Goal: Complete application form

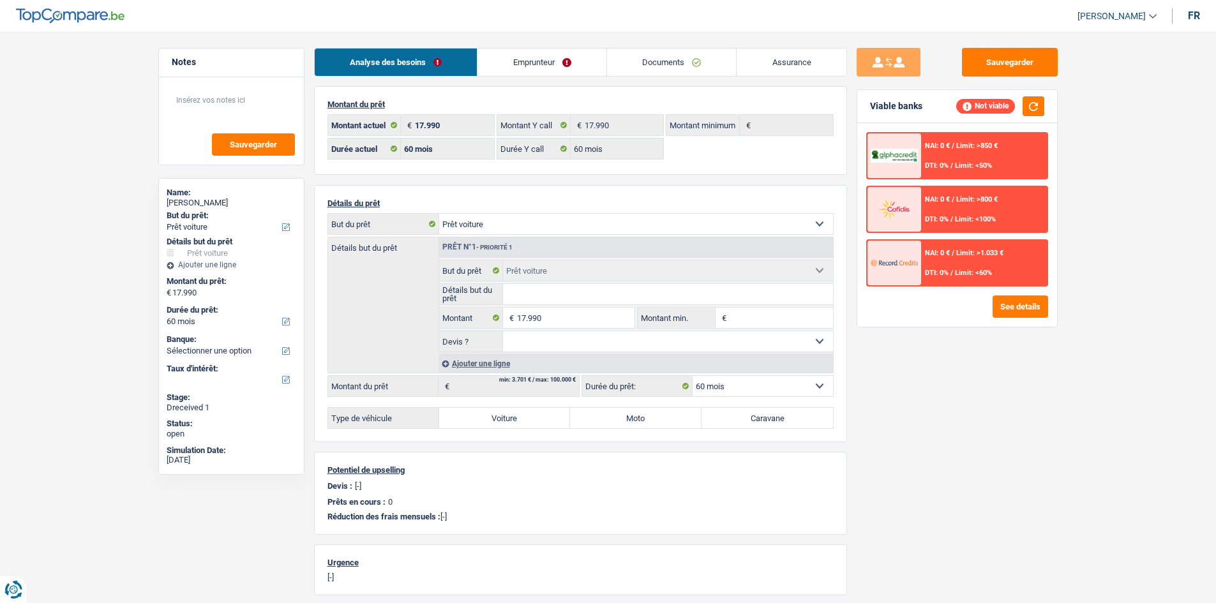
select select "car"
select select "60"
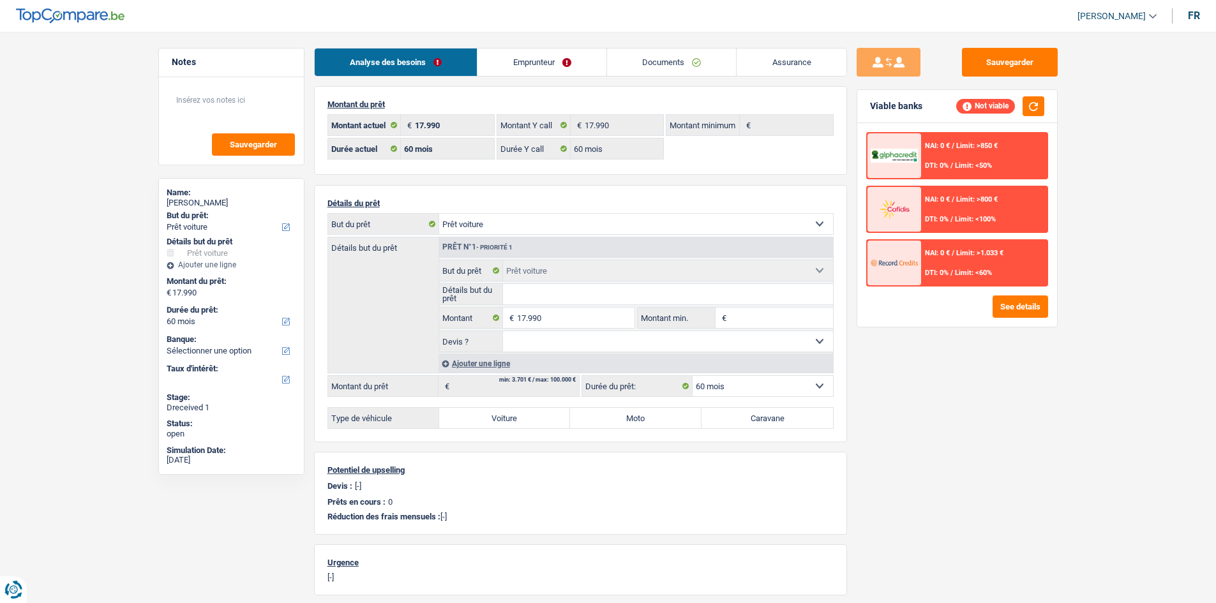
select select "car"
select select "60"
click at [1107, 181] on main "Notes Sauvegarder Name: [PERSON_NAME] But du prêt: Confort maison: meubles, tex…" at bounding box center [608, 418] width 1216 height 798
click at [999, 461] on div "Sauvegarder Viable banks Not viable NAI: 0 € / Limit: >850 € DTI: 0% / Limit: <…" at bounding box center [957, 314] width 220 height 532
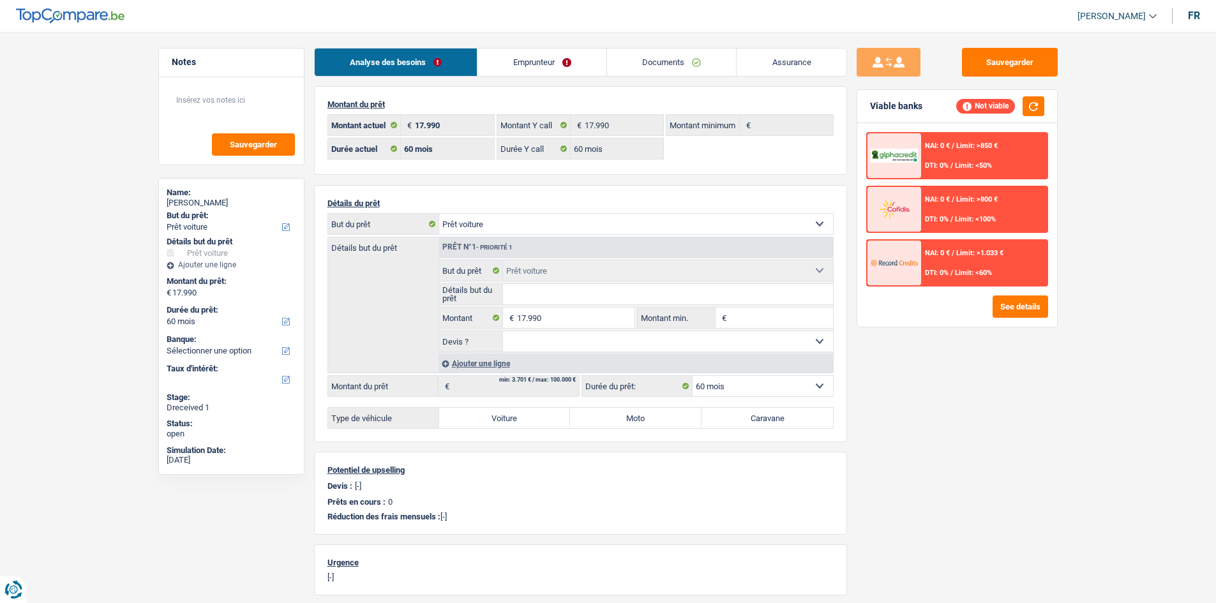
click at [997, 461] on div "Sauvegarder Viable banks Not viable NAI: 0 € / Limit: >850 € DTI: 0% / Limit: <…" at bounding box center [957, 314] width 220 height 532
click at [994, 461] on div "Sauvegarder Viable banks Not viable NAI: 0 € / Limit: >850 € DTI: 0% / Limit: <…" at bounding box center [957, 314] width 220 height 532
click at [689, 57] on link "Documents" at bounding box center [672, 61] width 130 height 27
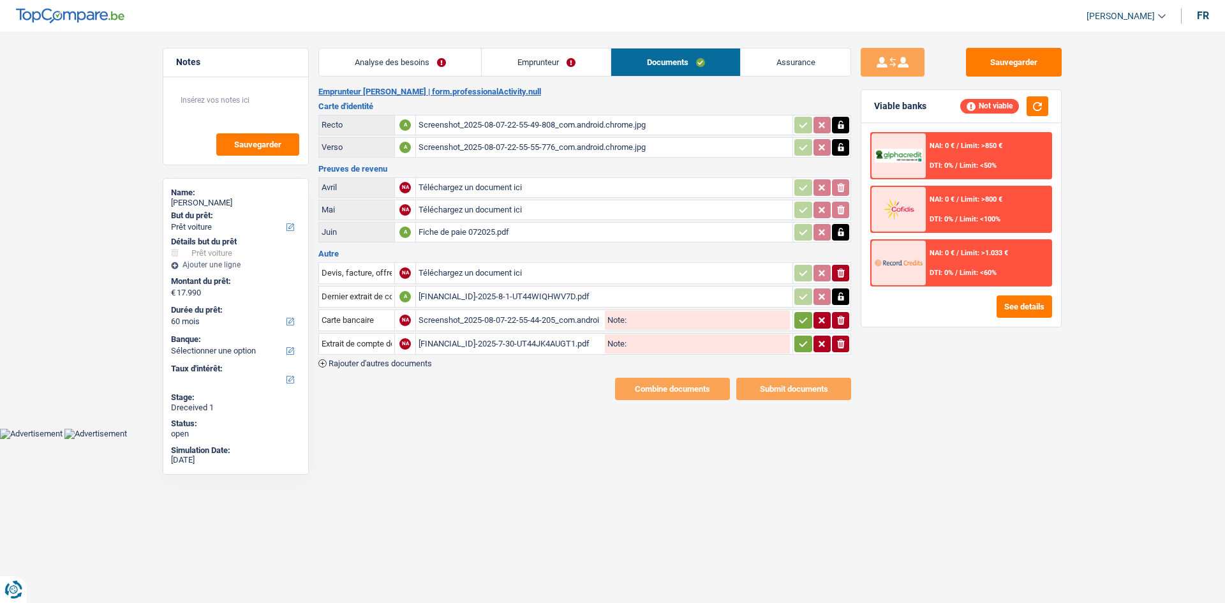
click at [477, 66] on link "Analyse des besoins" at bounding box center [400, 61] width 162 height 27
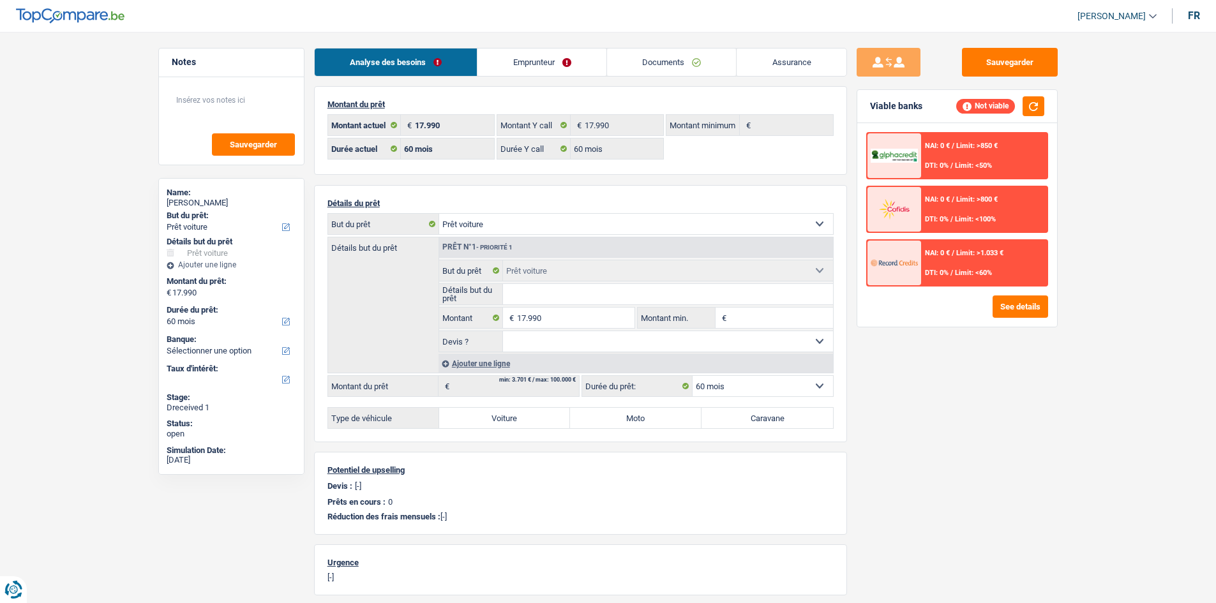
click at [950, 371] on div "Sauvegarder Viable banks Not viable NAI: 0 € / Limit: >850 € DTI: 0% / Limit: <…" at bounding box center [957, 314] width 220 height 532
click at [566, 297] on input "Détails but du prêt" at bounding box center [668, 294] width 330 height 20
click at [521, 412] on label "Voiture" at bounding box center [504, 418] width 131 height 20
click at [521, 412] on input "Voiture" at bounding box center [504, 418] width 131 height 20
radio input "true"
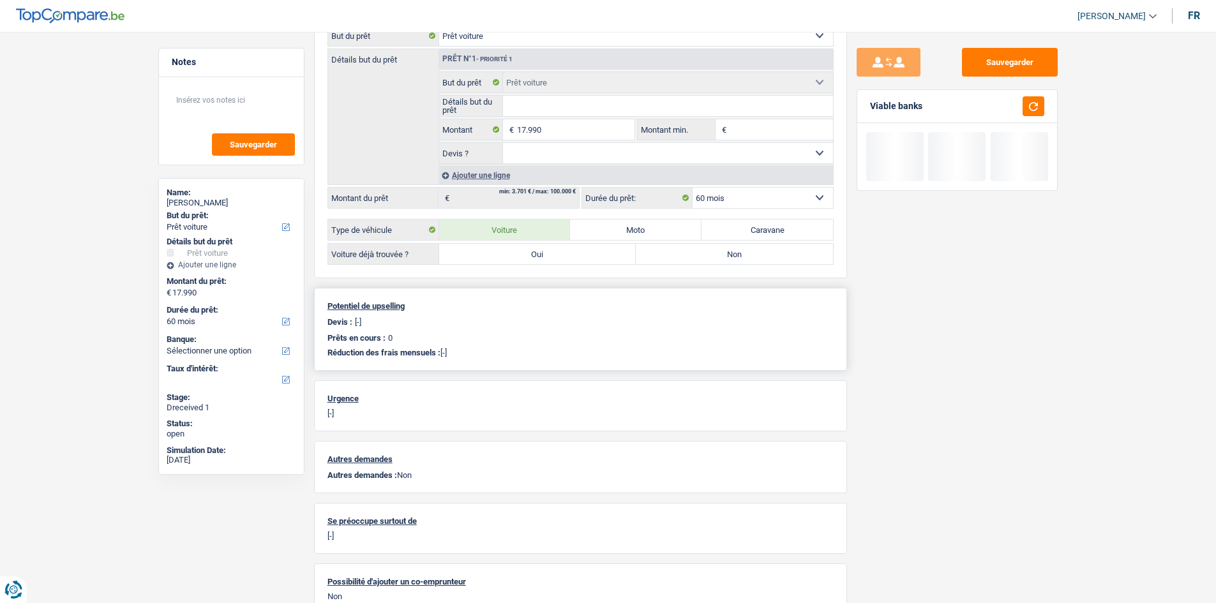
scroll to position [191, 0]
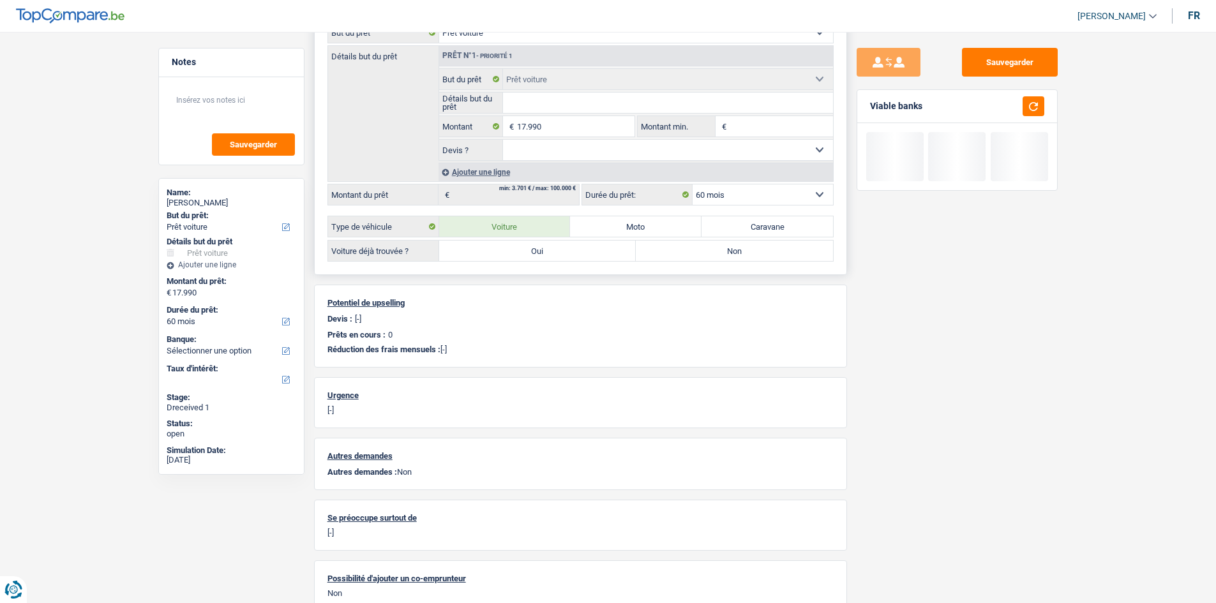
click at [530, 244] on label "Oui" at bounding box center [537, 251] width 197 height 20
click at [530, 244] on input "Oui" at bounding box center [537, 251] width 197 height 20
radio input "true"
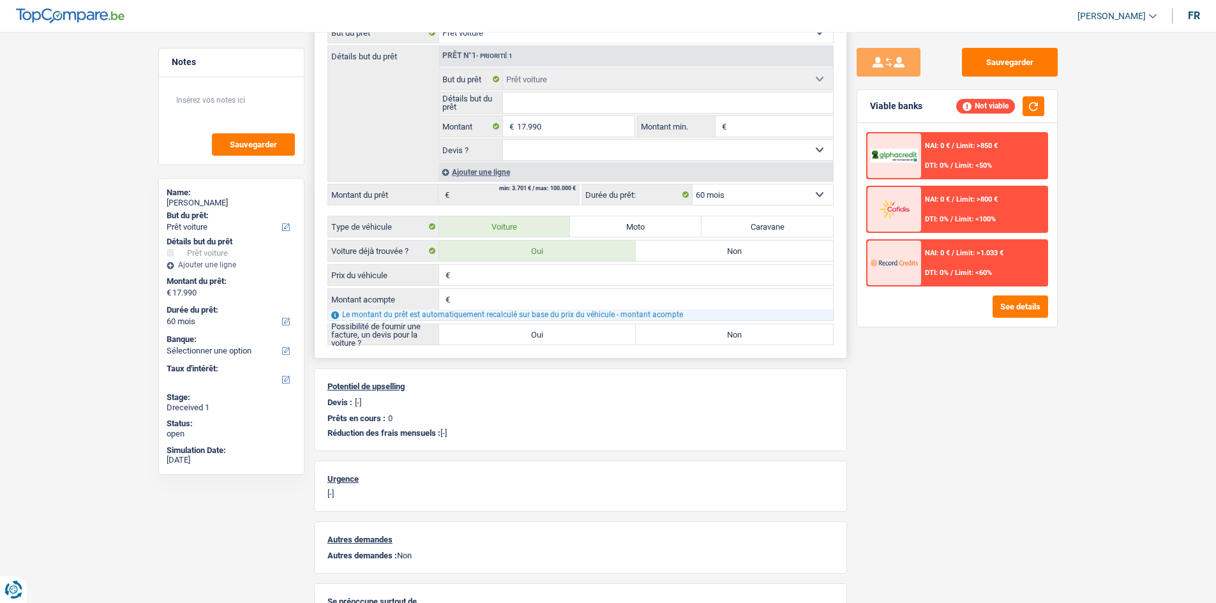
click at [563, 278] on input "Prix du véhicule" at bounding box center [643, 275] width 380 height 20
click at [565, 103] on input "Détails but du prêt" at bounding box center [668, 103] width 330 height 20
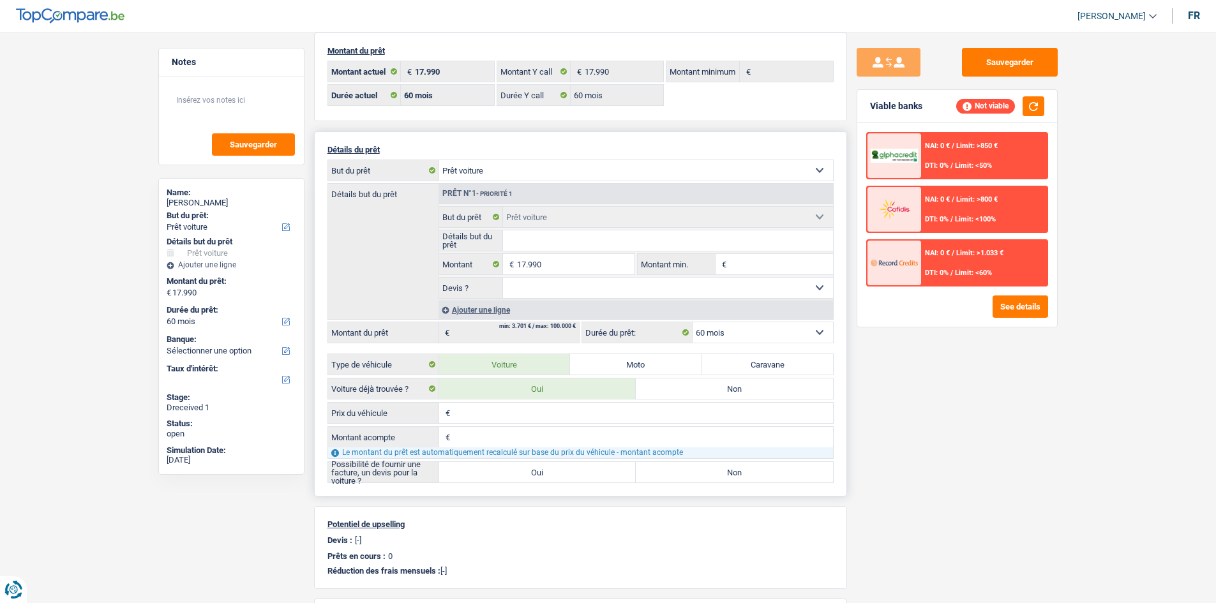
scroll to position [0, 0]
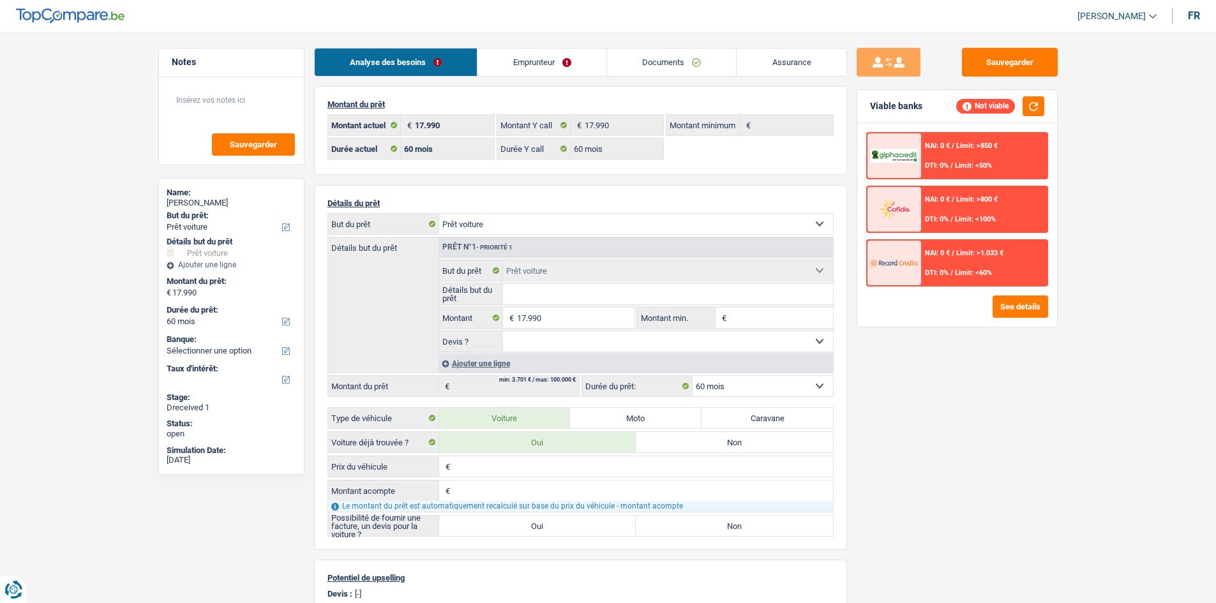
click at [668, 70] on link "Documents" at bounding box center [672, 61] width 130 height 27
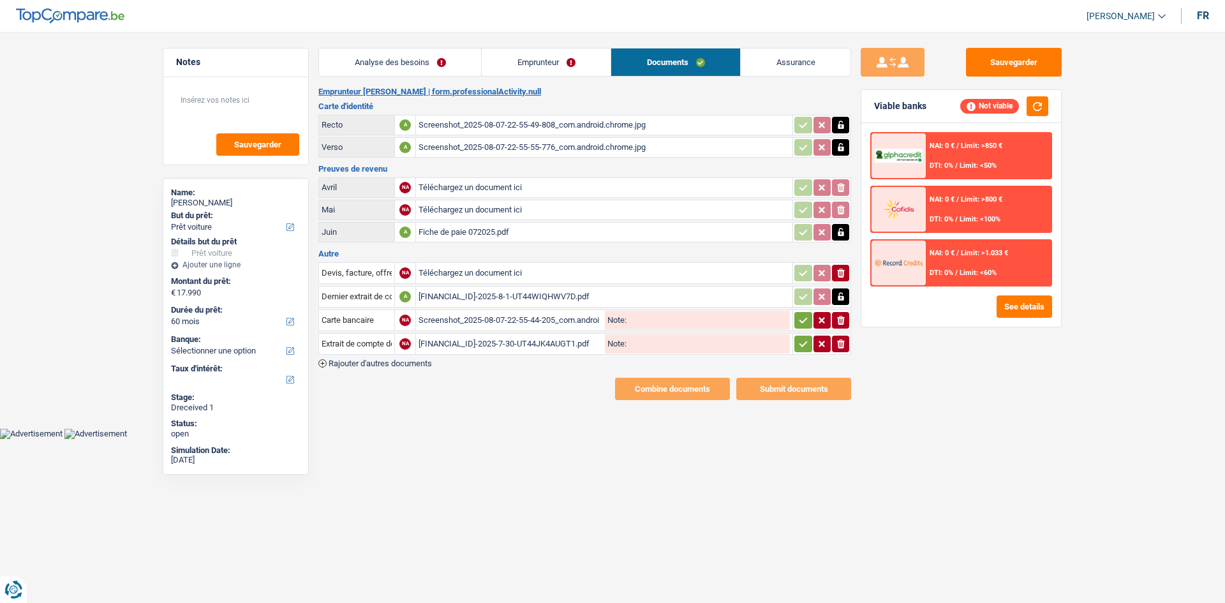
click at [540, 290] on div "[FINANCIAL_ID]-2025-8-1-UT44WIQHWV7D.pdf" at bounding box center [604, 296] width 371 height 19
click at [530, 319] on div "Screenshot_2025-08-07-22-55-44-205_com.android.chrome.jpg" at bounding box center [511, 320] width 184 height 19
click at [509, 356] on table "Devis, facture, offre, bon de commande NA Téléchargez un document ici ionicons-…" at bounding box center [584, 308] width 533 height 96
click at [511, 348] on div "[FINANCIAL_ID]-2025-7-30-UT44JK4AUGT1.pdf" at bounding box center [511, 343] width 184 height 19
click at [116, 190] on main "Notes Sauvegarder Name: [PERSON_NAME] But du prêt: Confort maison: meubles, tex…" at bounding box center [612, 224] width 1225 height 410
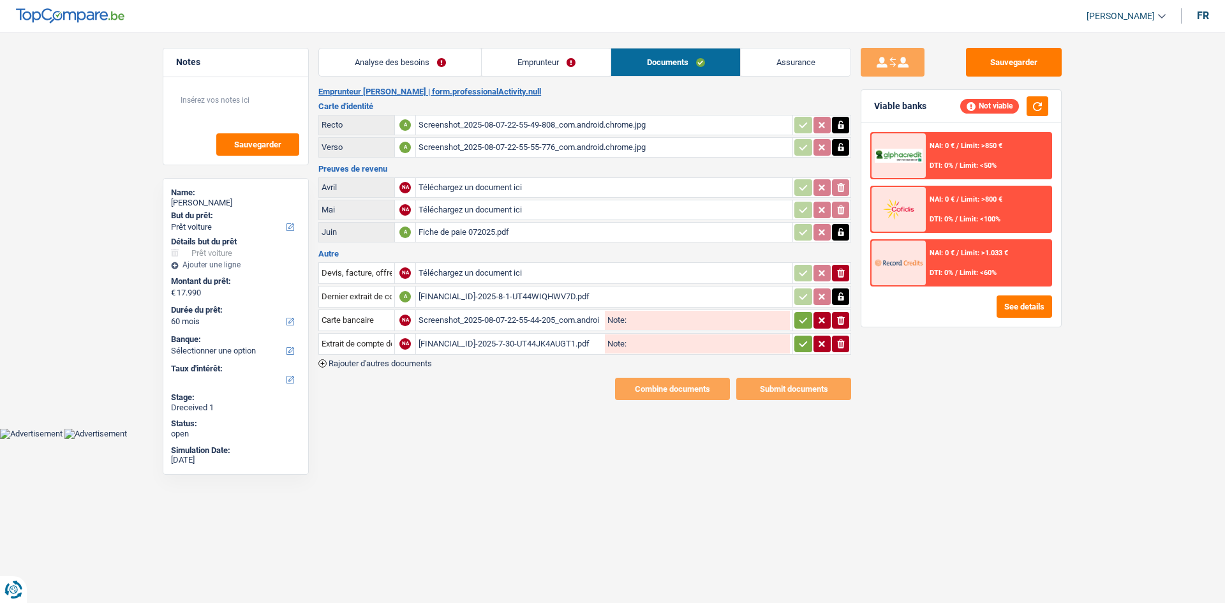
click at [447, 55] on link "Analyse des besoins" at bounding box center [400, 61] width 162 height 27
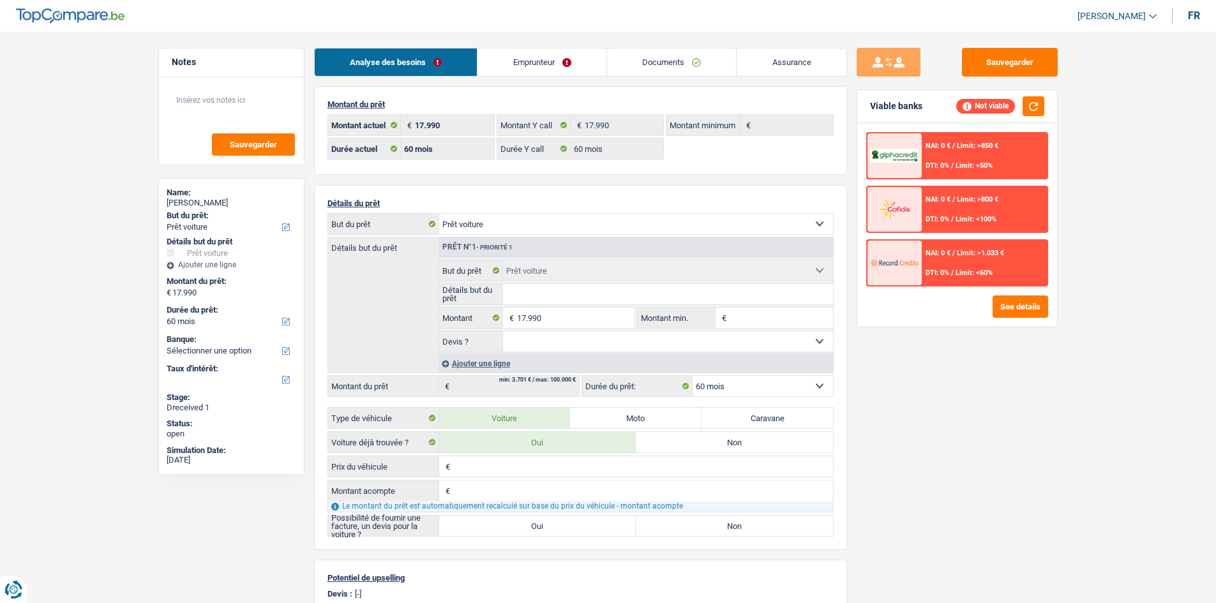
click at [878, 445] on div "Sauvegarder Viable banks Not viable NAI: 0 € / Limit: >850 € DTI: 0% / Limit: <…" at bounding box center [957, 314] width 220 height 532
click at [614, 223] on select "Confort maison: meubles, textile, peinture, électroménager, outillage non-profe…" at bounding box center [636, 224] width 394 height 20
select select "household"
click at [439, 214] on select "Confort maison: meubles, textile, peinture, électroménager, outillage non-profe…" at bounding box center [636, 224] width 394 height 20
select select "household"
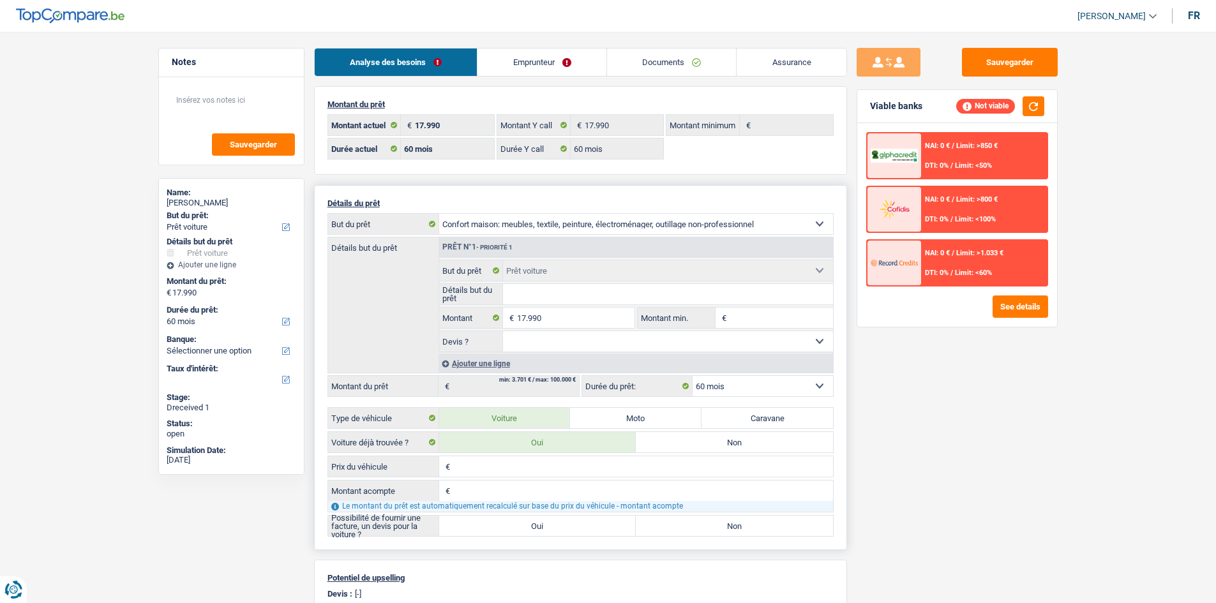
select select "household"
select select "84"
select select "household"
select select "84"
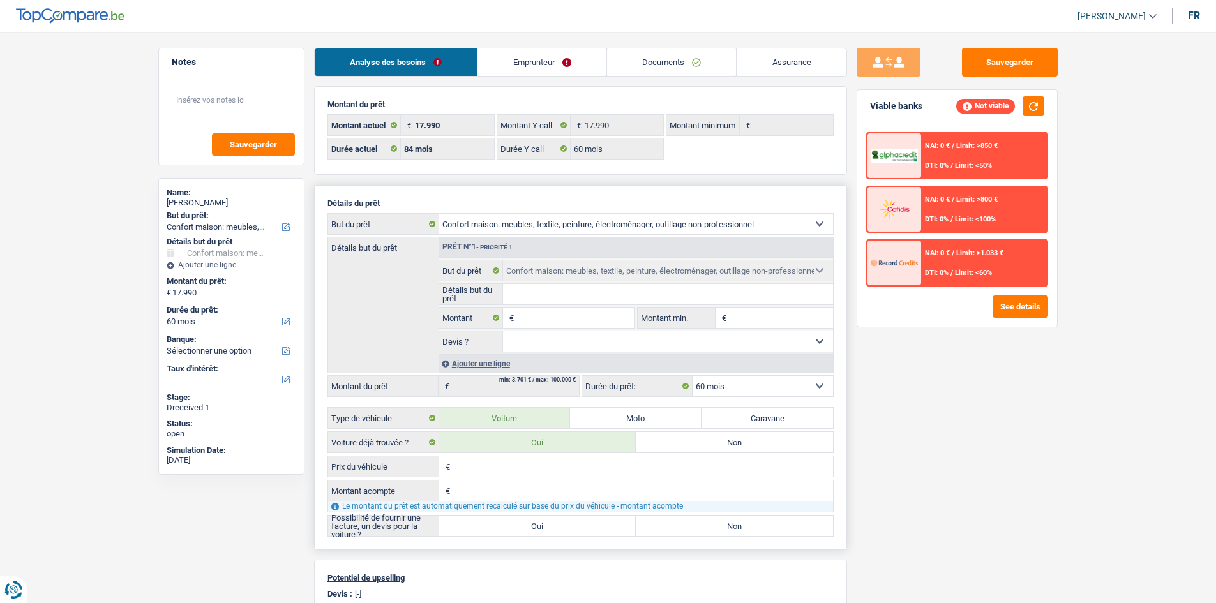
select select "car"
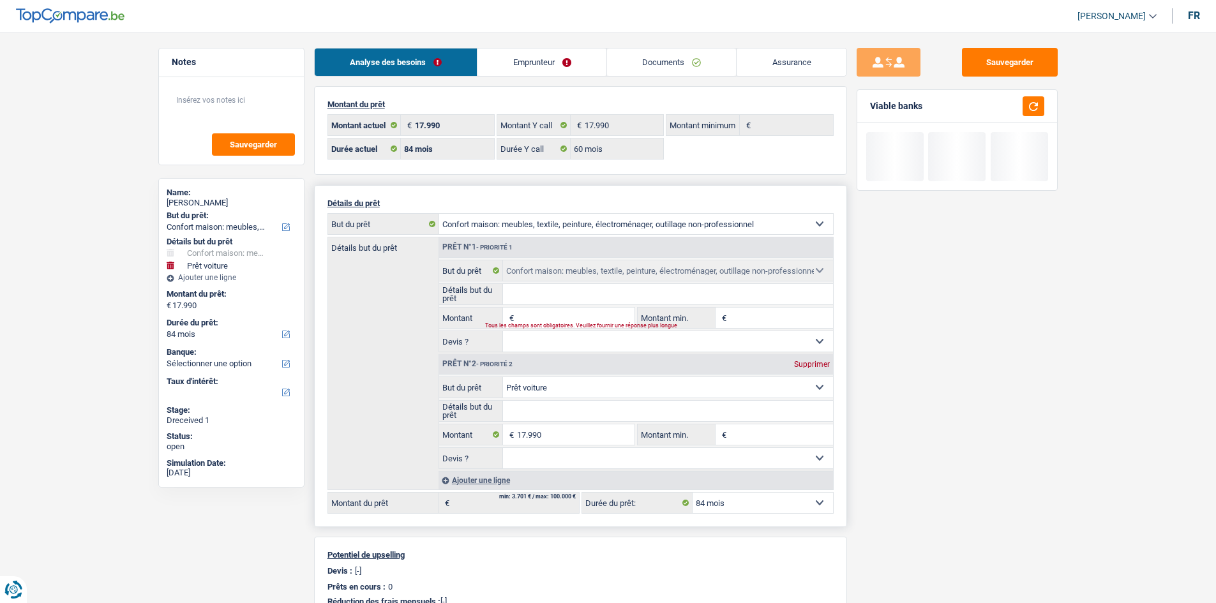
click at [613, 381] on select "Confort maison: meubles, textile, peinture, électroménager, outillage non-profe…" at bounding box center [668, 387] width 330 height 20
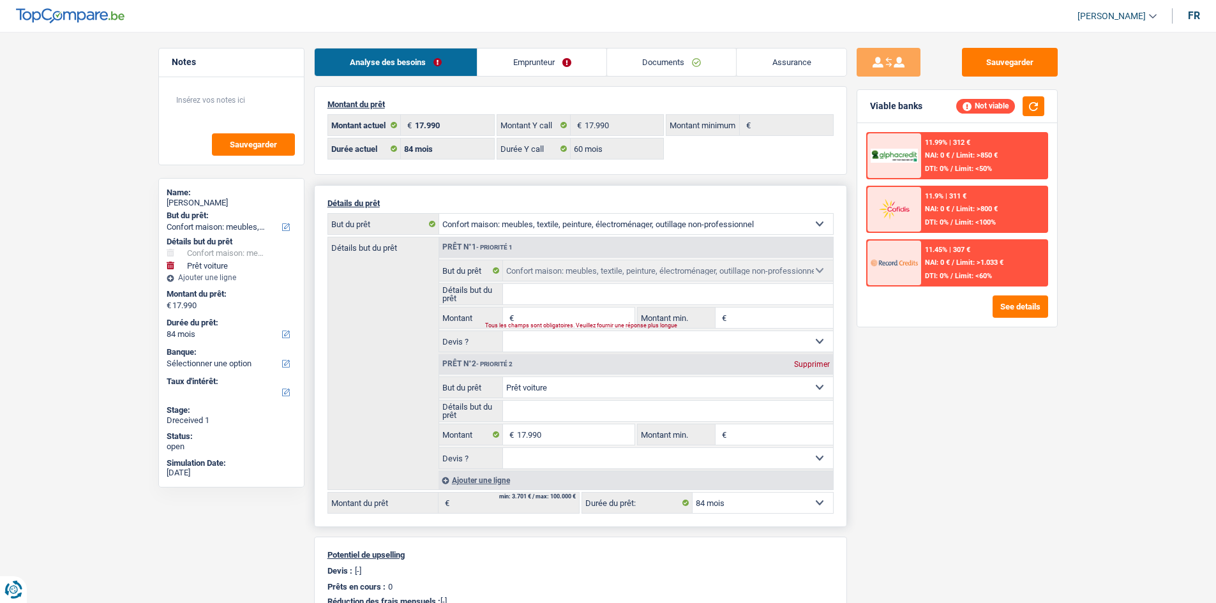
select select "household"
click at [503, 377] on select "Confort maison: meubles, textile, peinture, électroménager, outillage non-profe…" at bounding box center [668, 387] width 330 height 20
type input "0"
select select "household"
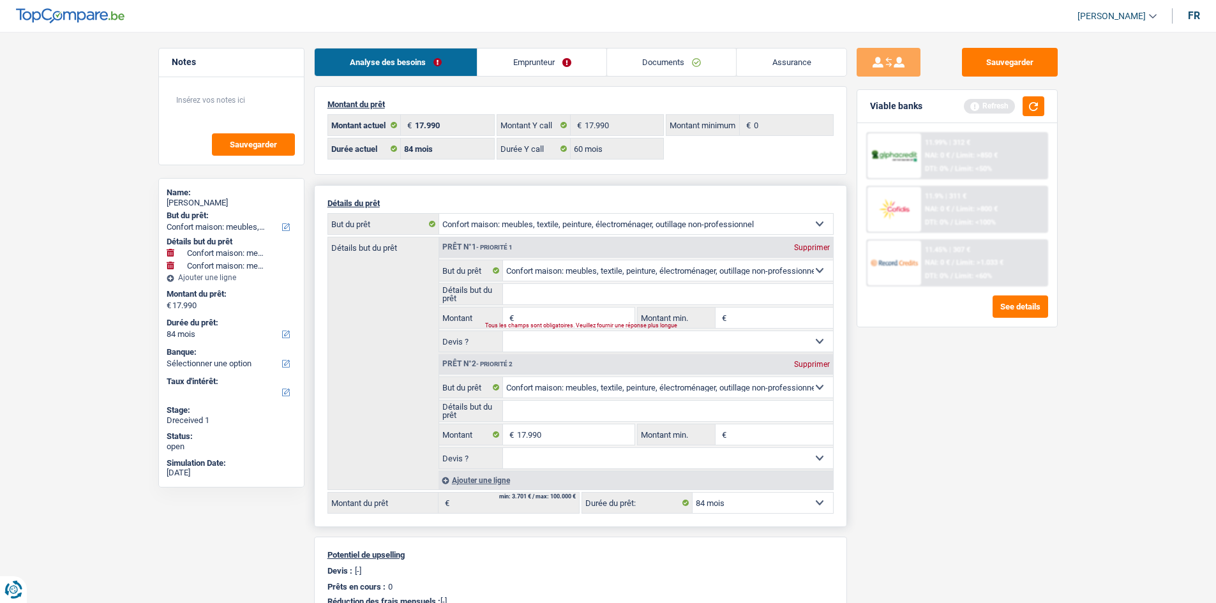
click at [815, 246] on div "Supprimer" at bounding box center [812, 248] width 42 height 8
type input "17.990"
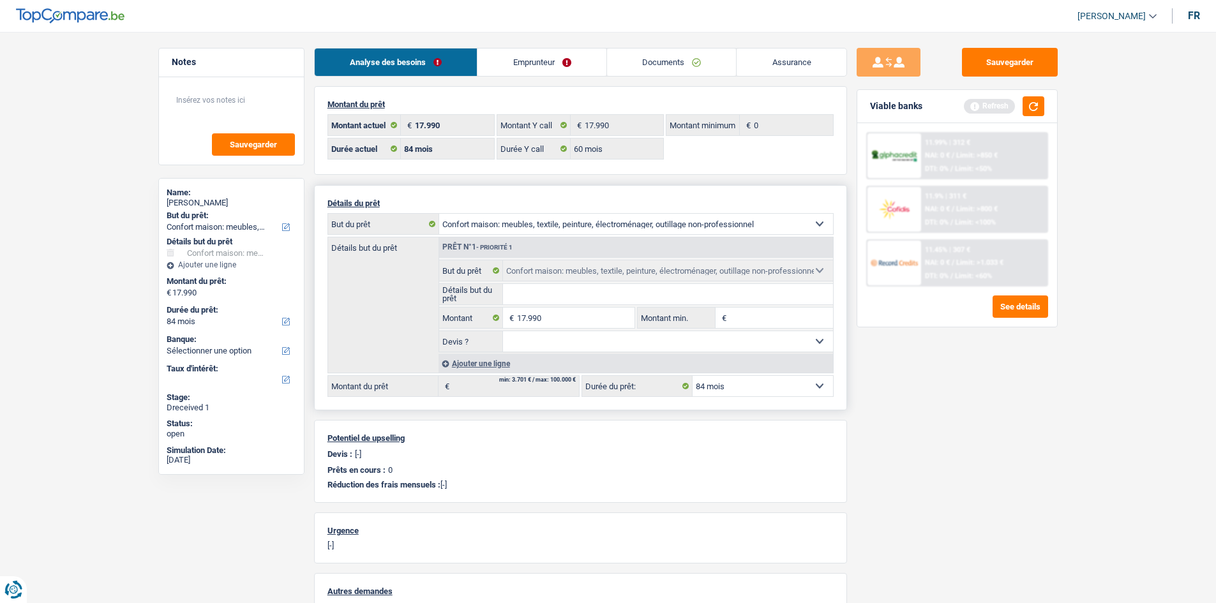
click at [962, 420] on div "Sauvegarder Viable banks Refresh 11.99% | 312 € NAI: 0 € / Limit: >850 € DTI: 0…" at bounding box center [957, 314] width 220 height 532
click at [572, 294] on input "Détails but du prêt" at bounding box center [668, 294] width 330 height 20
paste input "Ameublement + Sommier + Lit + Lave vaisselle + Lave linge + TV + Frigo"
type input "Ameublement + Sommier + Lit + Lave vaisselle + Lave linge + TV + Frigo"
click at [583, 312] on input "17.990" at bounding box center [575, 318] width 117 height 20
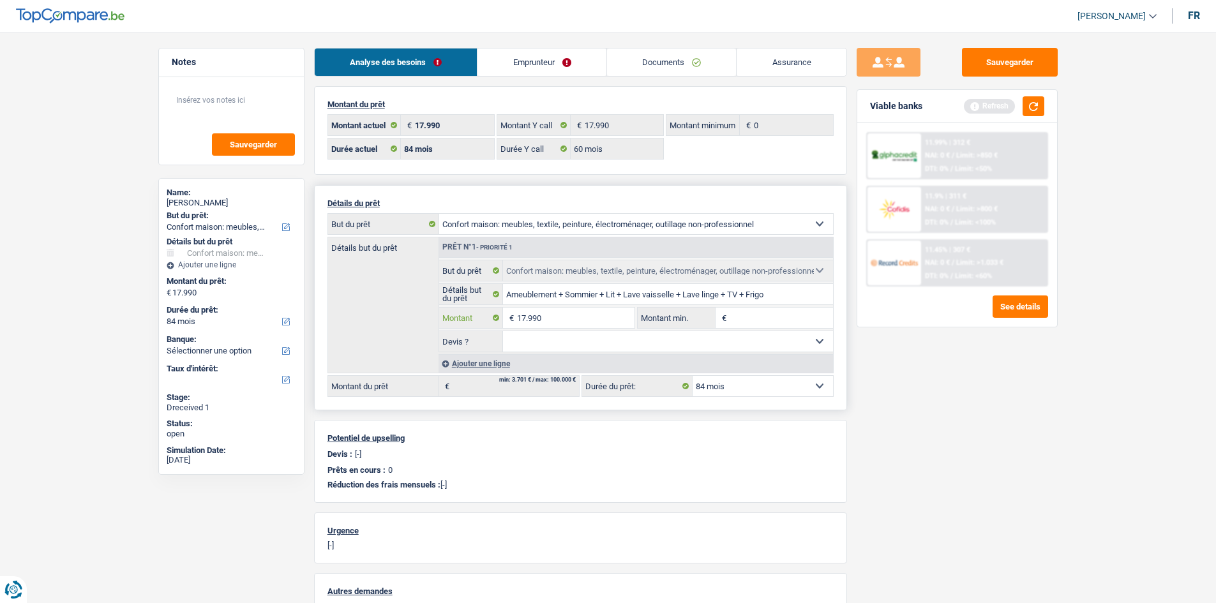
click at [583, 312] on input "17.990" at bounding box center [575, 318] width 117 height 20
click at [751, 317] on input "Montant min." at bounding box center [780, 318] width 103 height 20
paste input "17.990"
type input "17.990"
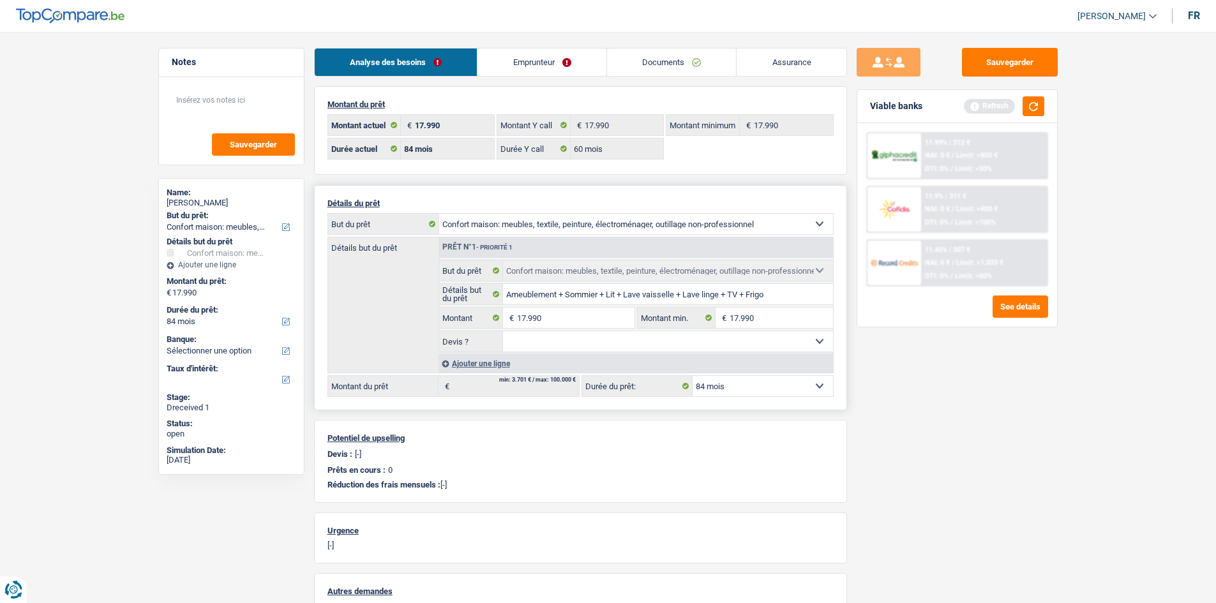
click at [676, 345] on select "Oui Non Non répondu Sélectionner une option" at bounding box center [668, 341] width 330 height 20
click at [503, 331] on select "Oui Non Non répondu Sélectionner une option" at bounding box center [668, 341] width 330 height 20
click at [690, 331] on fieldset "Oui Non Non répondu Sélectionner une option Devis ? Tous les champs sont obliga…" at bounding box center [636, 342] width 394 height 22
click at [698, 345] on select "Oui Non Non répondu Sélectionner une option" at bounding box center [668, 341] width 330 height 20
select select "false"
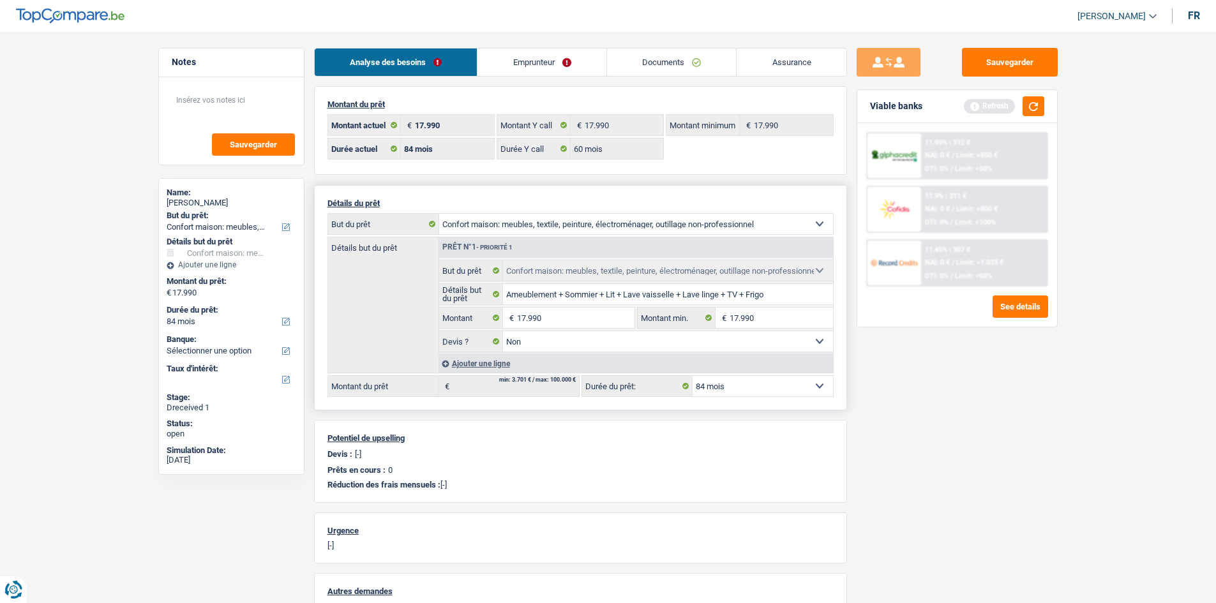
click at [503, 331] on select "Oui Non Non répondu Sélectionner une option" at bounding box center [668, 341] width 330 height 20
click at [1041, 382] on div "Sauvegarder Viable banks Refresh 11.99% | 312 € NAI: 0 € / Limit: >850 € DTI: 0…" at bounding box center [957, 314] width 220 height 532
click at [587, 310] on input "17.990" at bounding box center [575, 318] width 117 height 20
click at [587, 311] on input "17.990" at bounding box center [575, 318] width 117 height 20
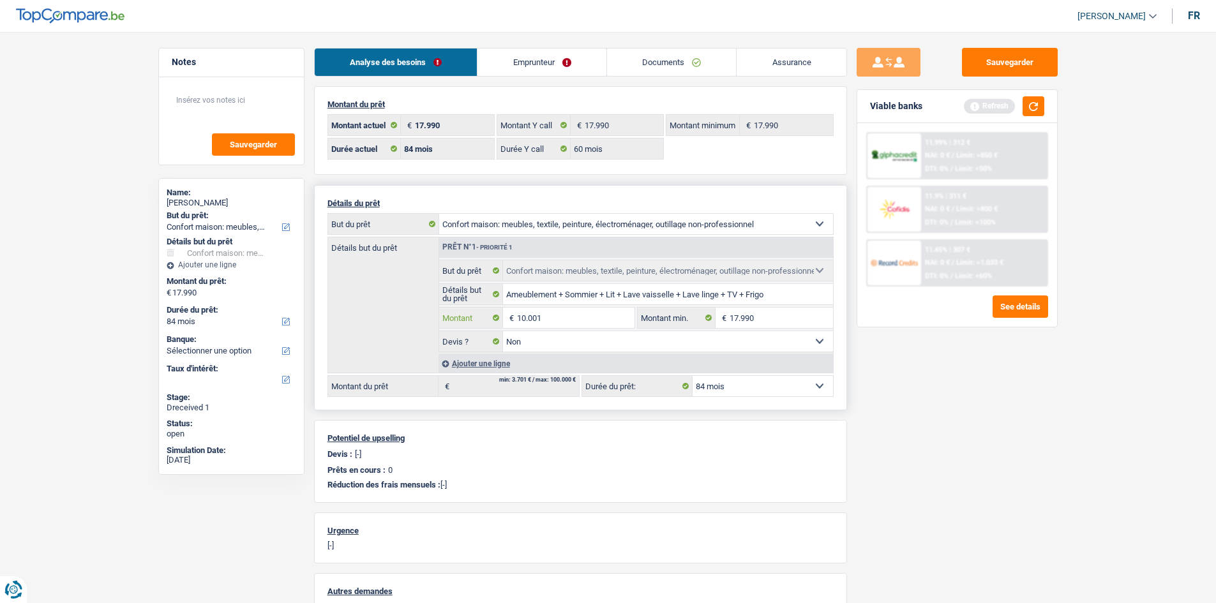
type input "10.001"
select select "60"
type input "10.001"
select select "60"
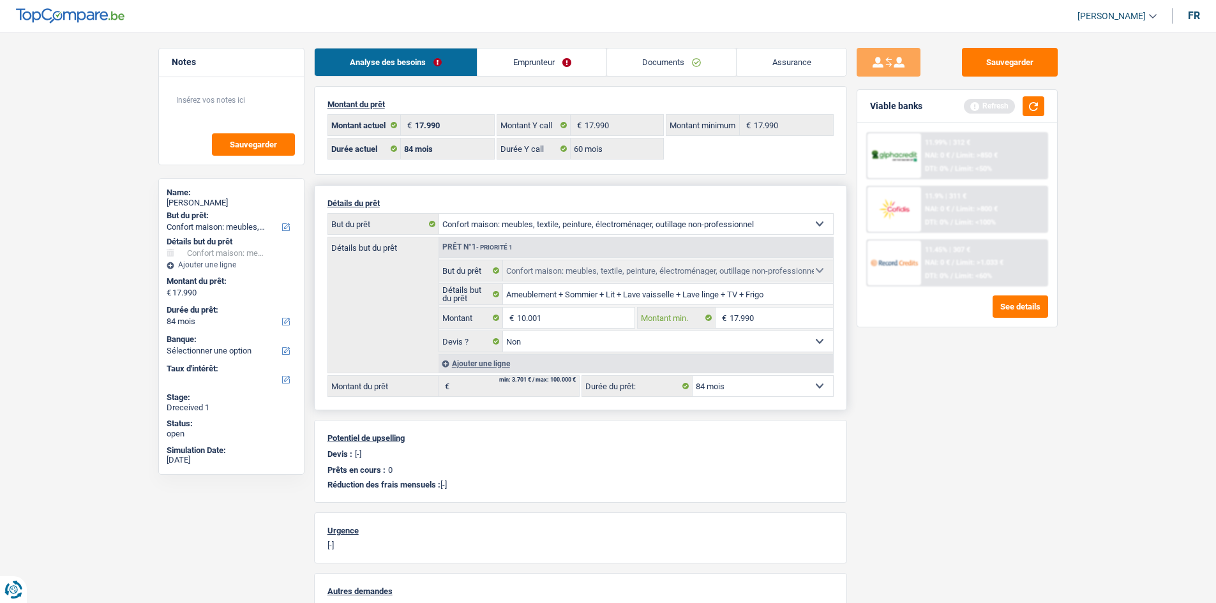
type input "10.001"
select select "60"
click at [790, 322] on input "17.990" at bounding box center [780, 318] width 103 height 20
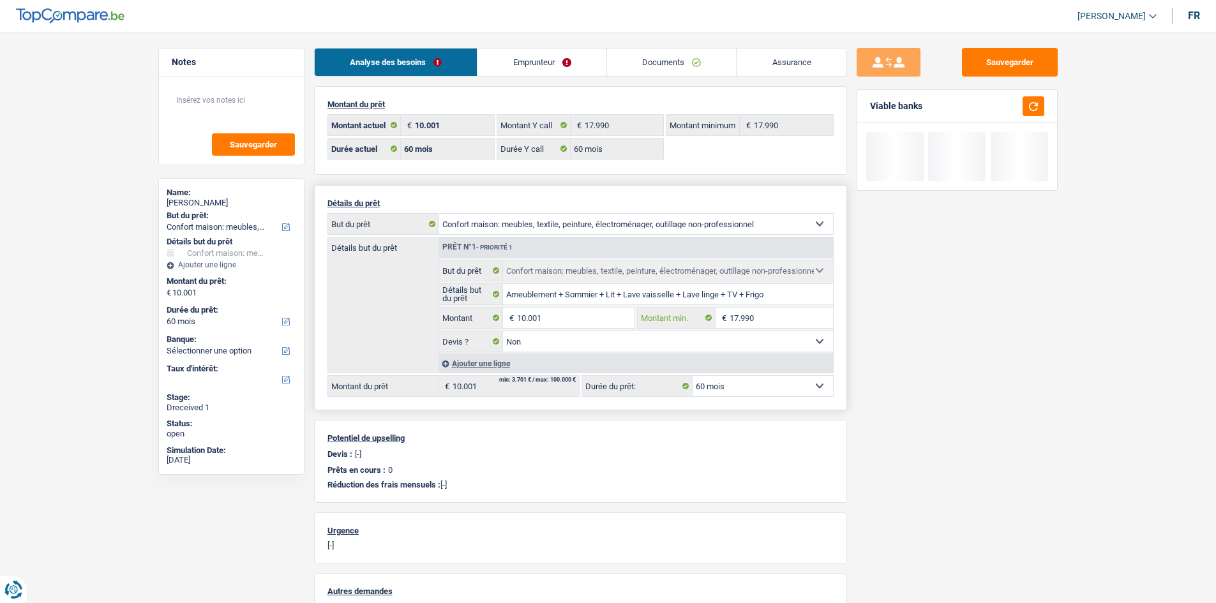
click at [790, 322] on input "17.990" at bounding box center [780, 318] width 103 height 20
click at [599, 320] on input "10.001" at bounding box center [575, 318] width 117 height 20
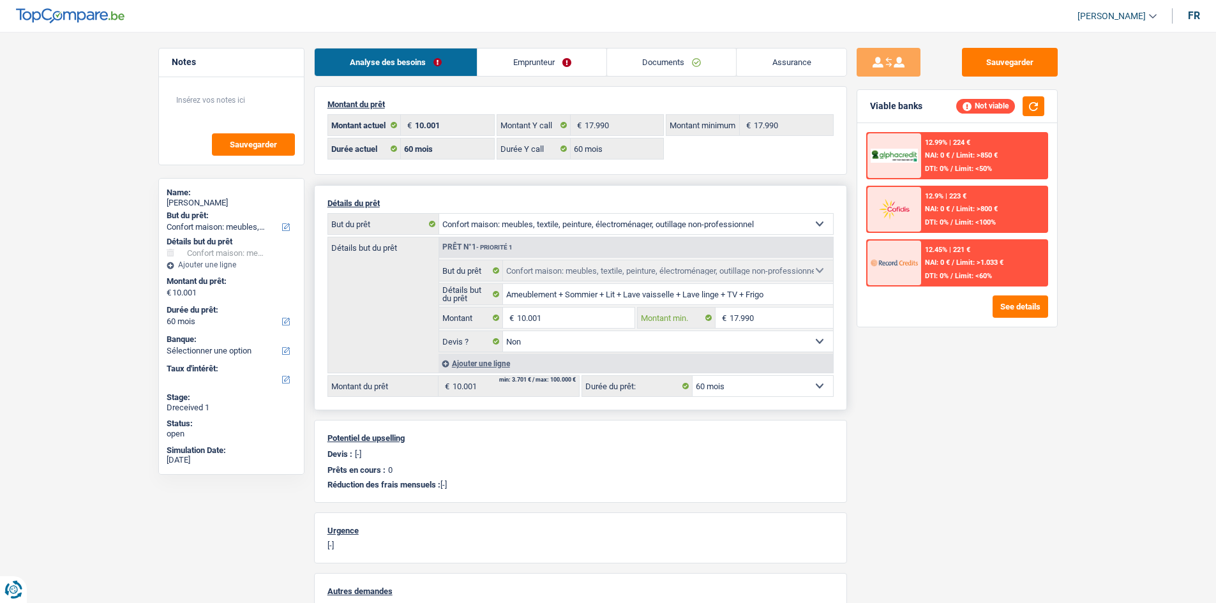
click at [745, 318] on input "17.990" at bounding box center [780, 318] width 103 height 20
paste input "0.001"
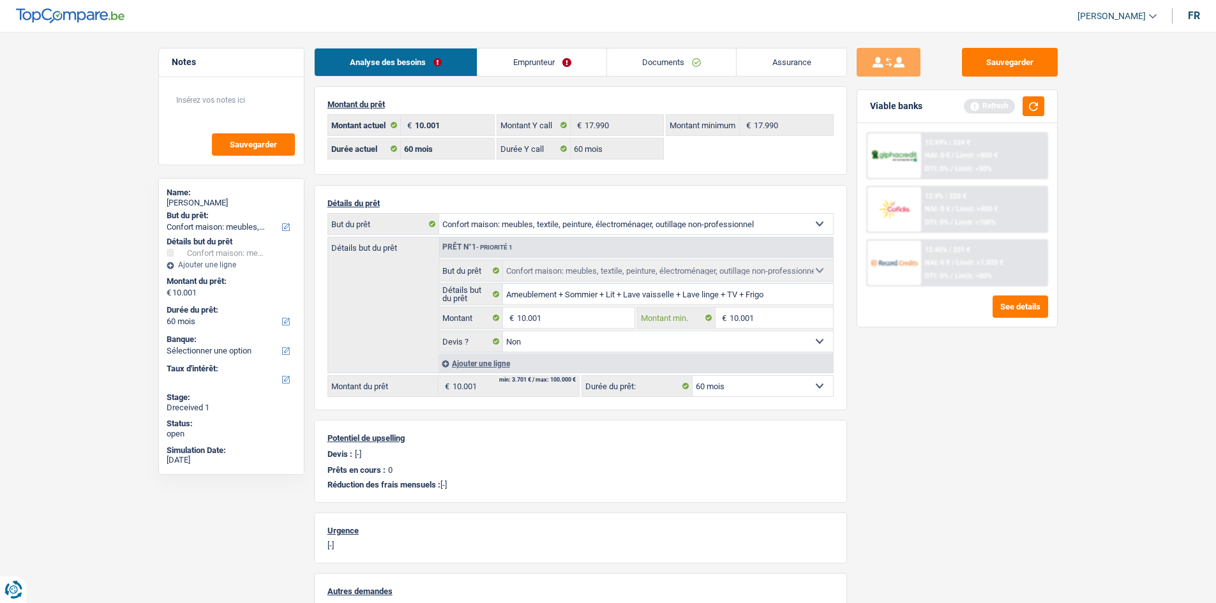
type input "10.001"
click at [1018, 412] on div "Sauvegarder Viable banks Refresh 12.99% | 224 € NAI: 0 € / Limit: >850 € DTI: 0…" at bounding box center [957, 314] width 220 height 532
click at [578, 66] on link "Emprunteur" at bounding box center [541, 61] width 129 height 27
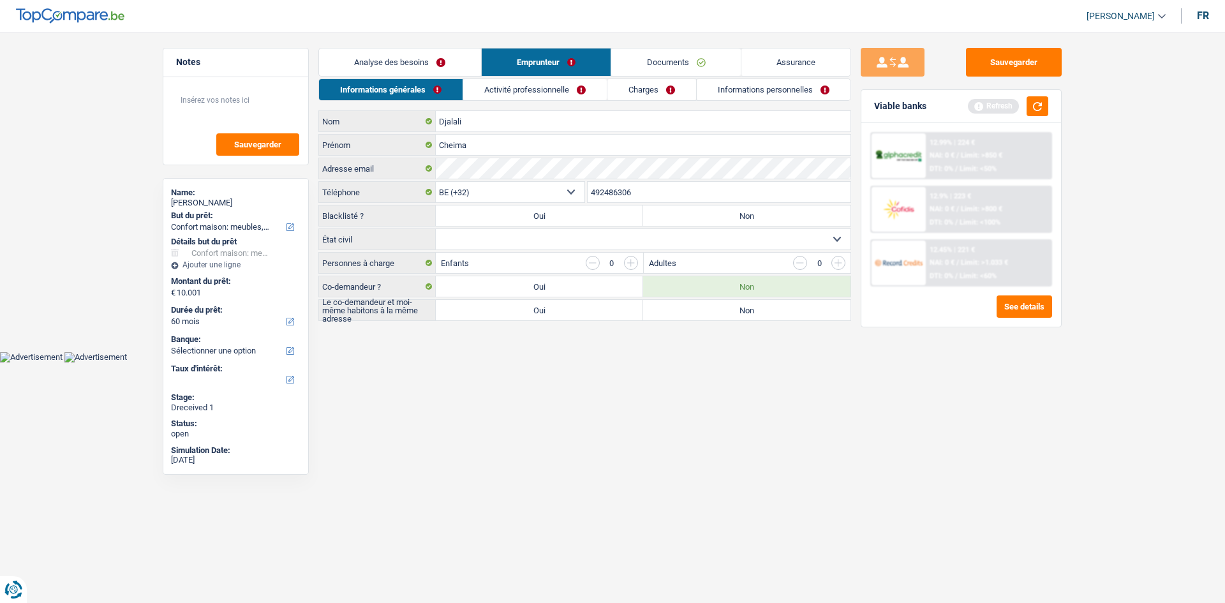
click at [673, 362] on html "Vous avez le contrôle de vos données Nous utilisons des cookies, tout comme nos…" at bounding box center [612, 181] width 1225 height 362
click at [651, 241] on select "Célibataire Marié(e) Cohabitant(e) légal(e) Divorcé(e) Veuf(ve) Séparé (de fait…" at bounding box center [643, 239] width 415 height 20
select select "single"
click at [436, 229] on select "Célibataire Marié(e) Cohabitant(e) légal(e) Divorcé(e) Veuf(ve) Séparé (de fait…" at bounding box center [643, 239] width 415 height 20
click at [707, 211] on label "Non" at bounding box center [746, 215] width 207 height 20
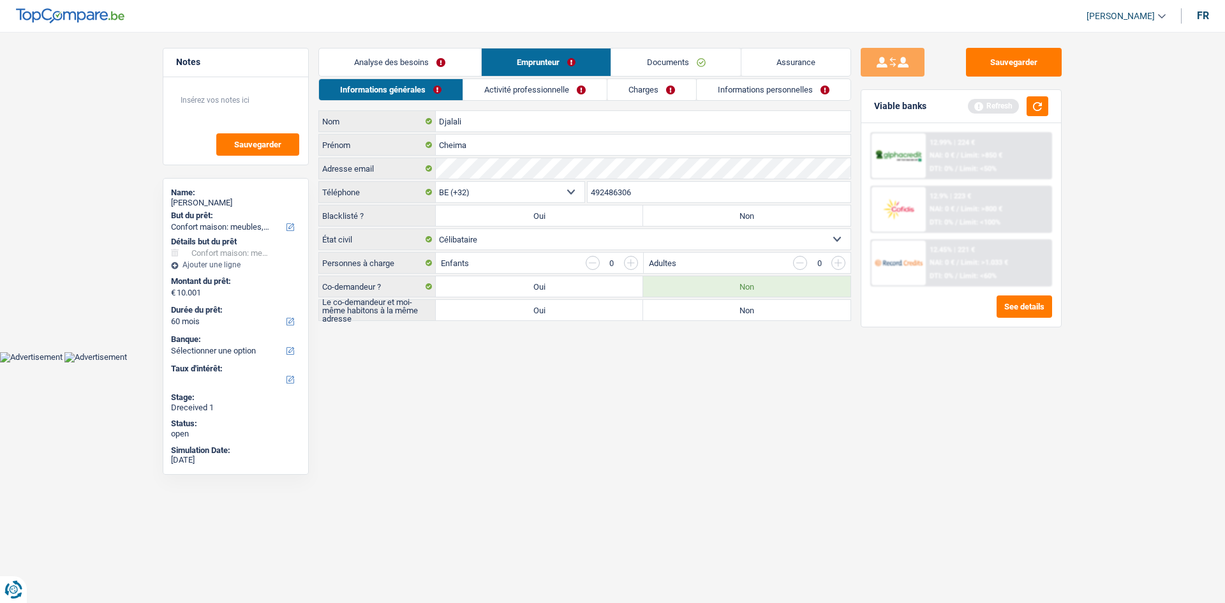
click at [707, 211] on input "Non" at bounding box center [746, 215] width 207 height 20
radio input "true"
click at [770, 362] on html "Vous avez le contrôle de vos données Nous utilisons des cookies, tout comme nos…" at bounding box center [612, 181] width 1225 height 362
click at [1040, 108] on button "button" at bounding box center [1038, 106] width 22 height 20
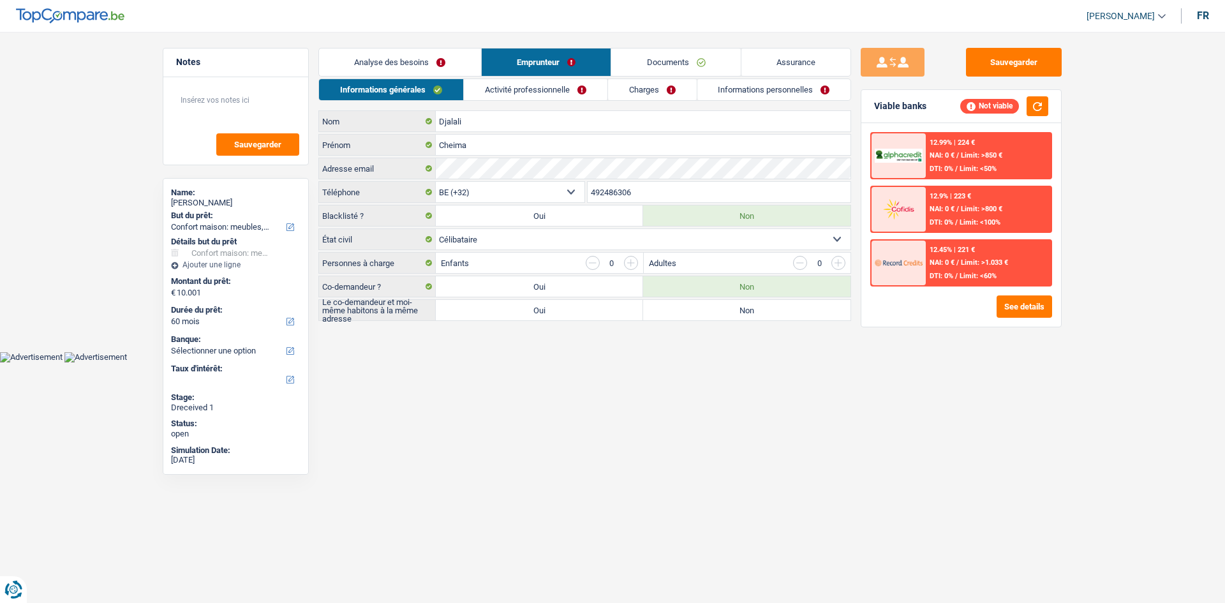
click at [953, 425] on div "Sauvegarder Viable banks Not viable 12.99% | 224 € NAI: 0 € / Limit: >850 € DTI…" at bounding box center [961, 314] width 220 height 532
click at [768, 310] on label "Non" at bounding box center [746, 310] width 207 height 20
click at [768, 310] on input "Non" at bounding box center [746, 310] width 207 height 20
radio input "true"
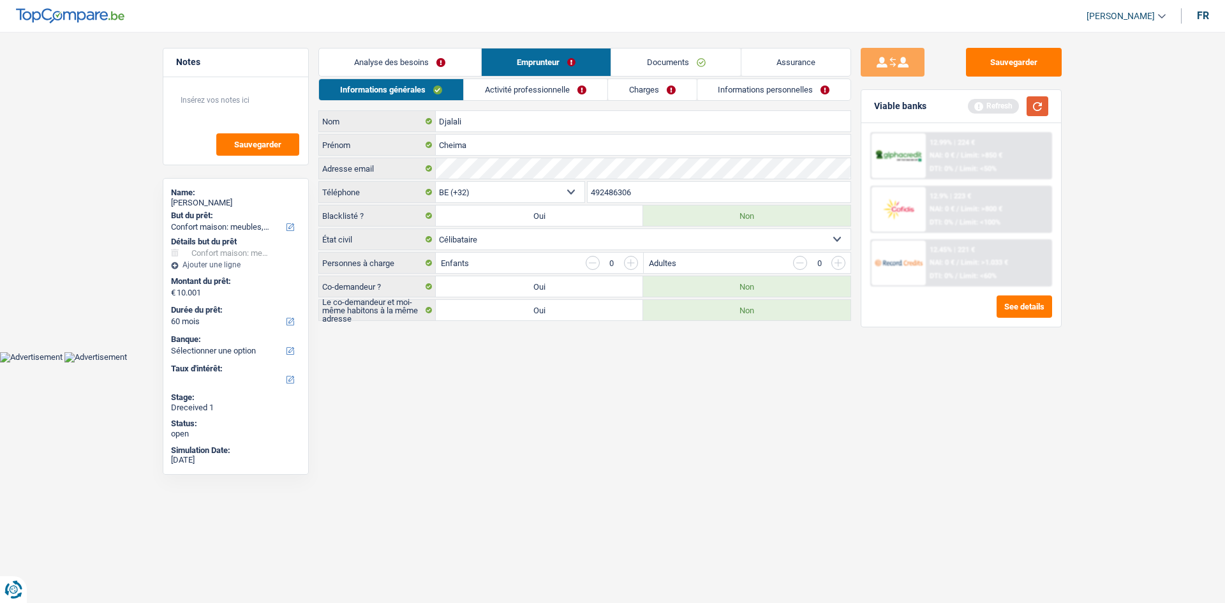
click at [1030, 100] on button "button" at bounding box center [1038, 106] width 22 height 20
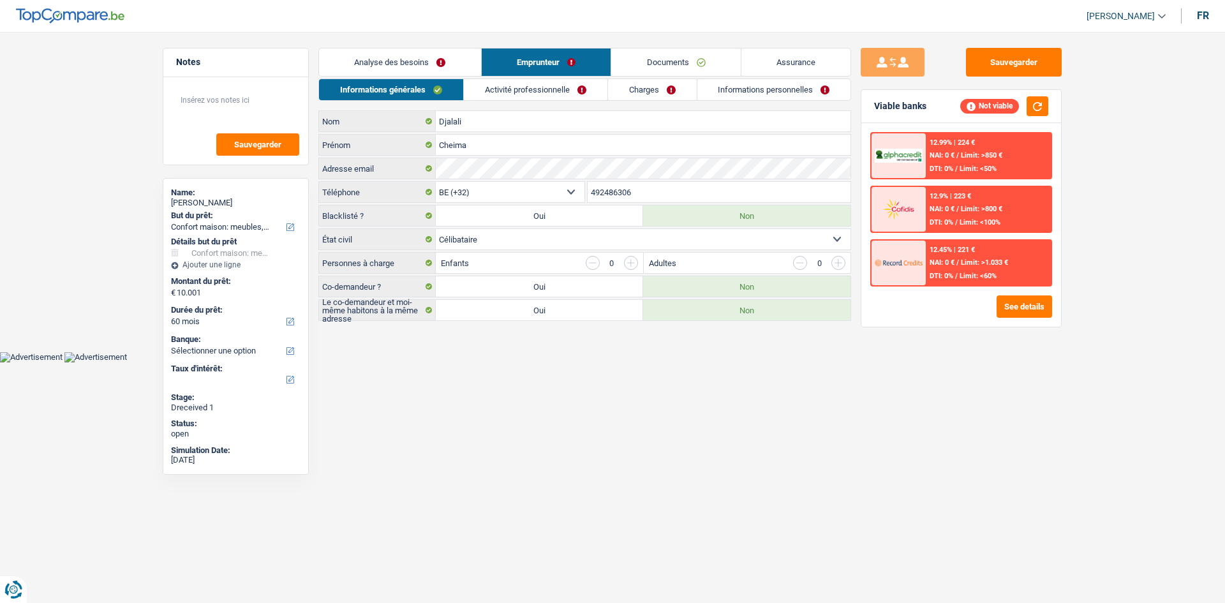
click at [588, 97] on link "Activité professionnelle" at bounding box center [536, 89] width 144 height 21
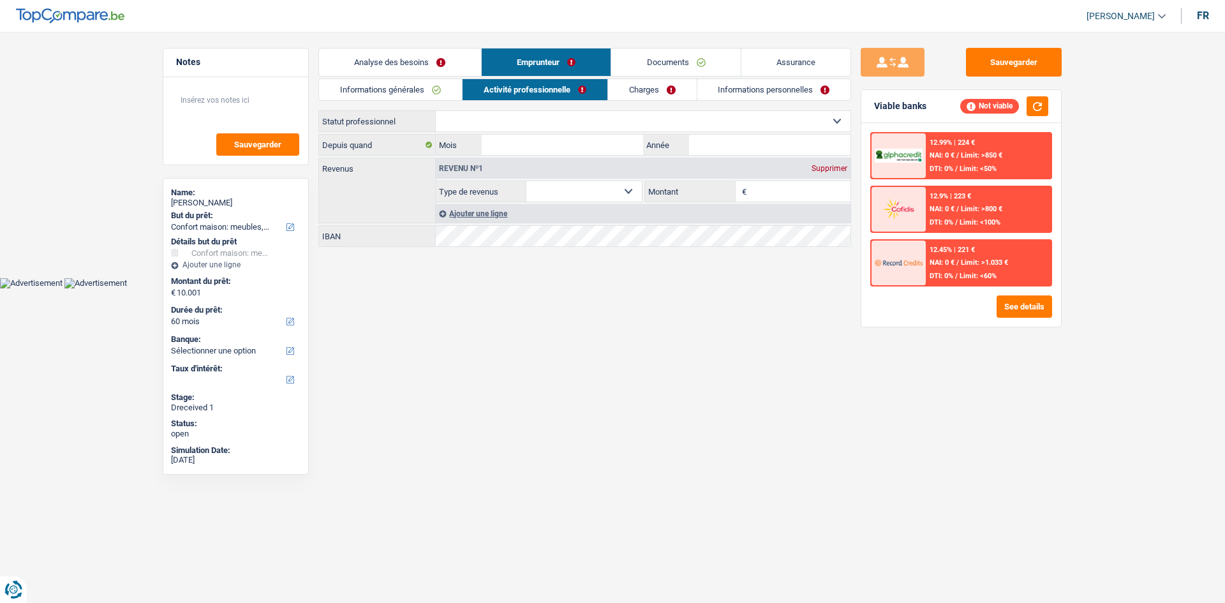
click at [706, 68] on link "Documents" at bounding box center [676, 61] width 130 height 27
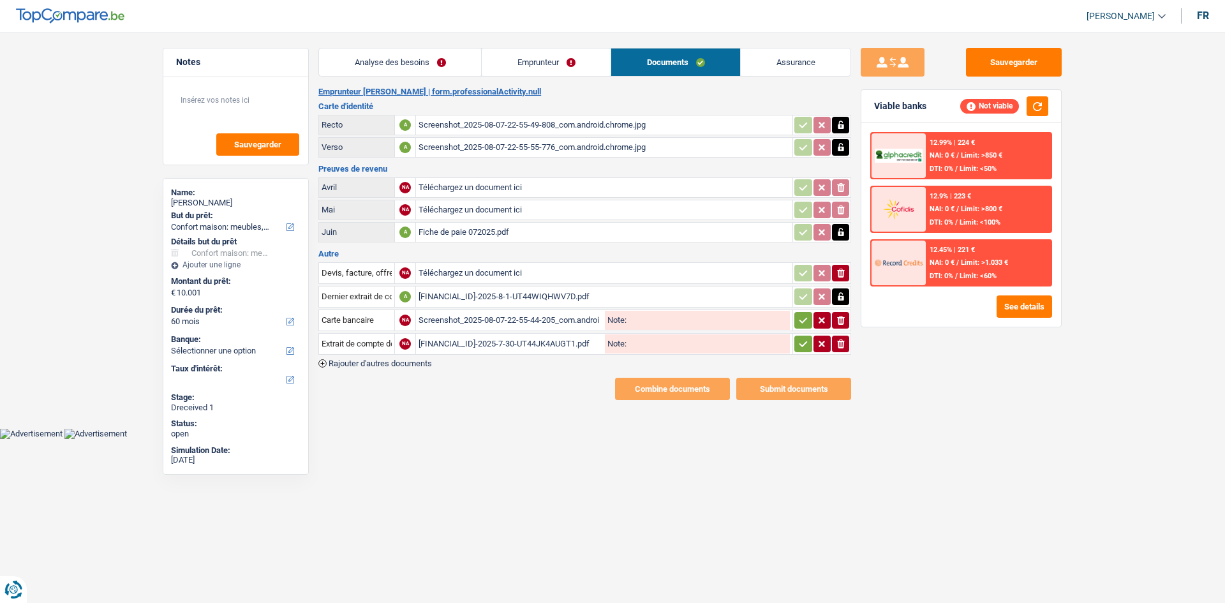
click at [523, 57] on link "Emprunteur" at bounding box center [546, 61] width 129 height 27
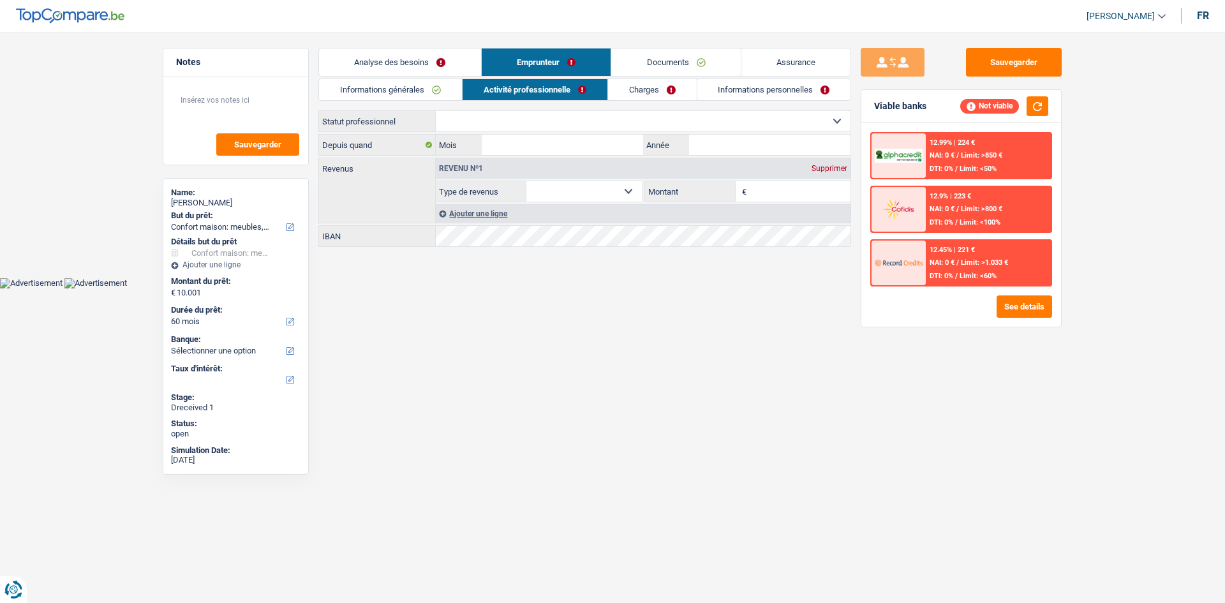
click at [428, 96] on link "Informations générales" at bounding box center [390, 89] width 143 height 21
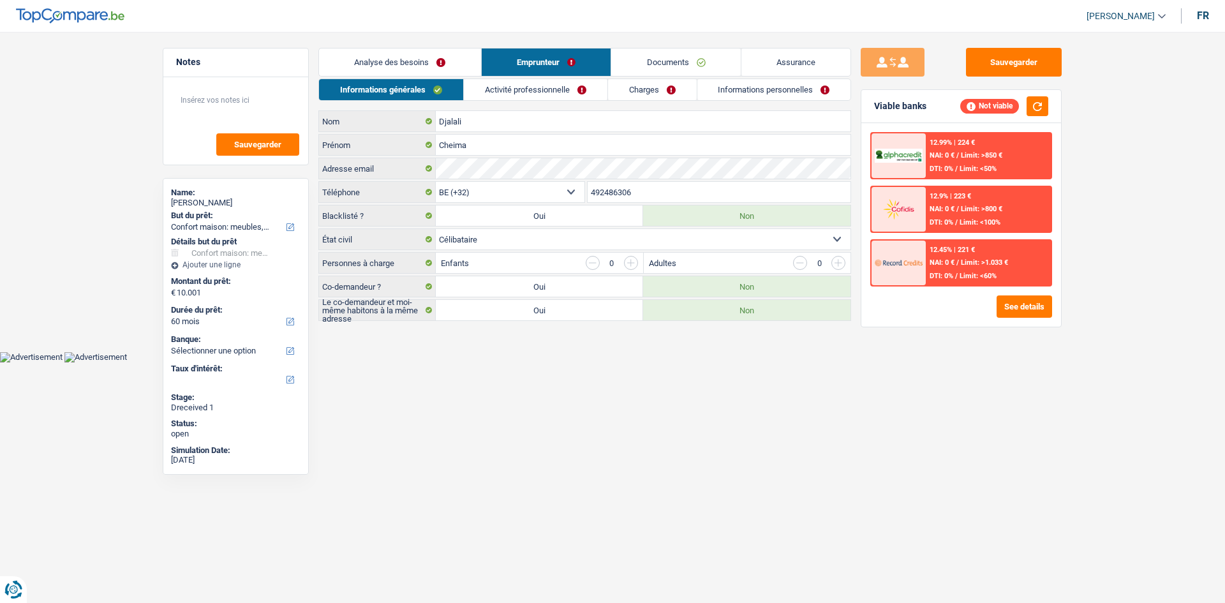
click at [629, 261] on input "button" at bounding box center [631, 263] width 14 height 14
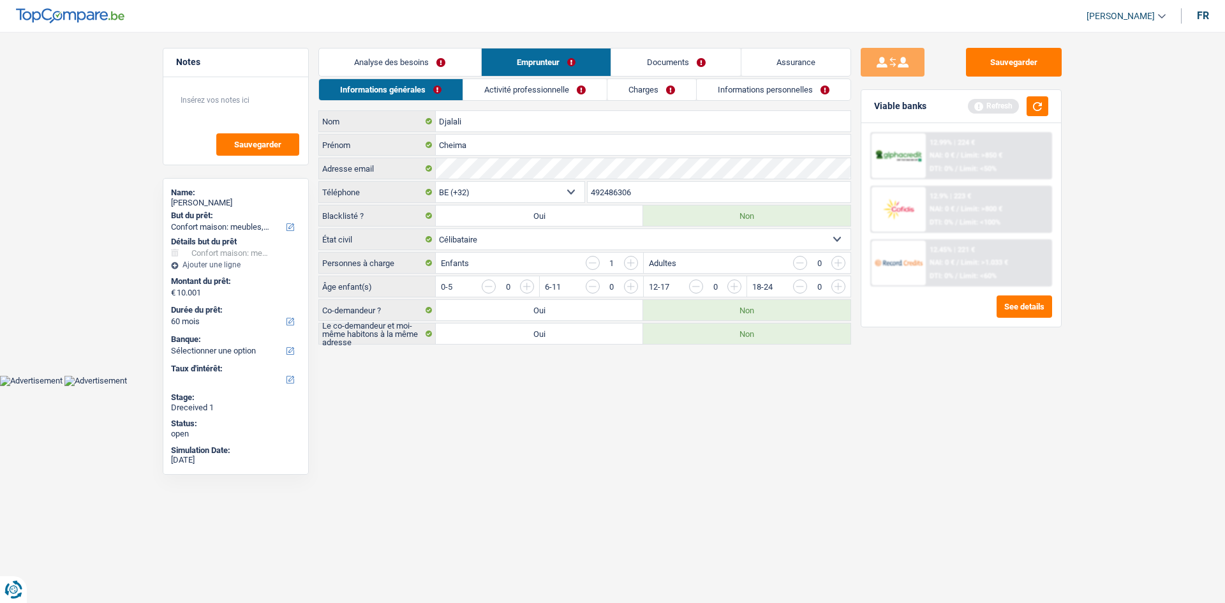
click at [525, 286] on input "button" at bounding box center [786, 290] width 532 height 20
click at [493, 285] on input "button" at bounding box center [489, 287] width 14 height 14
click at [742, 287] on input "button" at bounding box center [993, 290] width 532 height 20
click at [580, 91] on link "Activité professionnelle" at bounding box center [536, 89] width 144 height 21
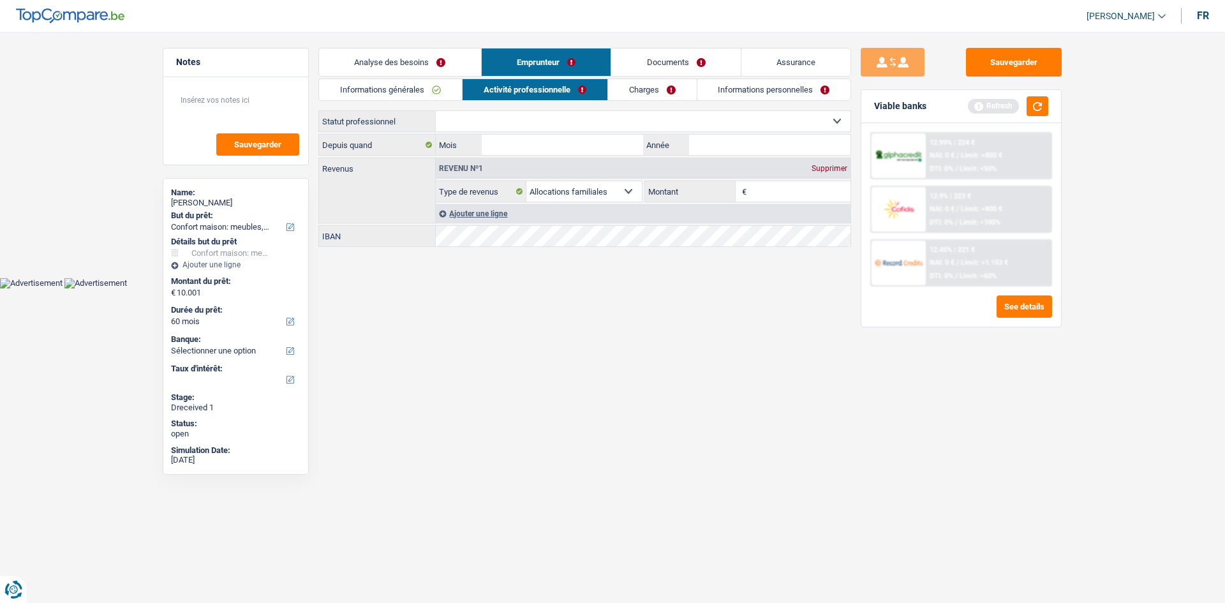
click at [665, 288] on html "Vous avez le contrôle de vos données Nous utilisons des cookies, tout comme nos…" at bounding box center [612, 144] width 1225 height 288
click at [1042, 101] on button "button" at bounding box center [1038, 106] width 22 height 20
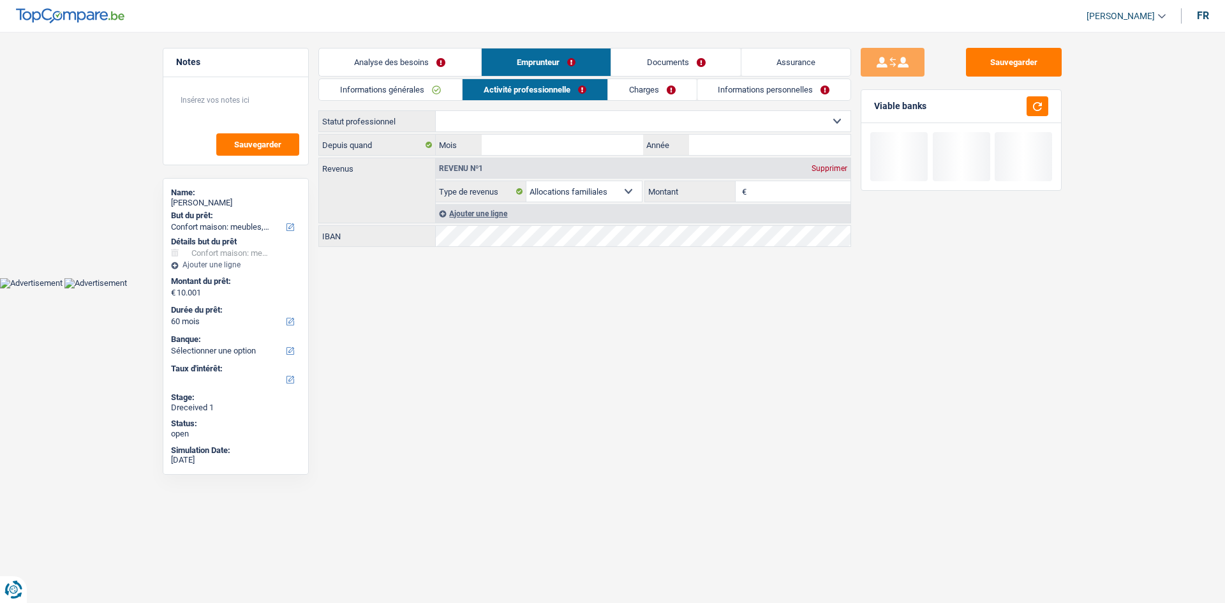
click at [552, 288] on html "Vous avez le contrôle de vos données Nous utilisons des cookies, tout comme nos…" at bounding box center [612, 144] width 1225 height 288
click at [532, 119] on select "Ouvrier Employé privé Employé public Invalide Indépendant Pensionné Chômeur Mut…" at bounding box center [643, 121] width 415 height 20
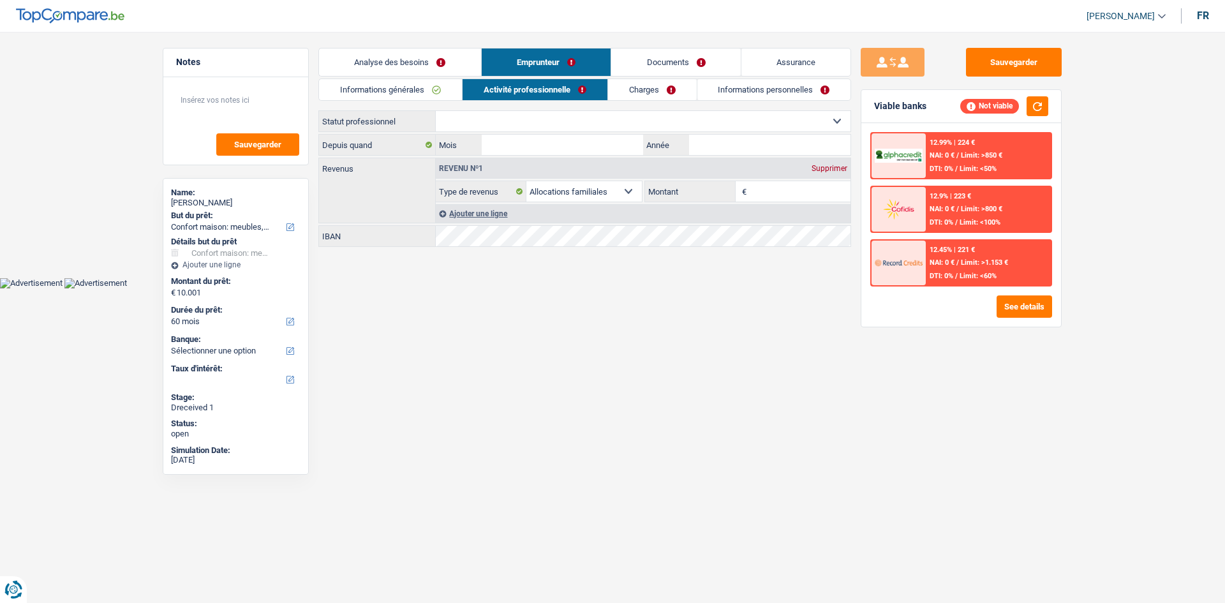
select select "worker"
click at [436, 111] on select "Ouvrier Employé privé Employé public Invalide Indépendant Pensionné Chômeur Mut…" at bounding box center [643, 121] width 415 height 20
select select "familyAllowances"
select select "netSalary"
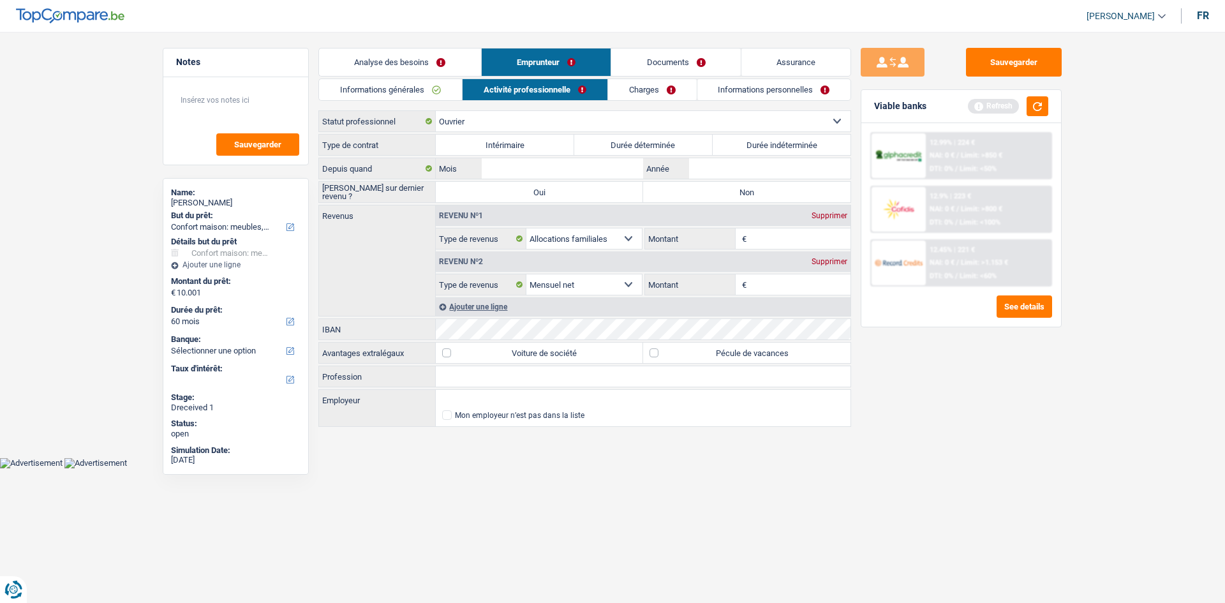
click at [722, 66] on link "Documents" at bounding box center [676, 61] width 130 height 27
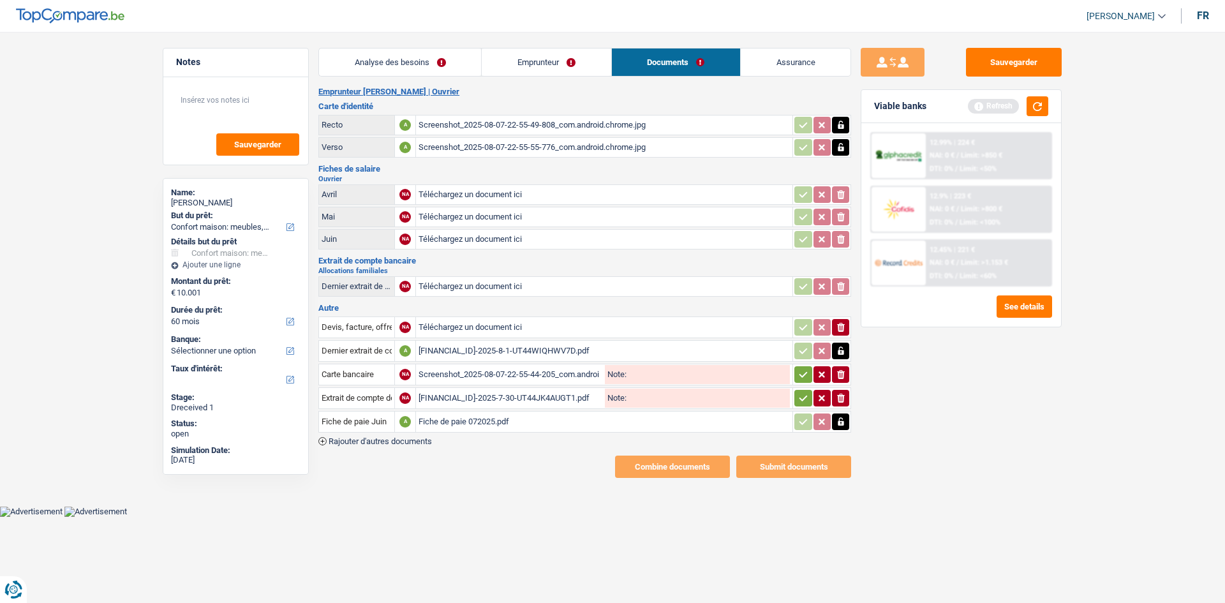
click at [528, 345] on div "[FINANCIAL_ID]-2025-8-1-UT44WIQHWV7D.pdf" at bounding box center [604, 350] width 371 height 19
click at [574, 377] on div "Screenshot_2025-08-07-22-55-44-205_com.android.chrome.jpg" at bounding box center [511, 374] width 184 height 19
click at [503, 415] on div "Fiche de paie 072025.pdf" at bounding box center [604, 421] width 371 height 19
click at [553, 49] on link "Emprunteur" at bounding box center [546, 61] width 129 height 27
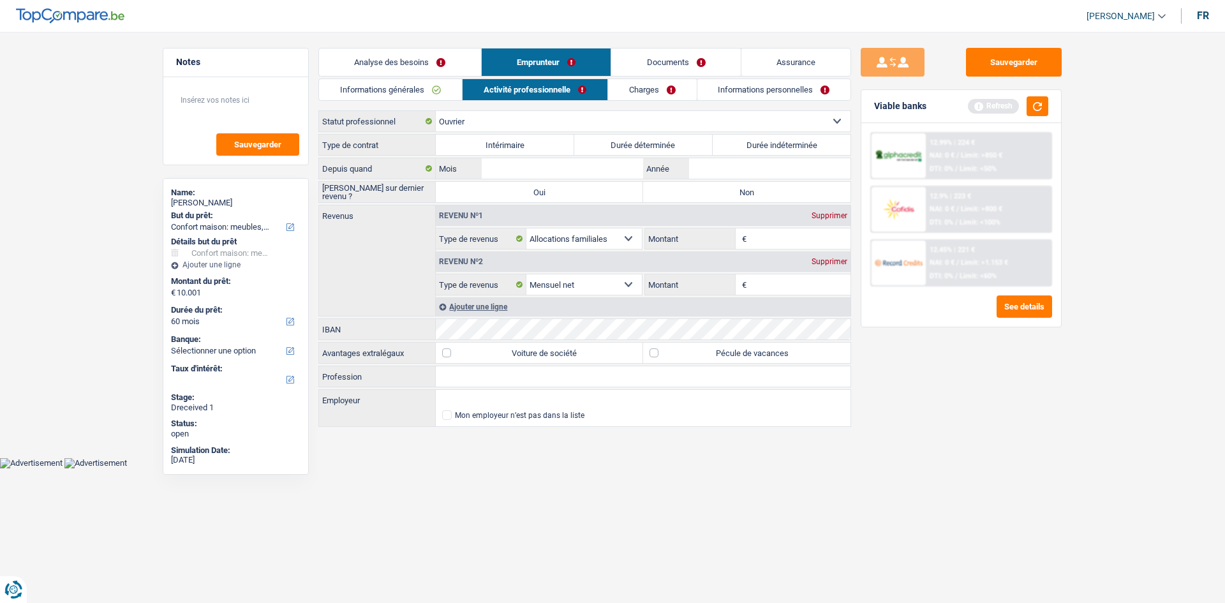
click at [750, 140] on label "Durée indéterminée" at bounding box center [782, 145] width 138 height 20
click at [750, 140] on input "Durée indéterminée" at bounding box center [782, 145] width 138 height 20
radio input "true"
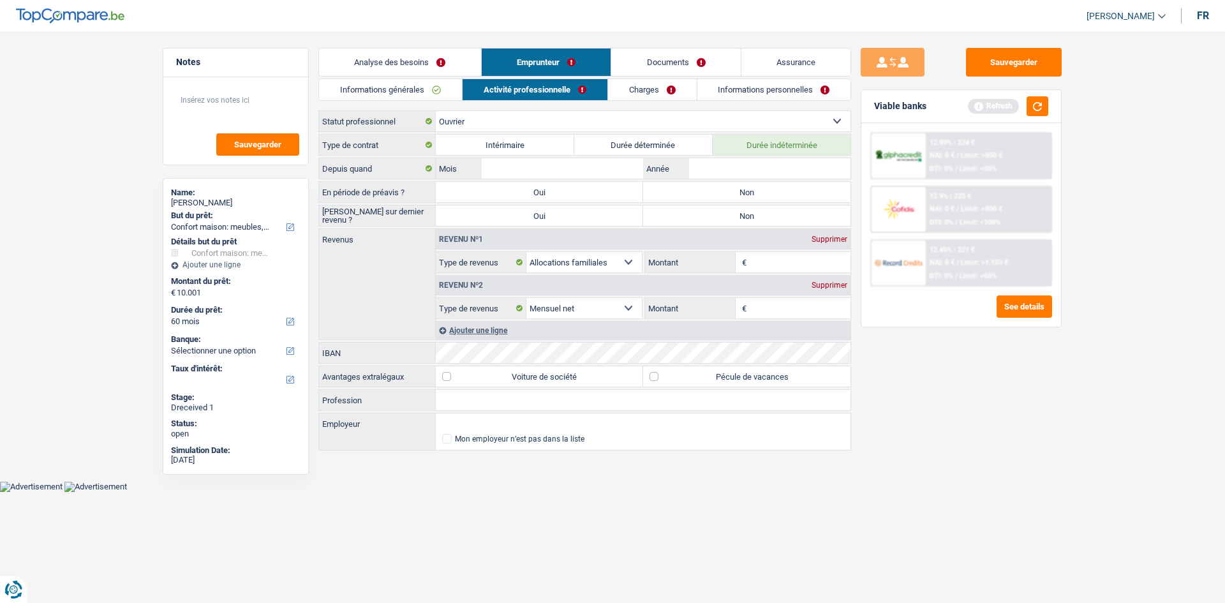
click at [711, 193] on label "Non" at bounding box center [746, 192] width 207 height 20
click at [711, 193] on input "Non" at bounding box center [746, 192] width 207 height 20
radio input "true"
click at [713, 212] on label "Non" at bounding box center [746, 215] width 207 height 20
click at [713, 212] on input "Non" at bounding box center [746, 215] width 207 height 20
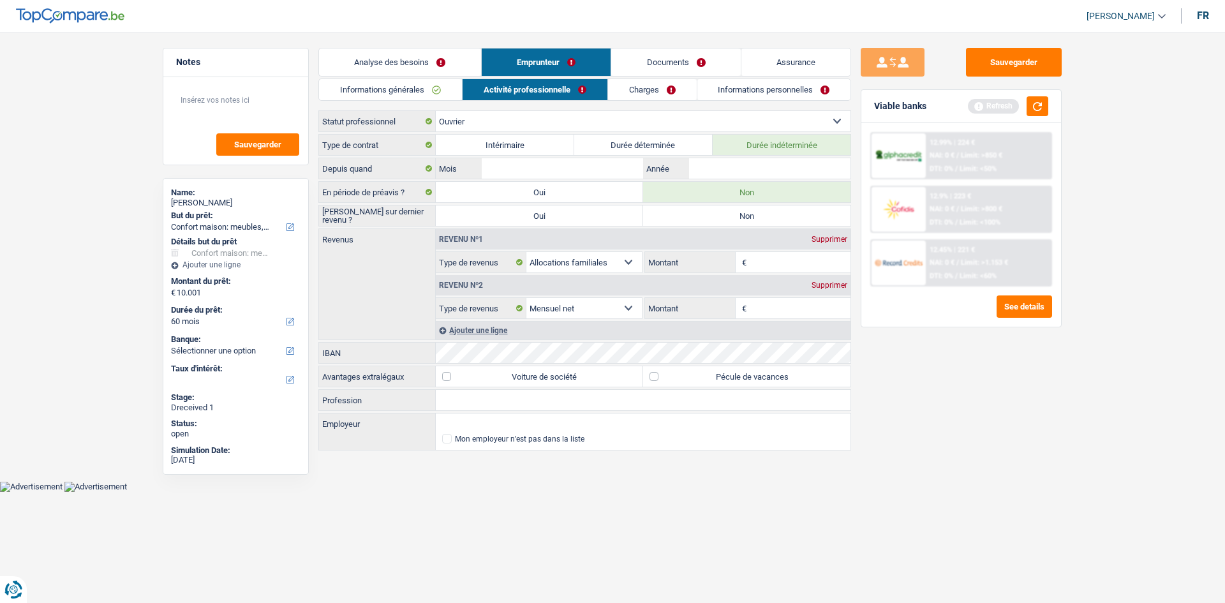
radio input "true"
click at [608, 165] on input "Mois" at bounding box center [562, 168] width 161 height 20
type input "7"
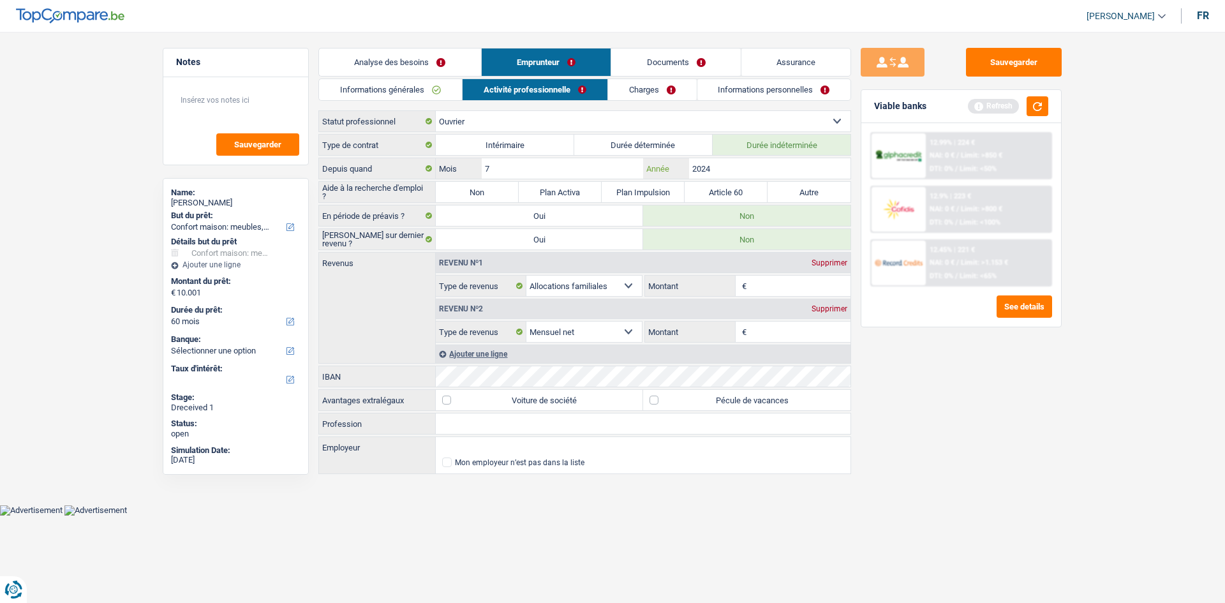
type input "2024"
click at [487, 191] on label "Non" at bounding box center [477, 192] width 83 height 20
click at [487, 191] on input "Non" at bounding box center [477, 192] width 83 height 20
radio input "true"
click at [769, 275] on fieldset "€ [PERSON_NAME] Étant donné que vous avez indiqué avoir des enfants dans votre …" at bounding box center [748, 286] width 206 height 22
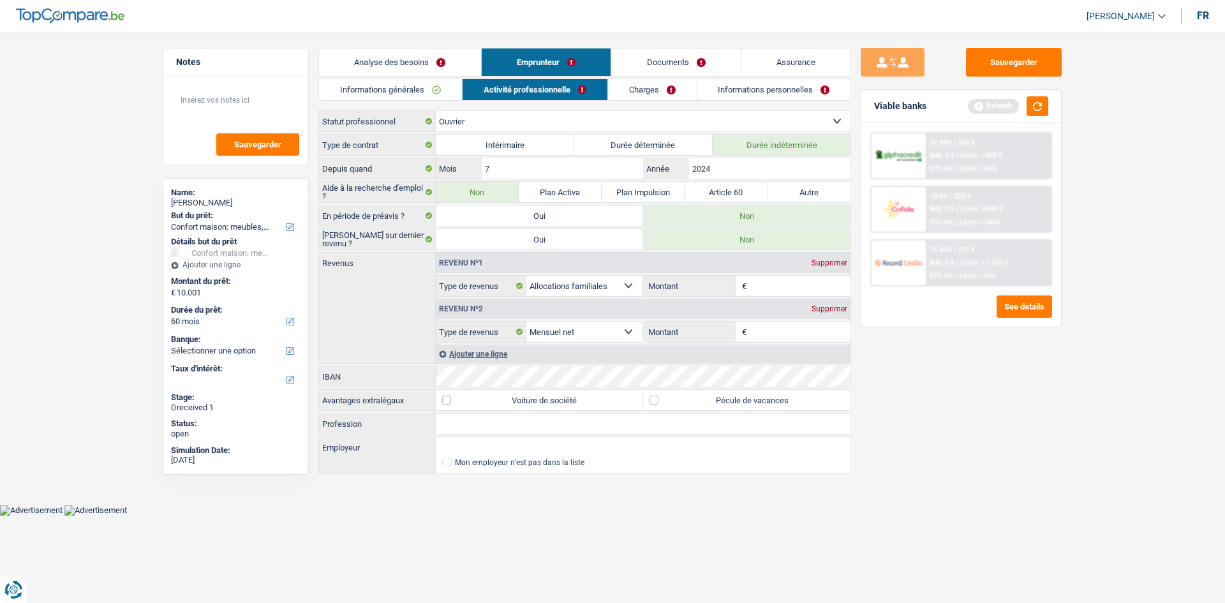
click at [795, 286] on input "Montant" at bounding box center [800, 286] width 101 height 20
click at [773, 283] on input "2.100" at bounding box center [800, 286] width 101 height 20
type input "290"
click at [796, 334] on input "Montant" at bounding box center [800, 332] width 101 height 20
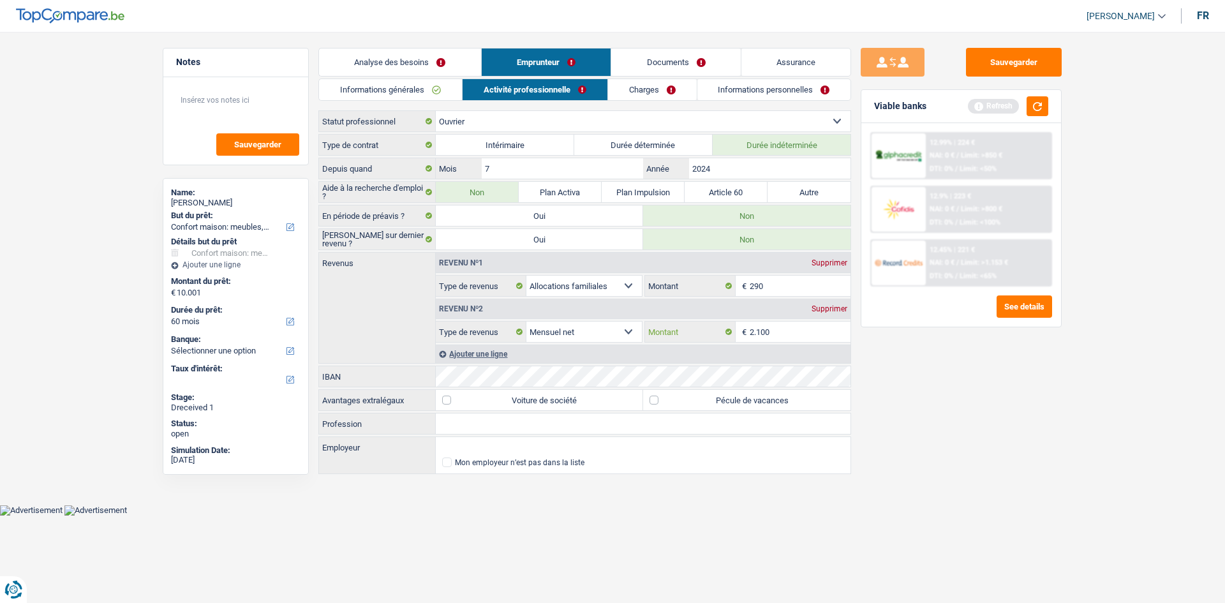
type input "2.100"
click at [652, 92] on link "Charges" at bounding box center [652, 89] width 89 height 21
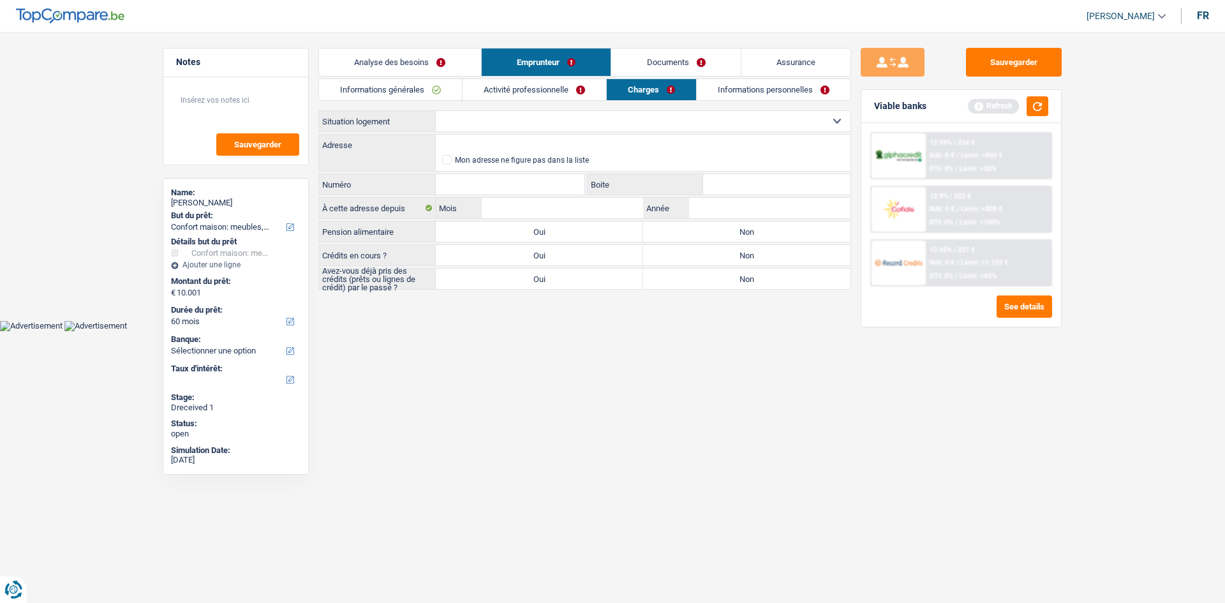
drag, startPoint x: 545, startPoint y: 116, endPoint x: 548, endPoint y: 123, distance: 6.9
click at [545, 116] on select "Locataire Propriétaire avec prêt hypothécaire Propriétaire sans prêt hypothécai…" at bounding box center [643, 121] width 415 height 20
click at [436, 111] on select "Locataire Propriétaire avec prêt hypothécaire Propriétaire sans prêt hypothécai…" at bounding box center [643, 121] width 415 height 20
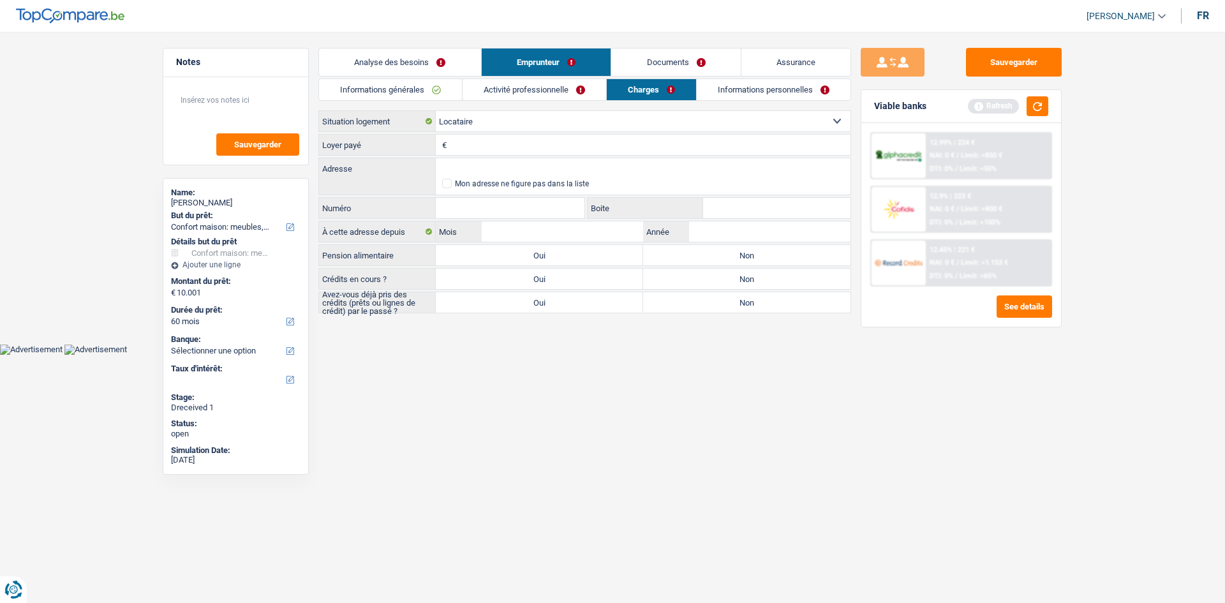
click at [563, 140] on input "Loyer payé" at bounding box center [650, 145] width 401 height 20
click at [572, 118] on select "Locataire Propriétaire avec prêt hypothécaire Propriétaire sans prêt hypothécai…" at bounding box center [643, 121] width 415 height 20
select select "liveWithParents"
click at [436, 111] on select "Locataire Propriétaire avec prêt hypothécaire Propriétaire sans prêt hypothécai…" at bounding box center [643, 121] width 415 height 20
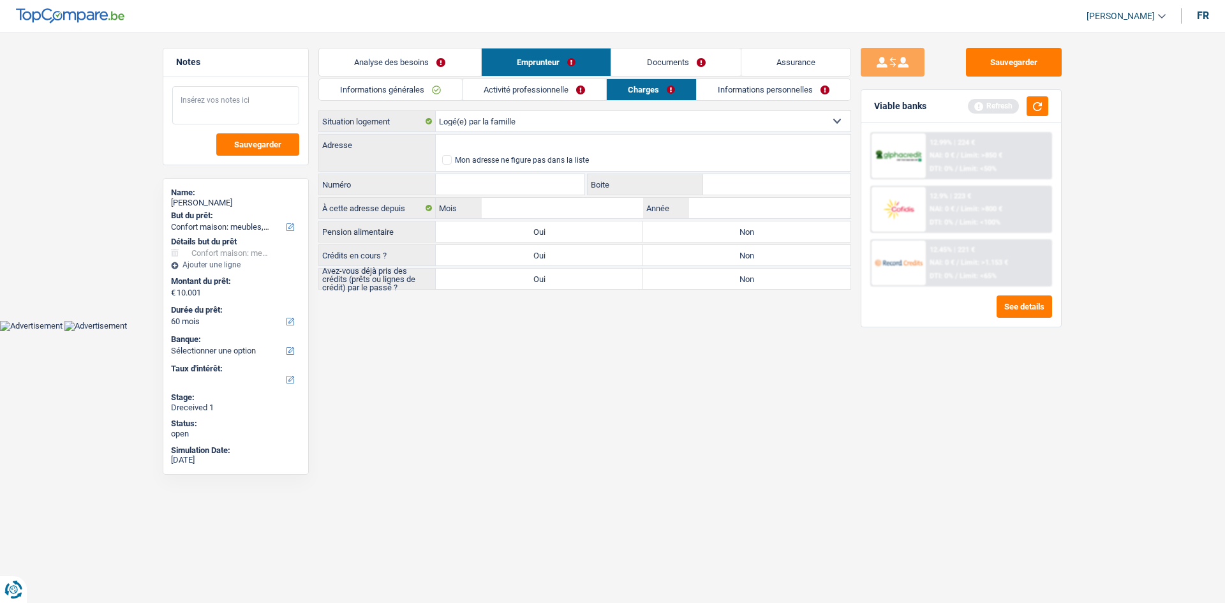
click at [223, 100] on textarea at bounding box center [235, 105] width 127 height 38
click at [225, 116] on textarea "Habite avec sa mère donc pas de loyer" at bounding box center [235, 105] width 127 height 38
type textarea "Habite avec sa mère donc pas de loyer à payer"
click at [543, 136] on input "Adresse" at bounding box center [643, 145] width 415 height 20
paste input "[STREET_ADDRESS]"
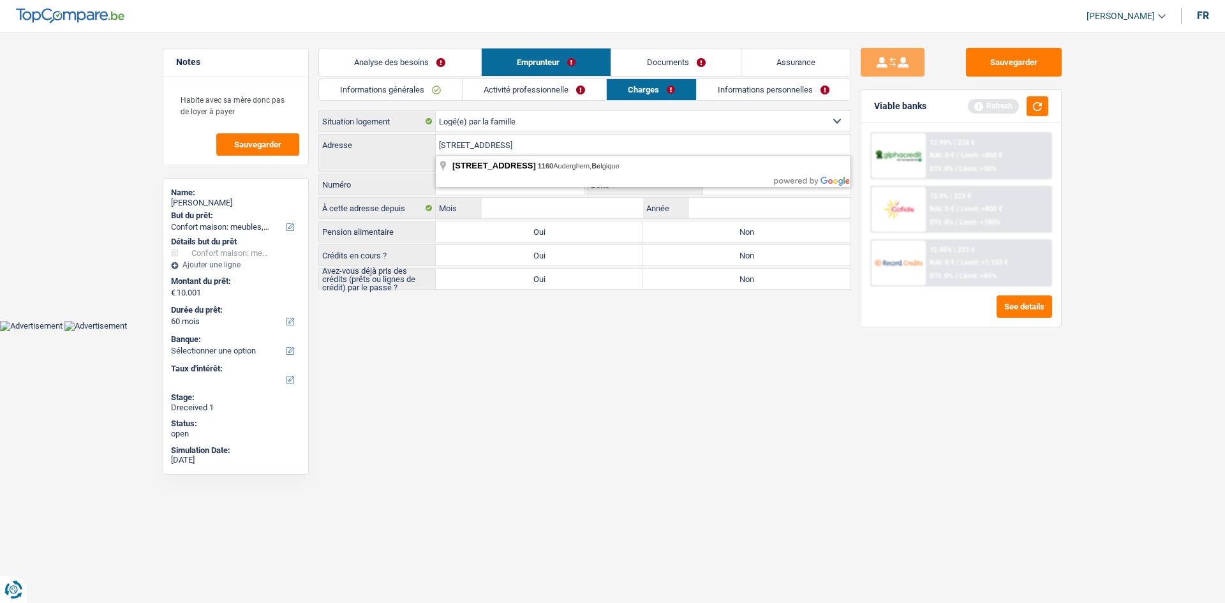
type input "[STREET_ADDRESS]"
type input "87"
click at [567, 181] on input "87" at bounding box center [510, 184] width 149 height 20
drag, startPoint x: 699, startPoint y: 186, endPoint x: 719, endPoint y: 183, distance: 19.9
click at [701, 186] on label "Boite" at bounding box center [646, 184] width 116 height 20
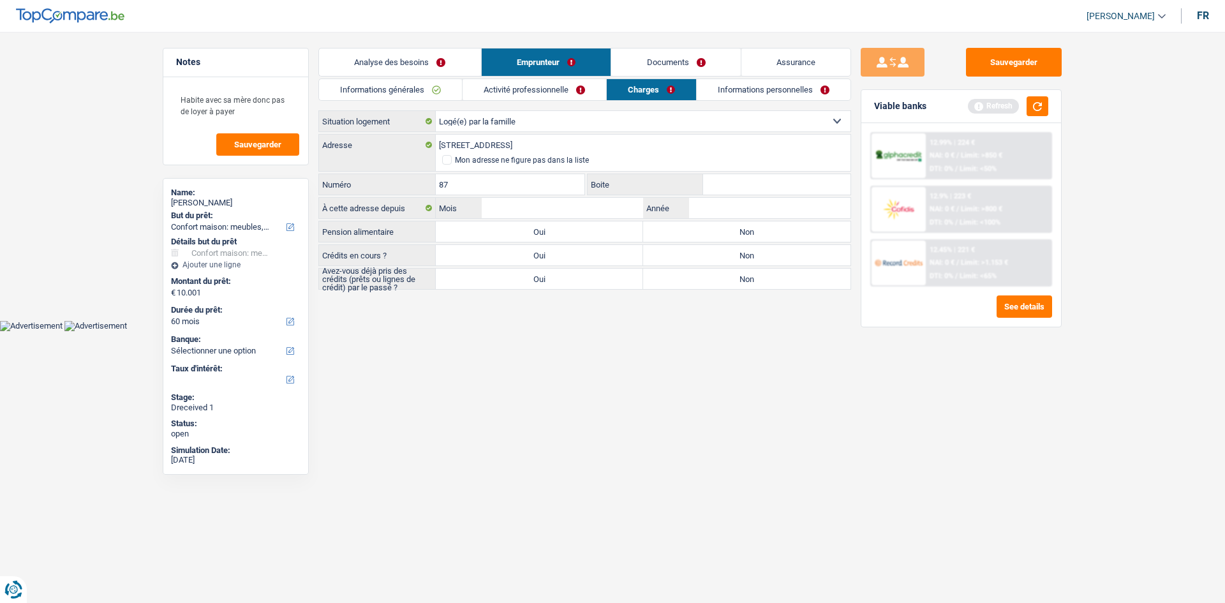
click at [703, 186] on input "Boite" at bounding box center [776, 184] width 147 height 20
click at [720, 183] on input "Boite" at bounding box center [776, 184] width 147 height 20
type input "87"
click at [493, 207] on input "Mois" at bounding box center [562, 208] width 161 height 20
click at [232, 112] on textarea "Habite avec sa mère donc pas de loyer à payer" at bounding box center [235, 105] width 127 height 38
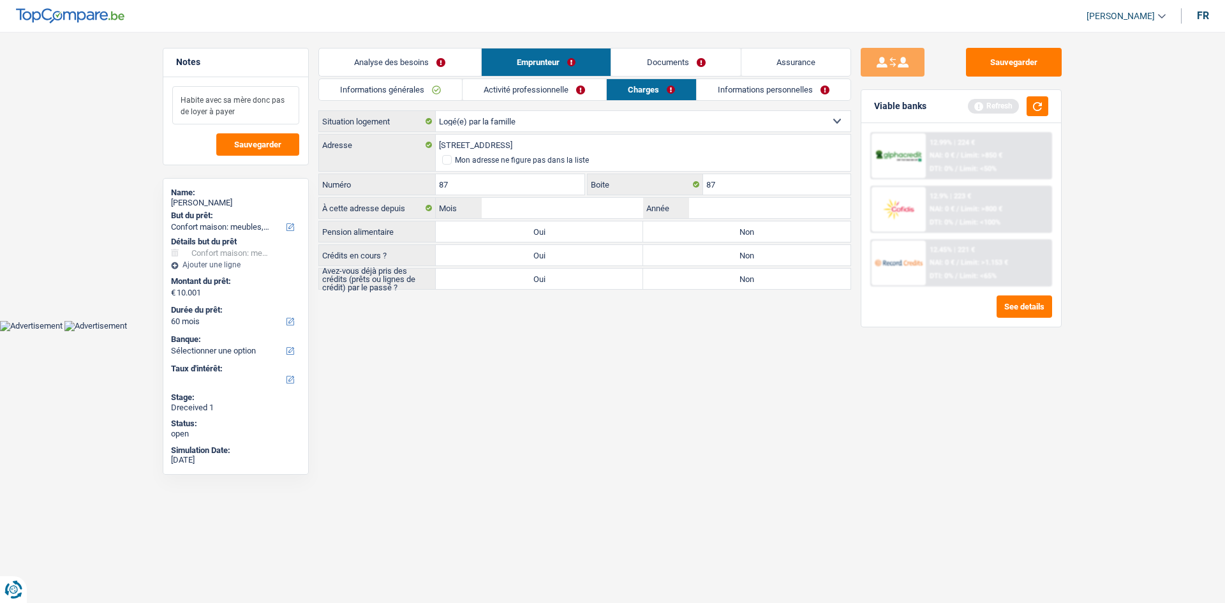
click at [252, 117] on textarea "Habite avec sa mère donc pas de loyer à payer" at bounding box center [235, 105] width 127 height 38
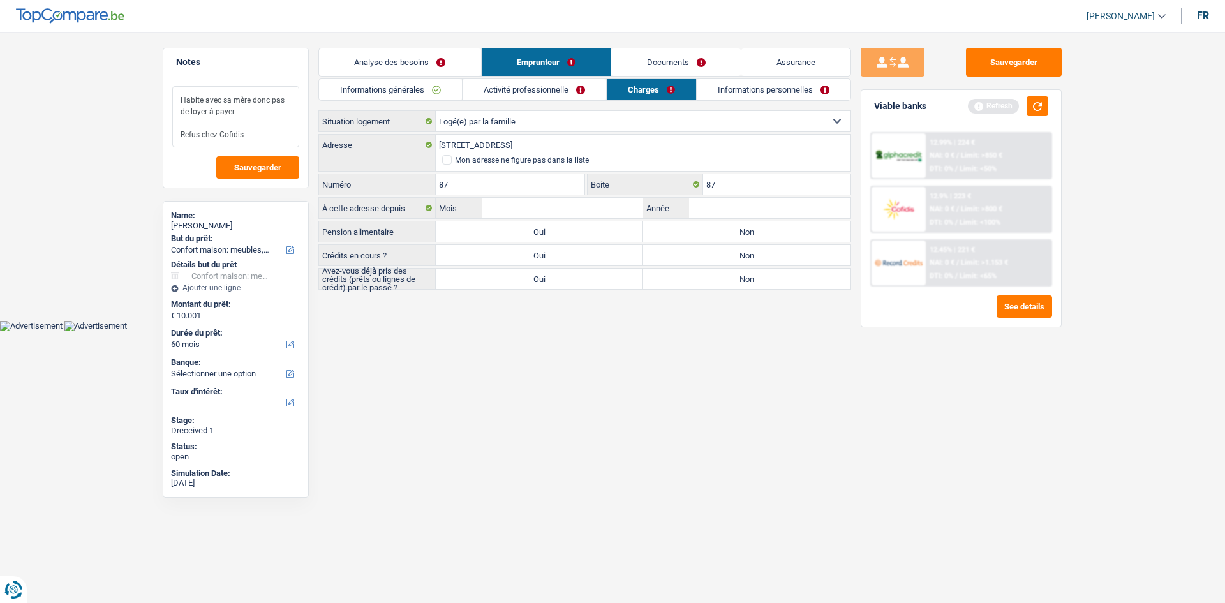
type textarea "Habite avec sa mère donc pas de loyer à payer Refus chez Cofidis"
click at [634, 209] on input "Mois" at bounding box center [562, 208] width 161 height 20
type input "12"
click at [715, 204] on input "Année" at bounding box center [769, 208] width 161 height 20
type input "2021"
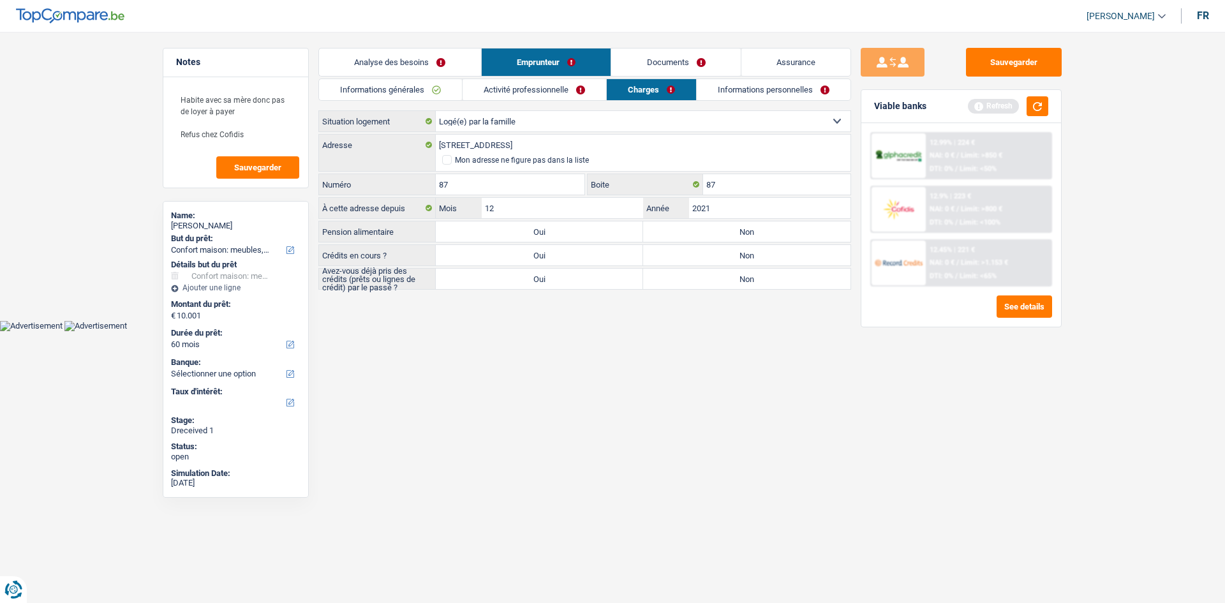
click at [749, 232] on label "Non" at bounding box center [746, 231] width 207 height 20
click at [749, 232] on input "Non" at bounding box center [746, 231] width 207 height 20
radio input "true"
click at [754, 260] on label "Non" at bounding box center [746, 255] width 207 height 20
click at [754, 260] on input "Non" at bounding box center [746, 255] width 207 height 20
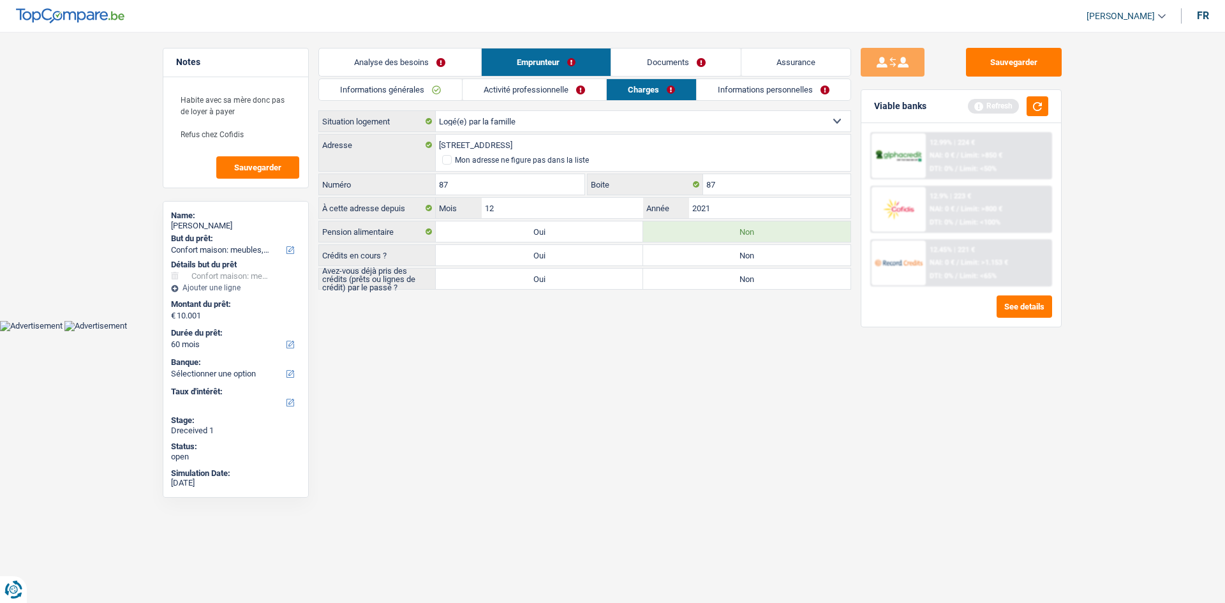
radio input "true"
click at [635, 271] on label "Oui" at bounding box center [539, 279] width 207 height 20
click at [635, 271] on input "Oui" at bounding box center [539, 279] width 207 height 20
radio input "true"
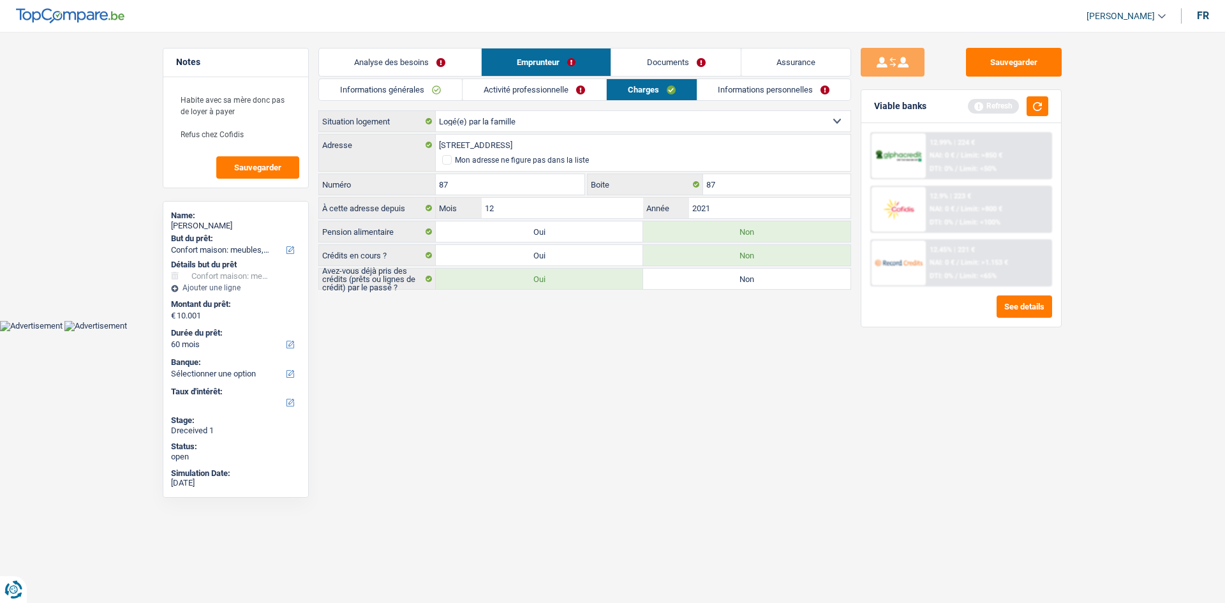
click at [865, 338] on div "Sauvegarder Viable banks Refresh 12.99% | 224 € NAI: 0 € / Limit: >850 € DTI: 0…" at bounding box center [961, 314] width 220 height 532
click at [1034, 103] on button "button" at bounding box center [1038, 106] width 22 height 20
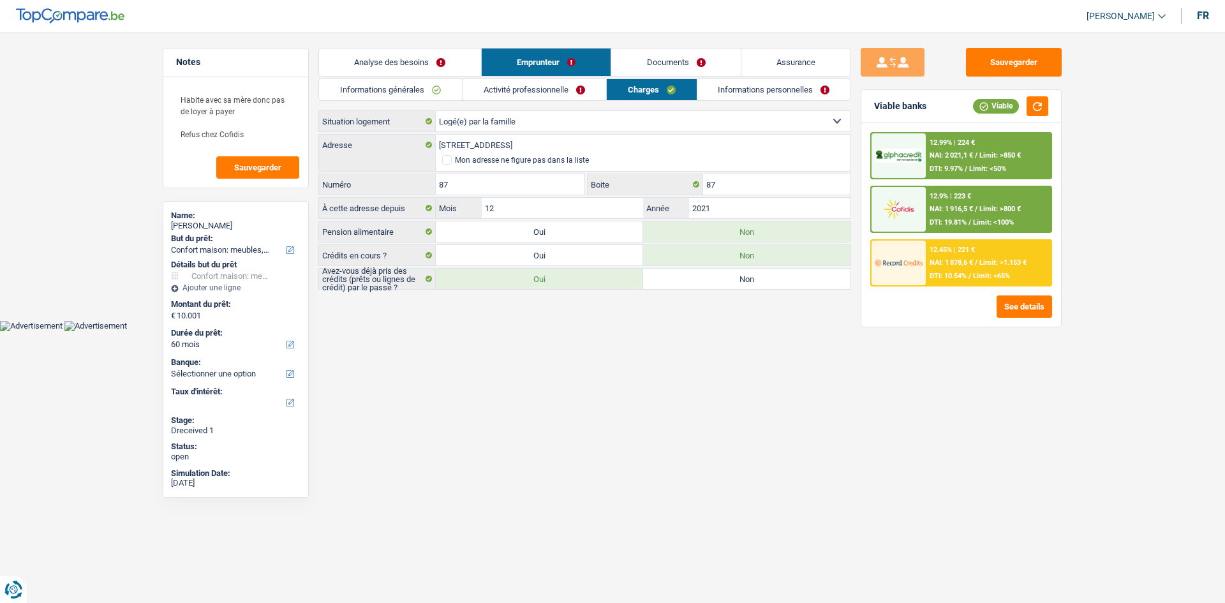
click at [782, 93] on link "Informations personnelles" at bounding box center [775, 89] width 154 height 21
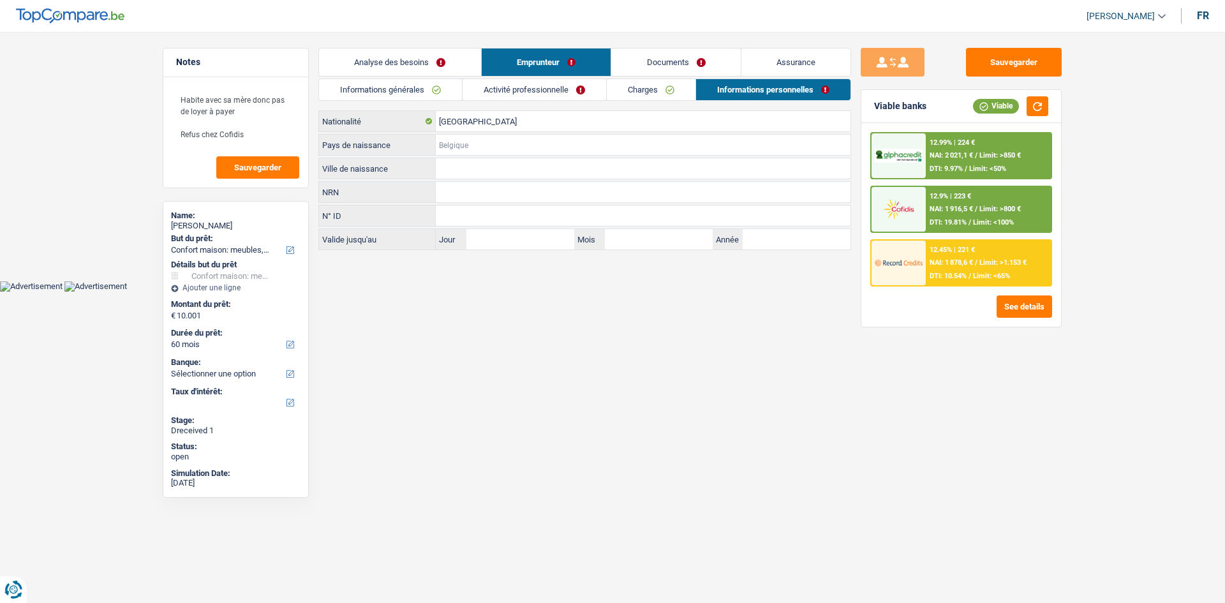
click at [553, 149] on input "Pays de naissance" at bounding box center [643, 145] width 415 height 20
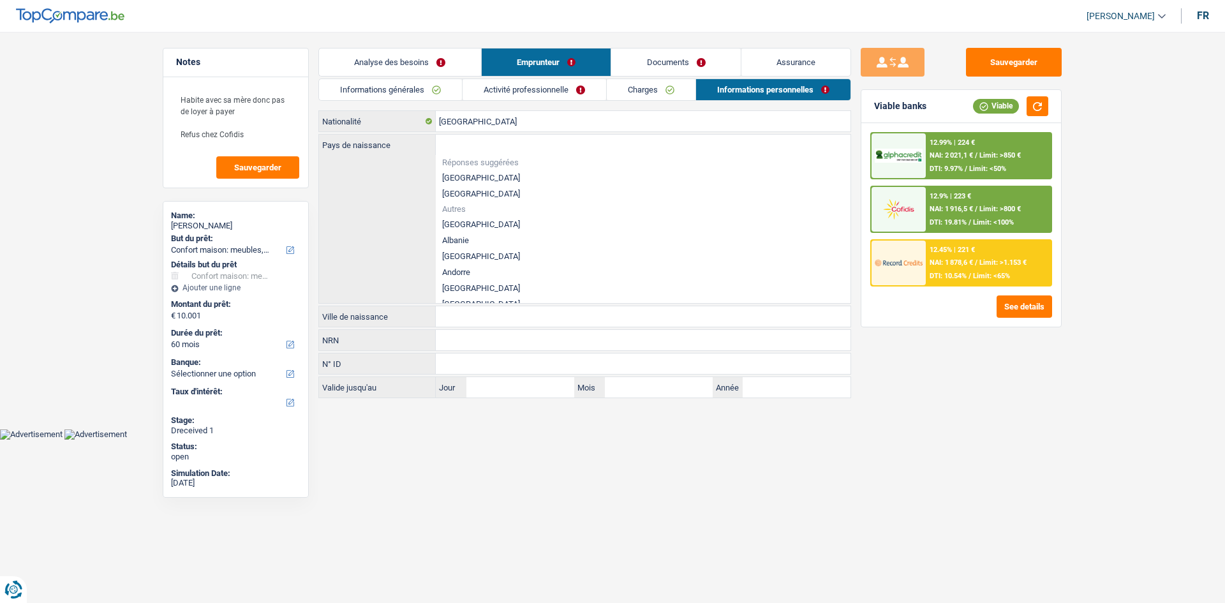
click at [685, 56] on link "Documents" at bounding box center [676, 61] width 130 height 27
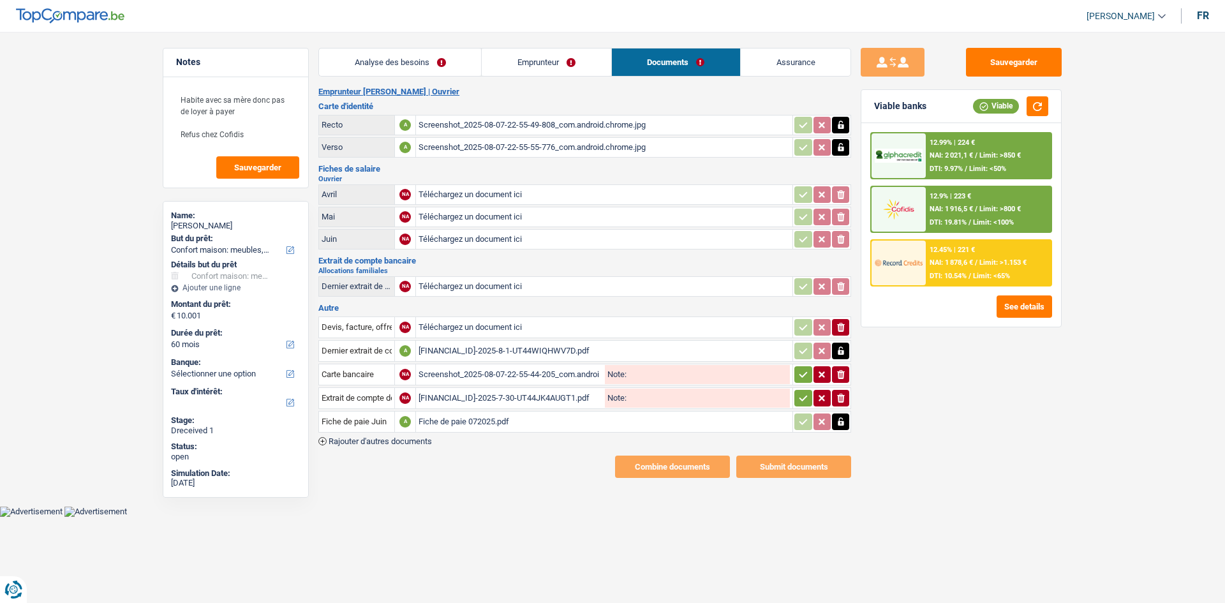
click at [570, 375] on div "Screenshot_2025-08-07-22-55-44-205_com.android.chrome.jpg" at bounding box center [511, 374] width 184 height 19
click at [549, 131] on div "Screenshot_2025-08-07-22-55-49-808_com.android.chrome.jpg" at bounding box center [604, 125] width 371 height 19
click at [591, 151] on div "Screenshot_2025-08-07-22-55-55-776_com.android.chrome.jpg" at bounding box center [604, 147] width 371 height 19
click at [596, 57] on link "Emprunteur" at bounding box center [546, 61] width 129 height 27
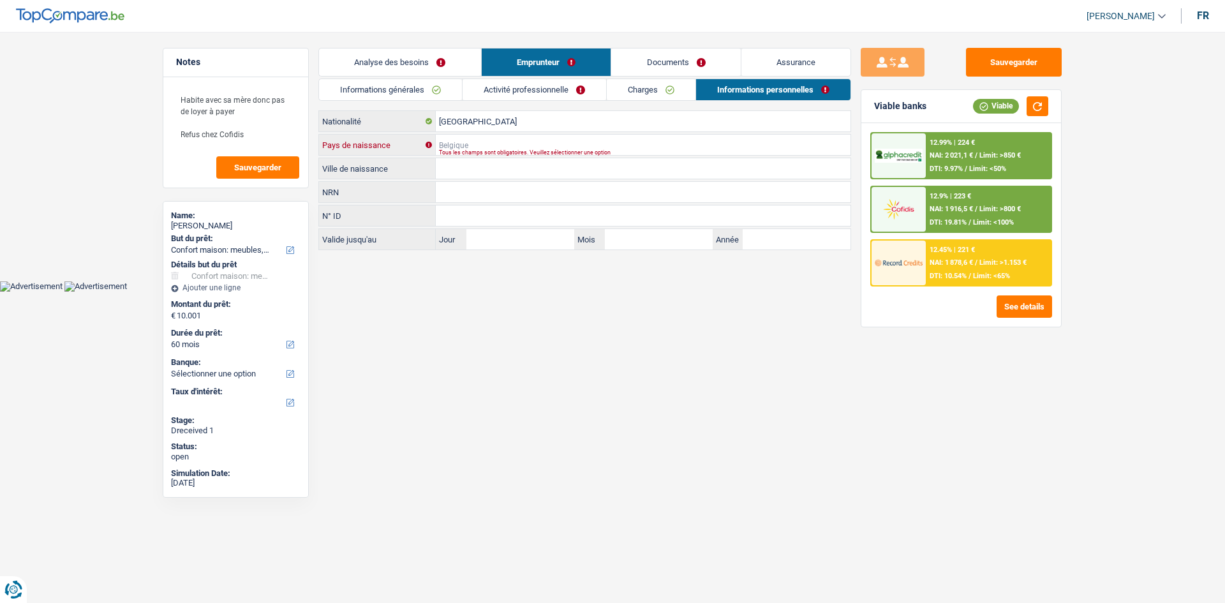
click at [620, 146] on input "Pays de naissance" at bounding box center [643, 145] width 415 height 20
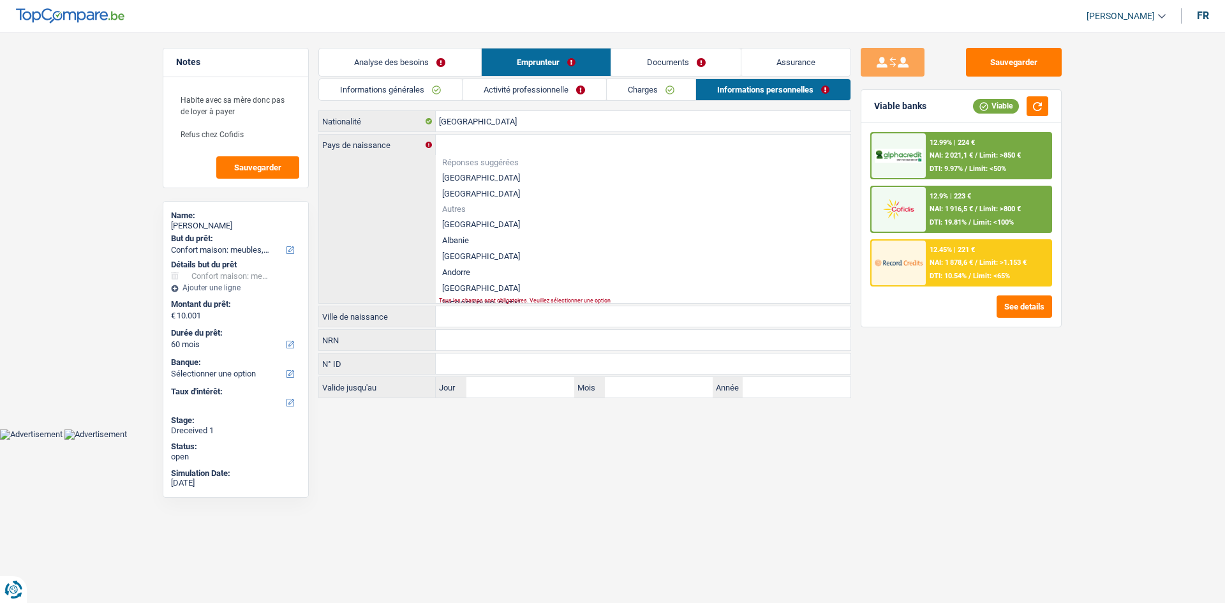
click at [466, 174] on li "[GEOGRAPHIC_DATA]" at bounding box center [643, 178] width 415 height 16
type input "[GEOGRAPHIC_DATA]"
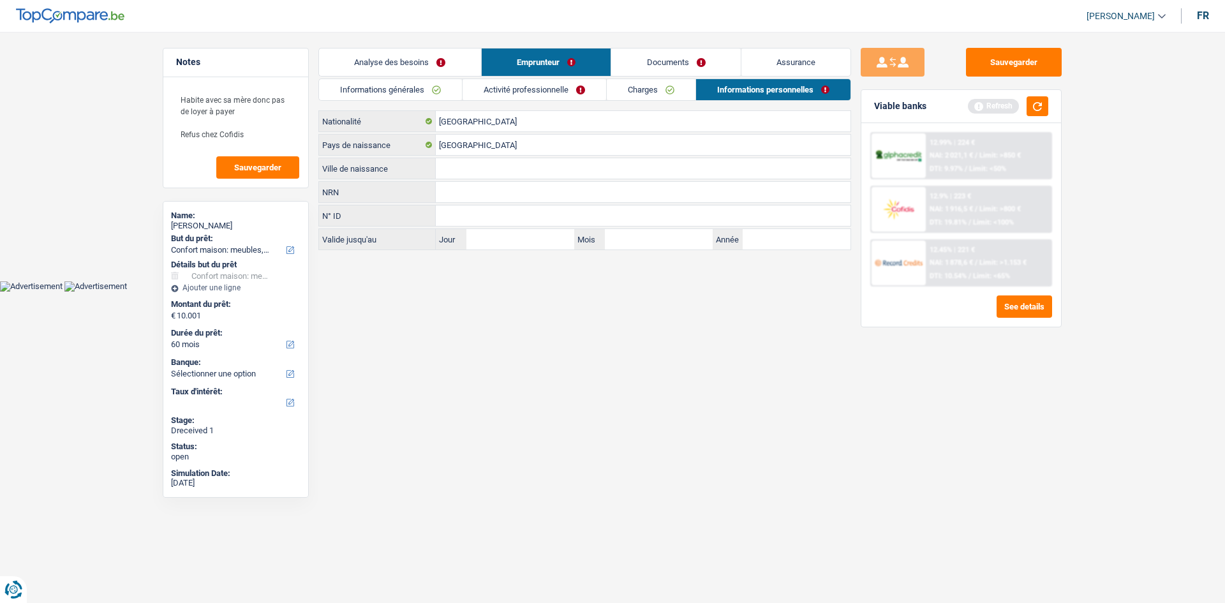
click at [504, 169] on input "Ville de naissance" at bounding box center [643, 168] width 415 height 20
type input "Anderlecht"
click at [645, 87] on link "Charges" at bounding box center [651, 89] width 89 height 21
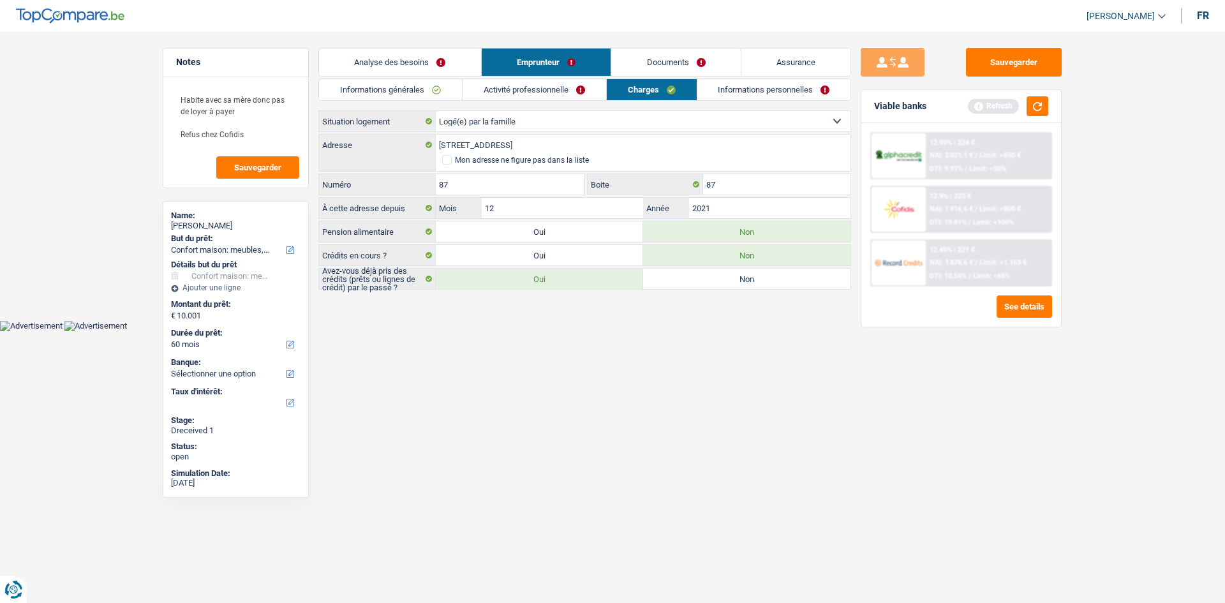
click at [573, 85] on link "Activité professionnelle" at bounding box center [535, 89] width 144 height 21
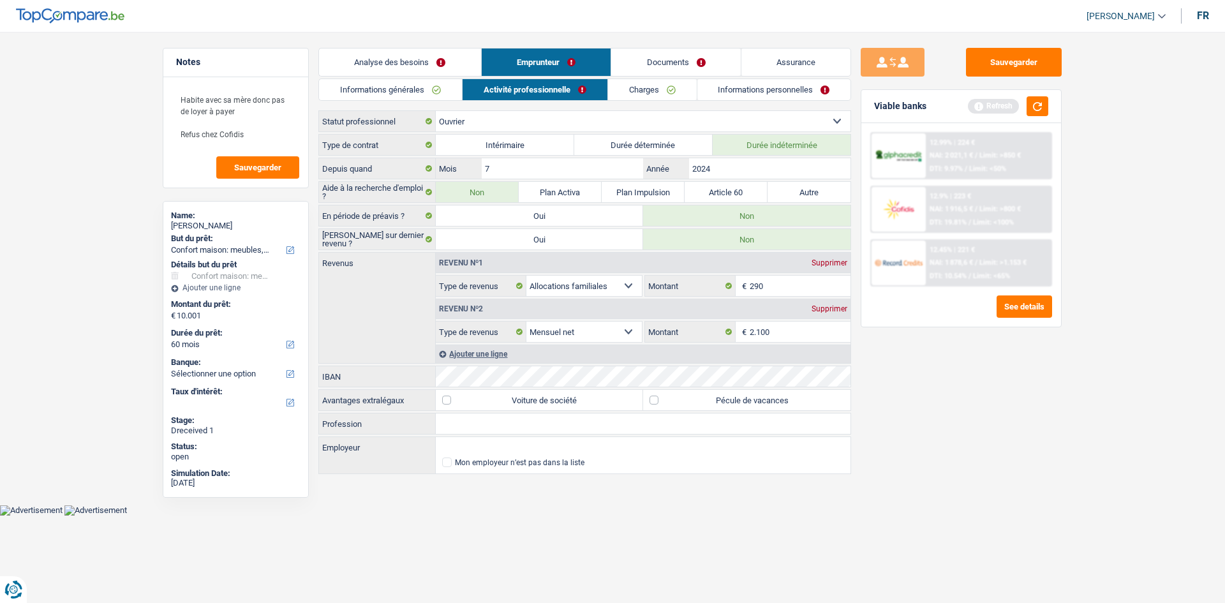
click at [422, 78] on li "Informations générales" at bounding box center [390, 89] width 144 height 22
click at [1038, 110] on button "button" at bounding box center [1038, 106] width 22 height 20
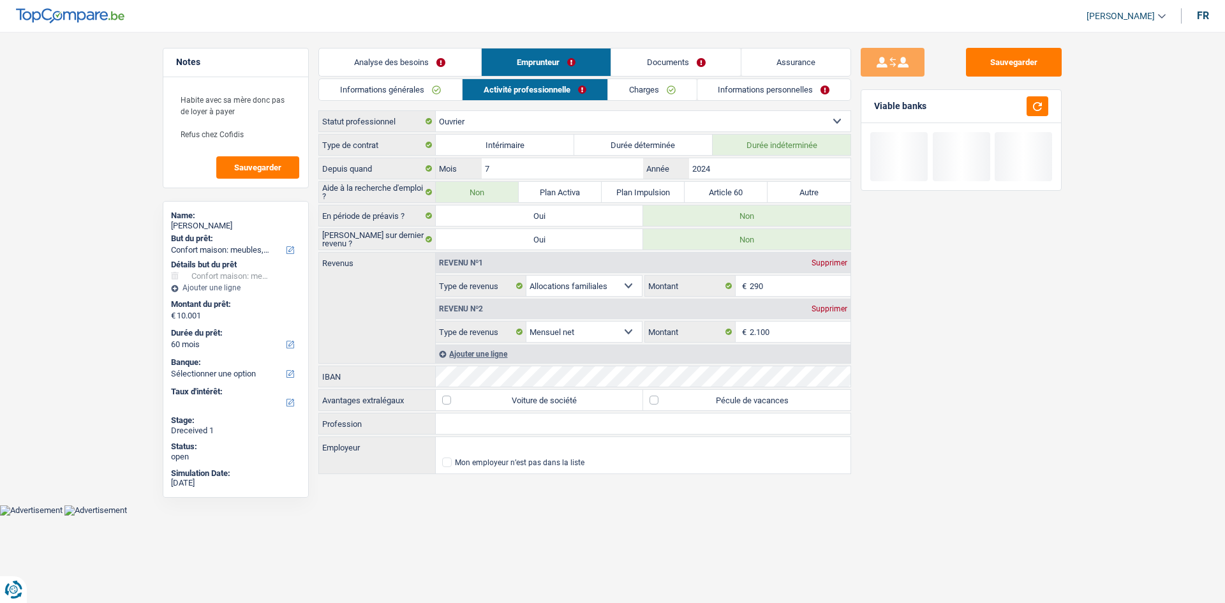
click at [413, 84] on link "Informations générales" at bounding box center [390, 89] width 143 height 21
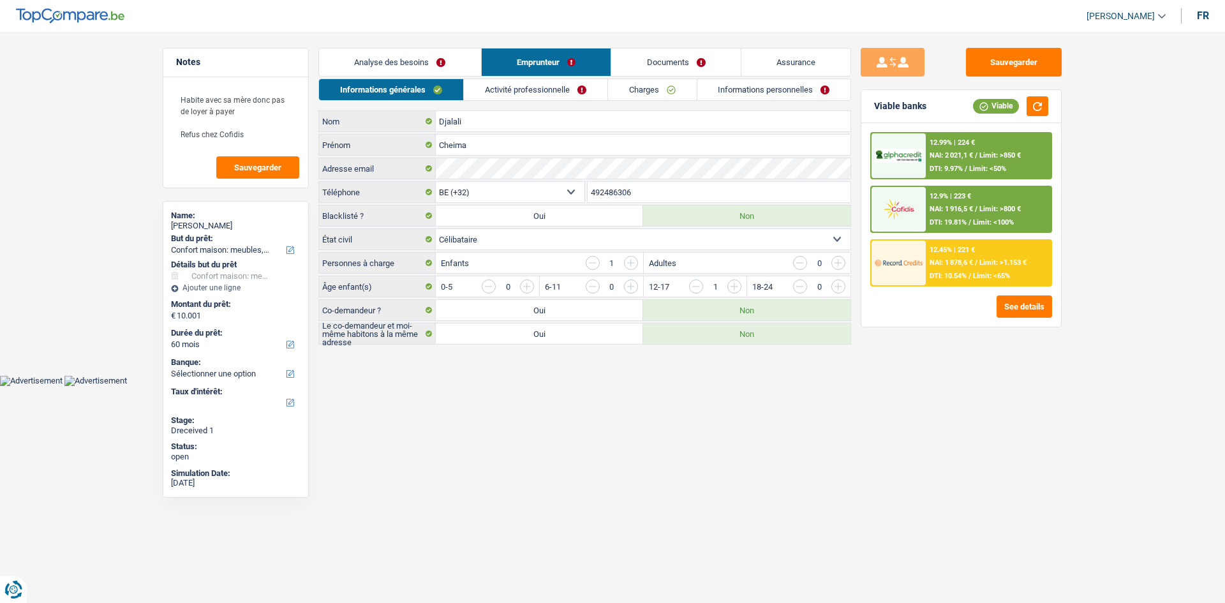
click at [408, 63] on link "Analyse des besoins" at bounding box center [400, 61] width 162 height 27
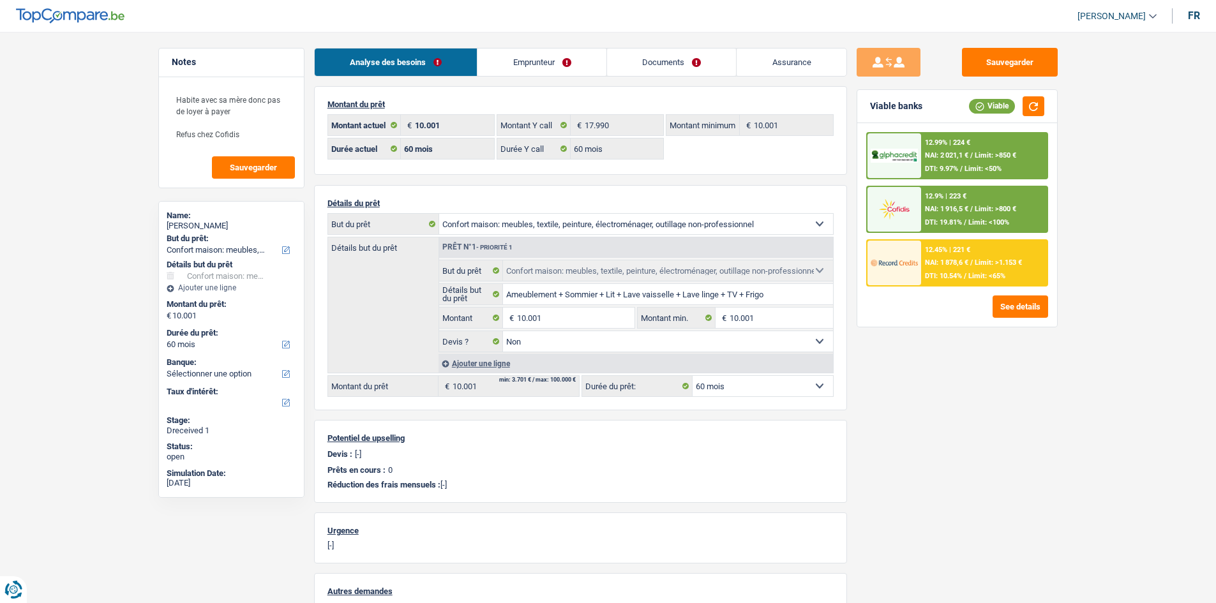
click at [1015, 452] on div "Sauvegarder Viable banks Viable 12.99% | 224 € NAI: 2 021,1 € / Limit: >850 € D…" at bounding box center [957, 314] width 220 height 532
click at [251, 133] on textarea "Habite avec sa mère donc pas de loyer à payer Refus chez Cofidis" at bounding box center [231, 116] width 127 height 61
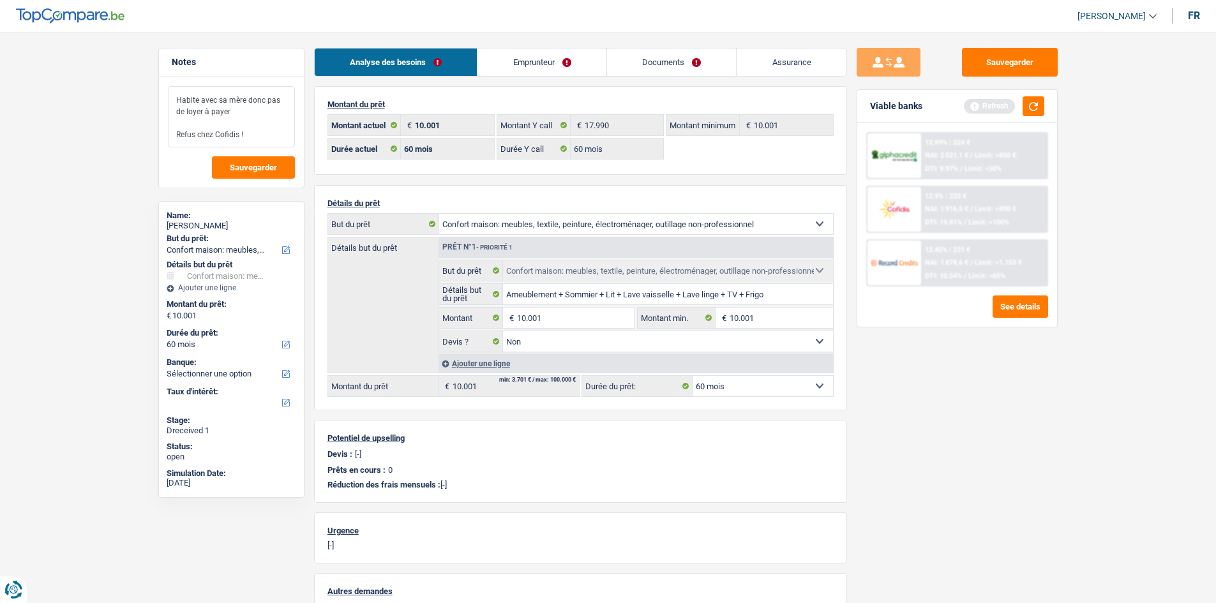
drag, startPoint x: 251, startPoint y: 130, endPoint x: 156, endPoint y: 73, distance: 110.8
click at [157, 74] on div "Notes Habite avec sa mère donc pas de loyer à payer Refus chez Cofidis ! Sauveg…" at bounding box center [231, 314] width 165 height 532
type textarea "Habite avec sa mère donc pas de loyer à payer Refus chez Cofidis !"
click at [1036, 102] on button "button" at bounding box center [1033, 106] width 22 height 20
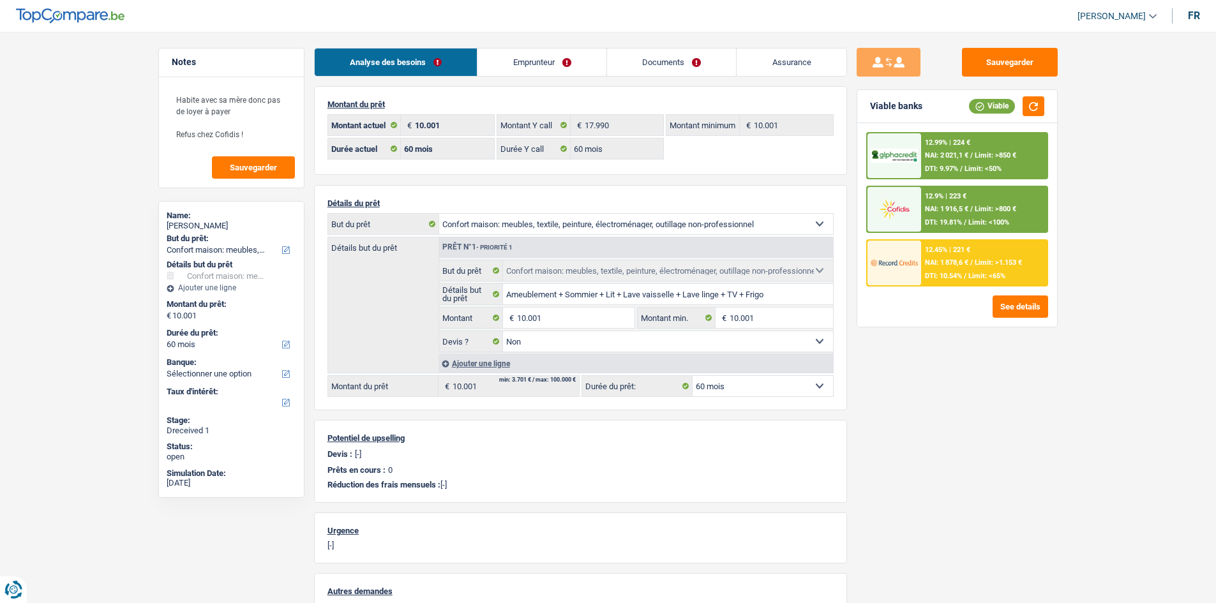
click at [523, 61] on link "Emprunteur" at bounding box center [541, 61] width 129 height 27
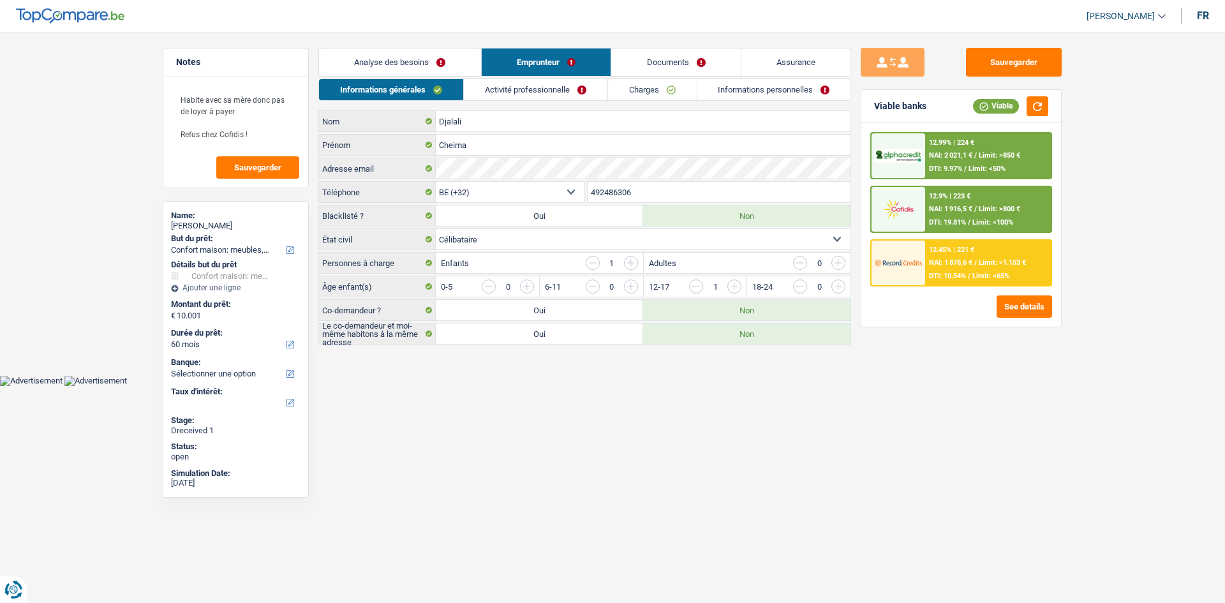
click at [519, 90] on link "Activité professionnelle" at bounding box center [536, 89] width 144 height 21
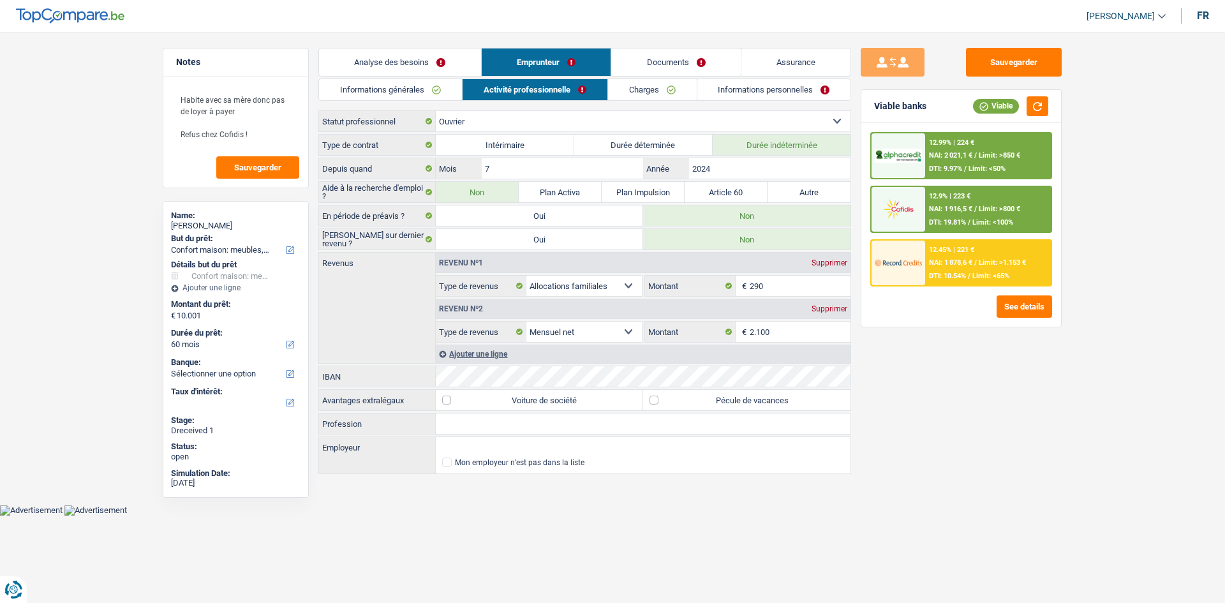
click at [646, 86] on link "Charges" at bounding box center [652, 89] width 89 height 21
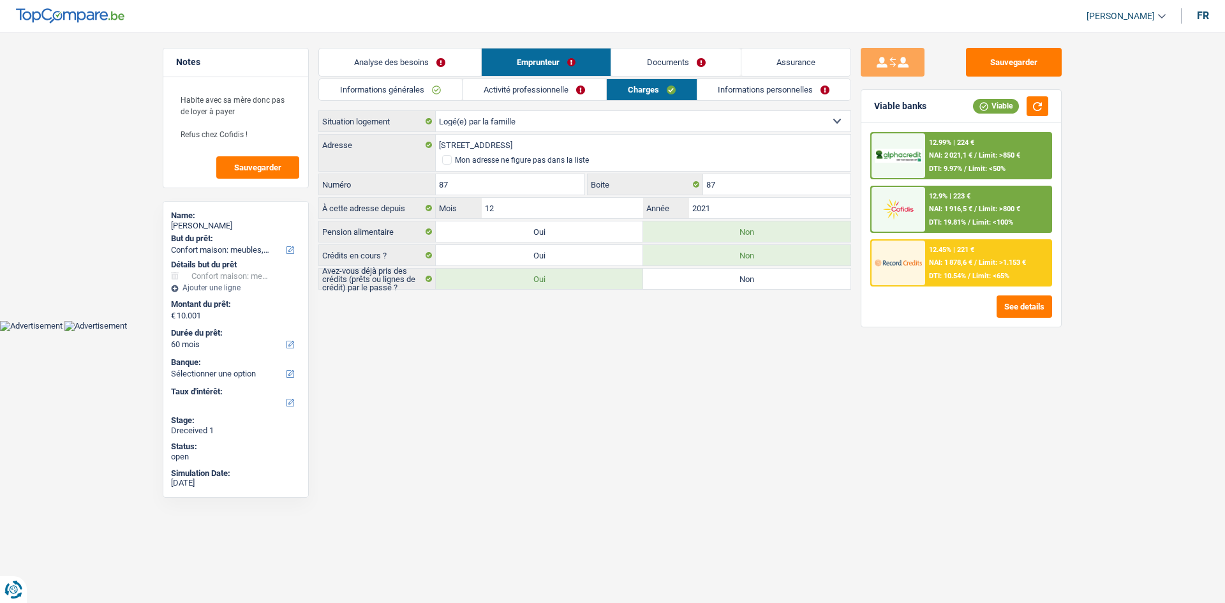
click at [757, 87] on link "Informations personnelles" at bounding box center [775, 89] width 154 height 21
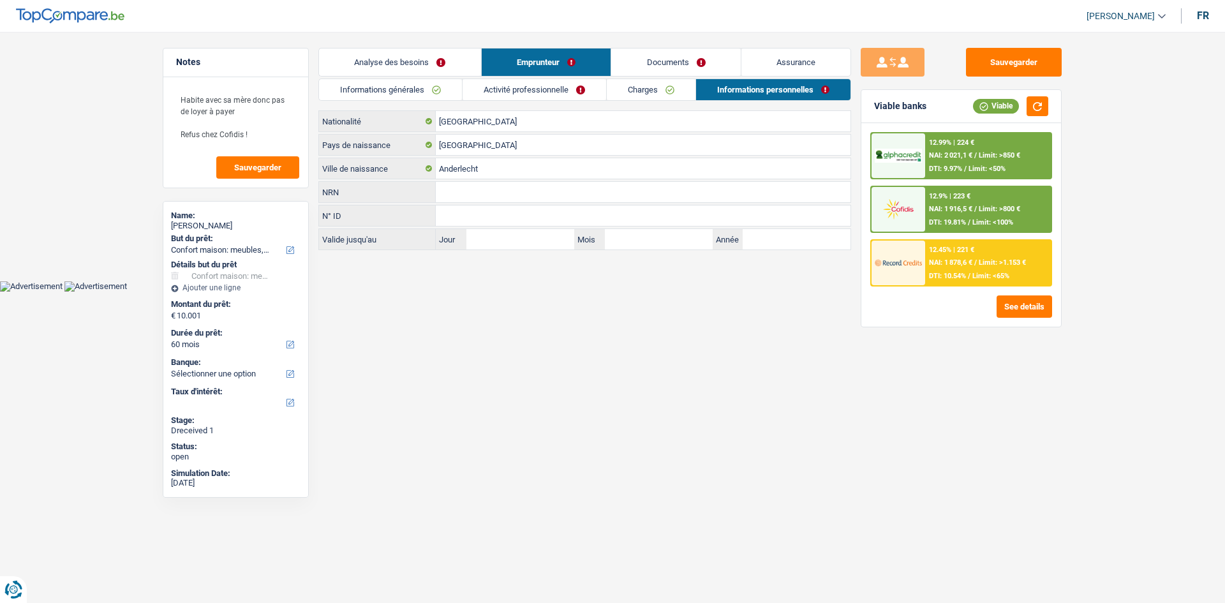
click at [683, 62] on link "Documents" at bounding box center [676, 61] width 130 height 27
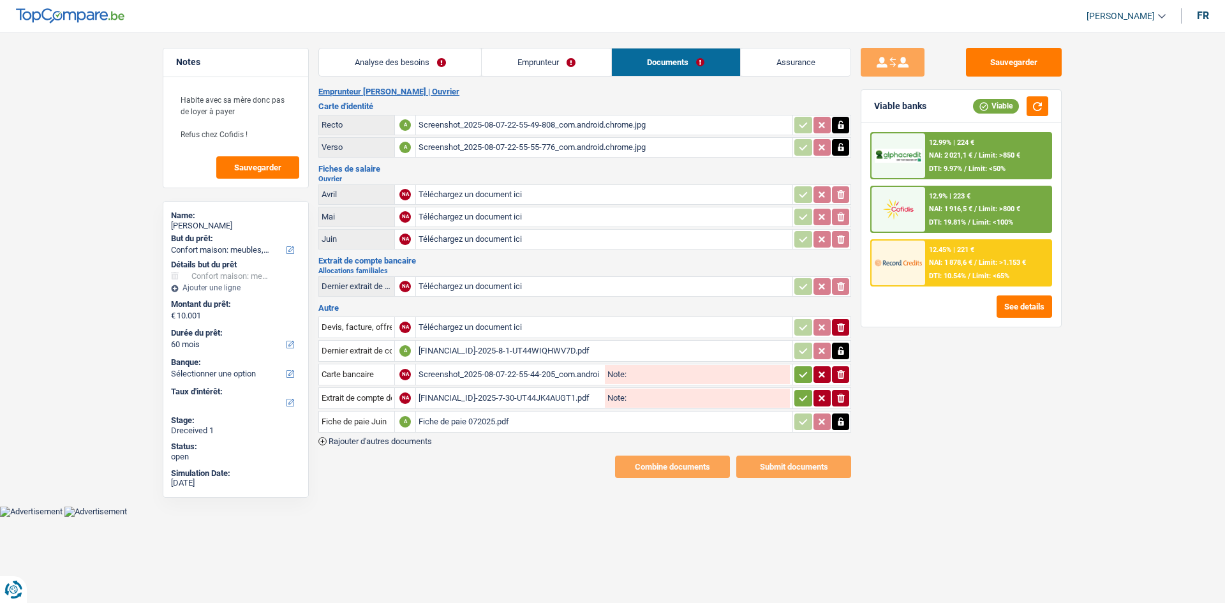
click at [795, 68] on link "Assurance" at bounding box center [796, 61] width 110 height 27
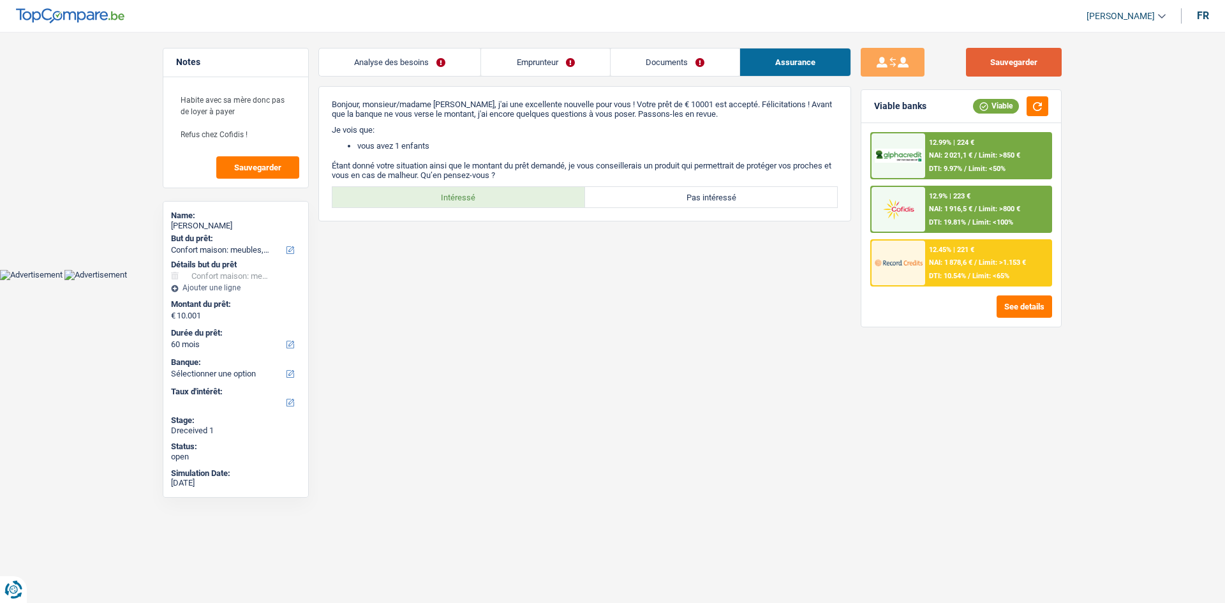
click at [1031, 61] on button "Sauvegarder" at bounding box center [1014, 62] width 96 height 29
click at [103, 117] on main "Notes Habite avec sa mère donc pas de loyer à payer Refus chez Cofidis ! Sauveg…" at bounding box center [612, 144] width 1225 height 250
drag, startPoint x: 276, startPoint y: 143, endPoint x: 167, endPoint y: 91, distance: 121.0
click at [167, 91] on div "Habite avec sa mère donc pas de loyer à payer Refus chez Cofidis ! Sauvegarder" at bounding box center [235, 132] width 145 height 110
click at [269, 167] on span "Sauvegarder" at bounding box center [257, 167] width 47 height 8
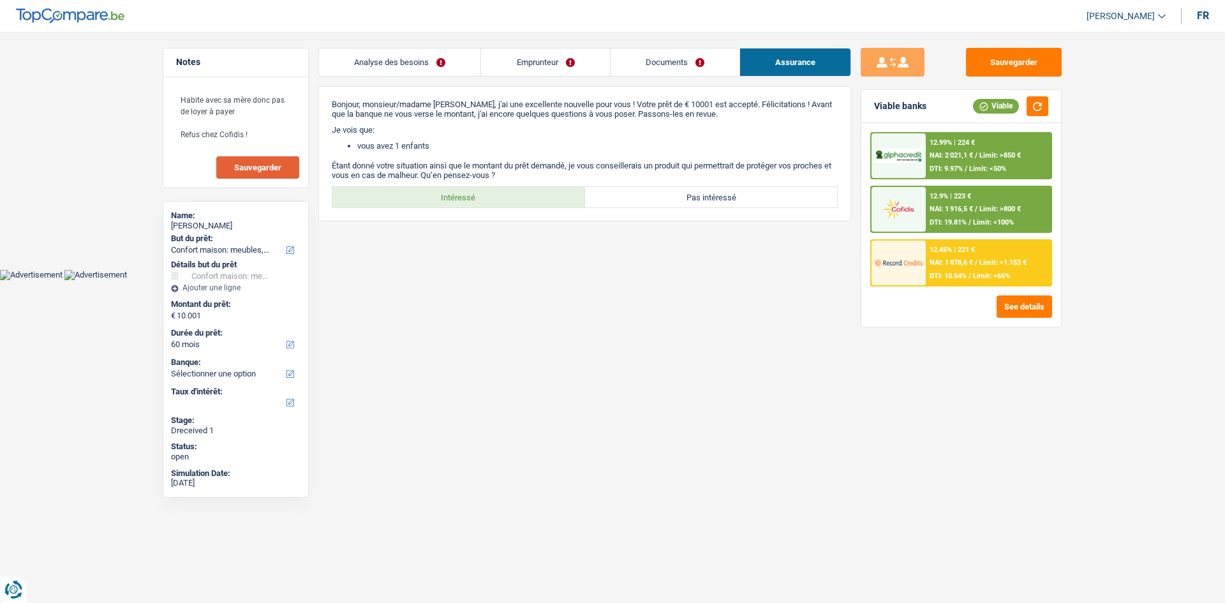
click at [434, 58] on link "Analyse des besoins" at bounding box center [399, 61] width 161 height 27
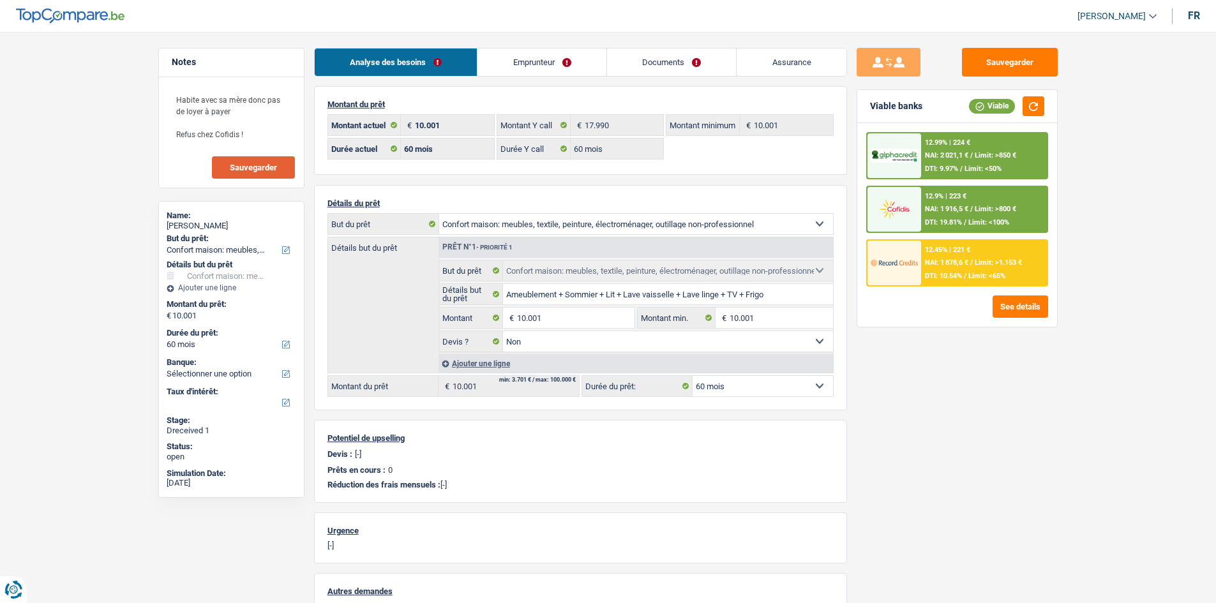
click at [508, 68] on link "Emprunteur" at bounding box center [541, 61] width 129 height 27
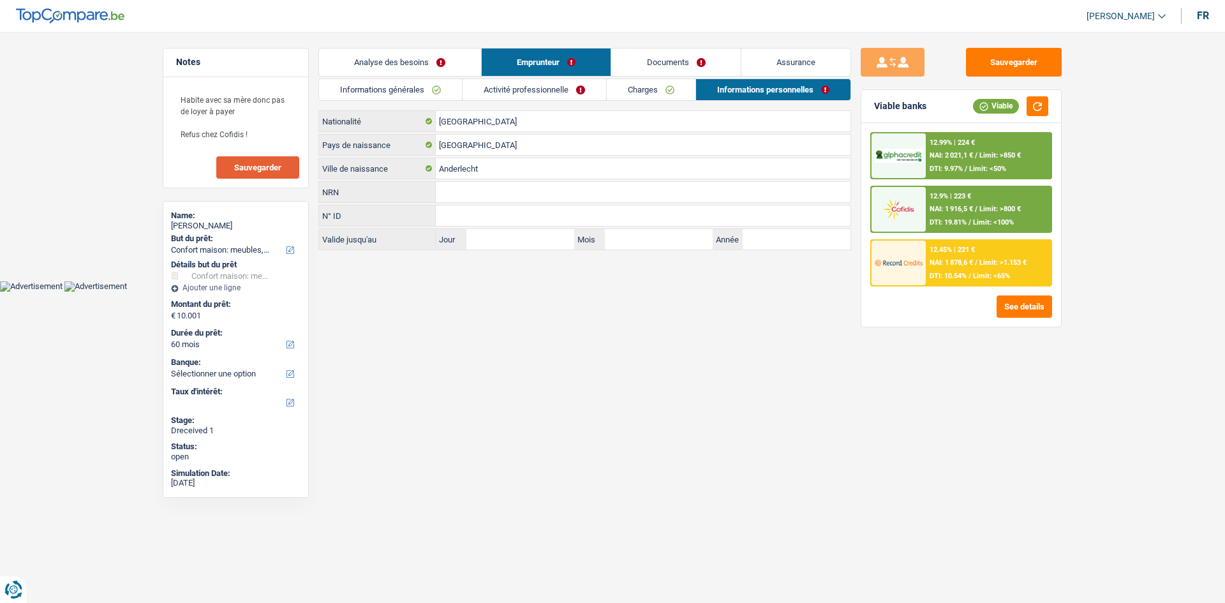
click at [445, 89] on link "Informations générales" at bounding box center [390, 89] width 143 height 21
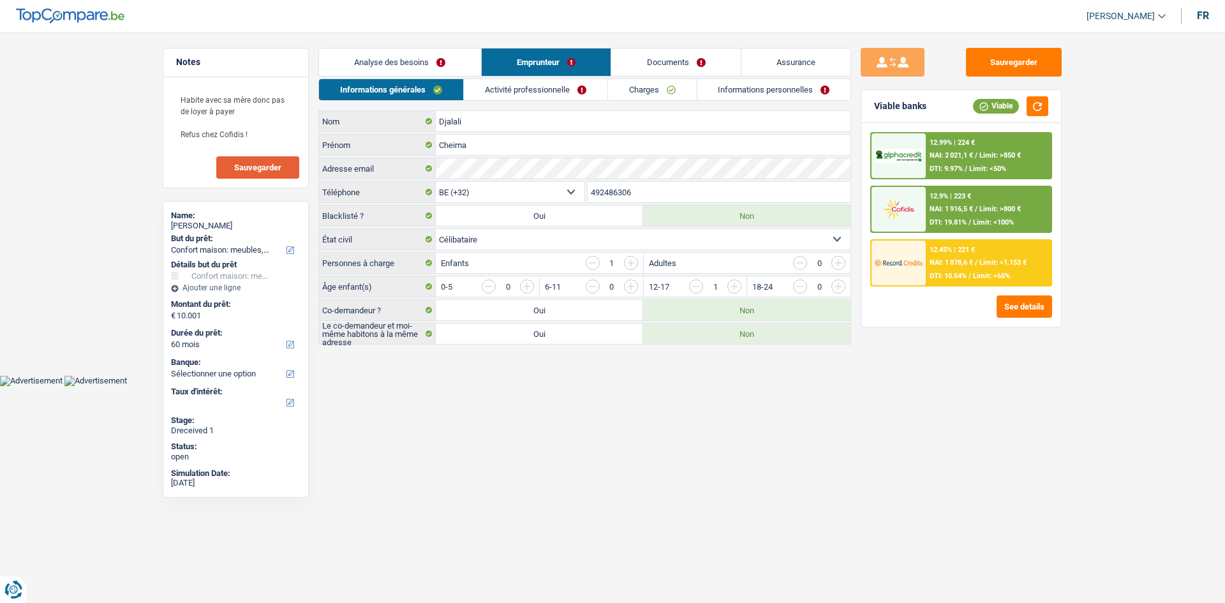
click at [517, 87] on link "Activité professionnelle" at bounding box center [536, 89] width 144 height 21
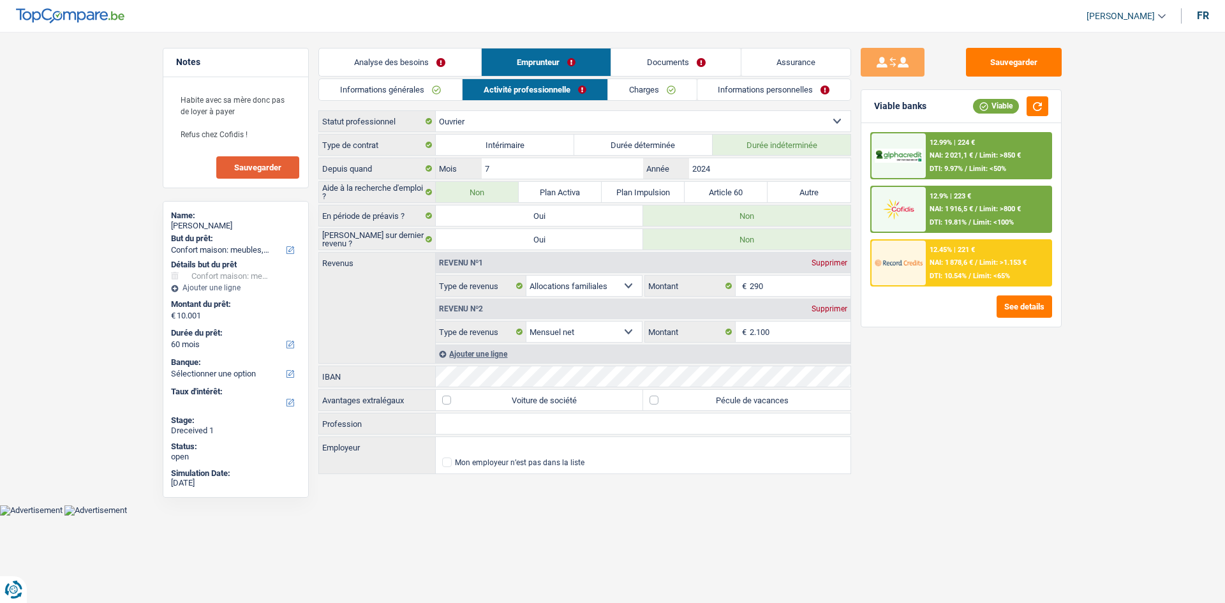
click at [660, 87] on link "Charges" at bounding box center [652, 89] width 89 height 21
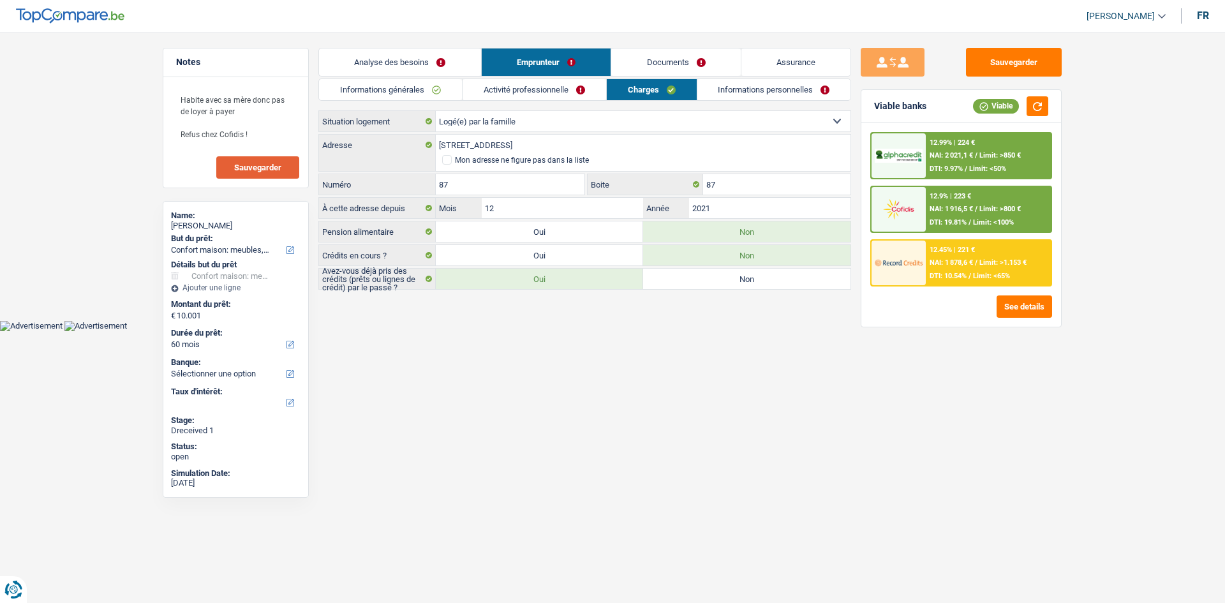
click at [732, 91] on link "Informations personnelles" at bounding box center [775, 89] width 154 height 21
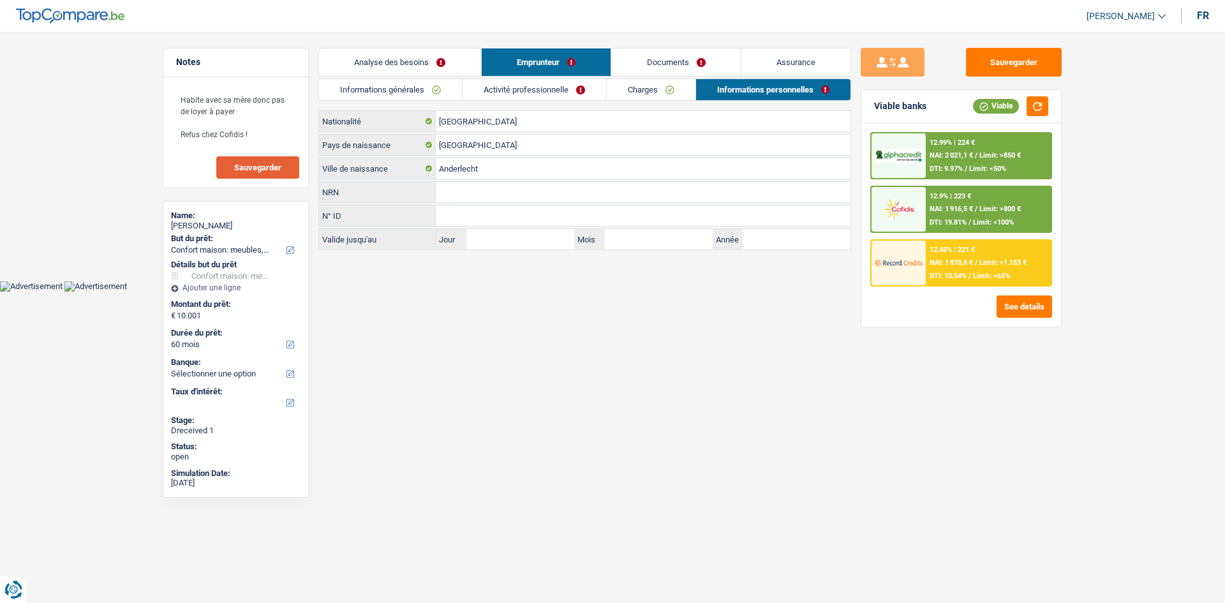
click at [698, 67] on link "Documents" at bounding box center [676, 61] width 130 height 27
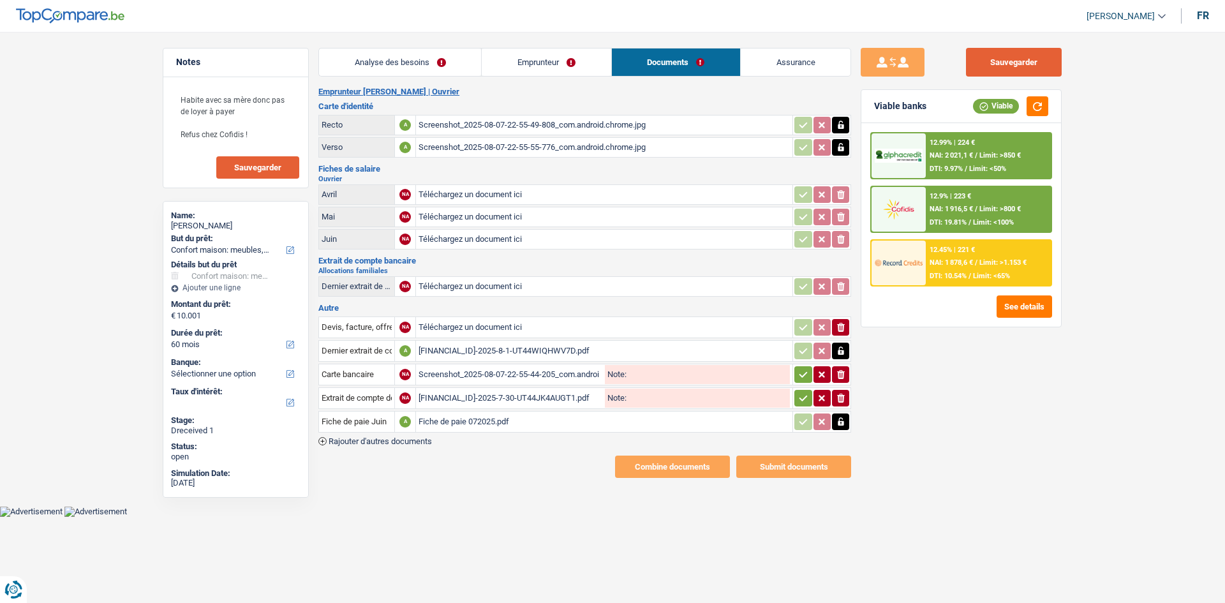
click at [1041, 63] on button "Sauvegarder" at bounding box center [1014, 62] width 96 height 29
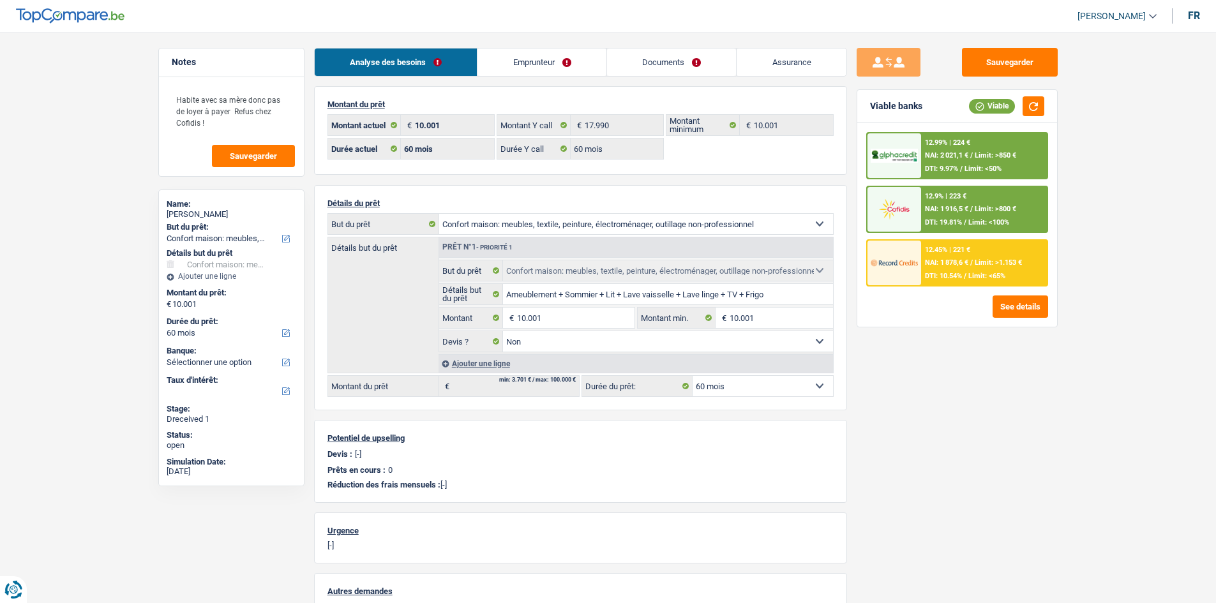
select select "household"
select select "60"
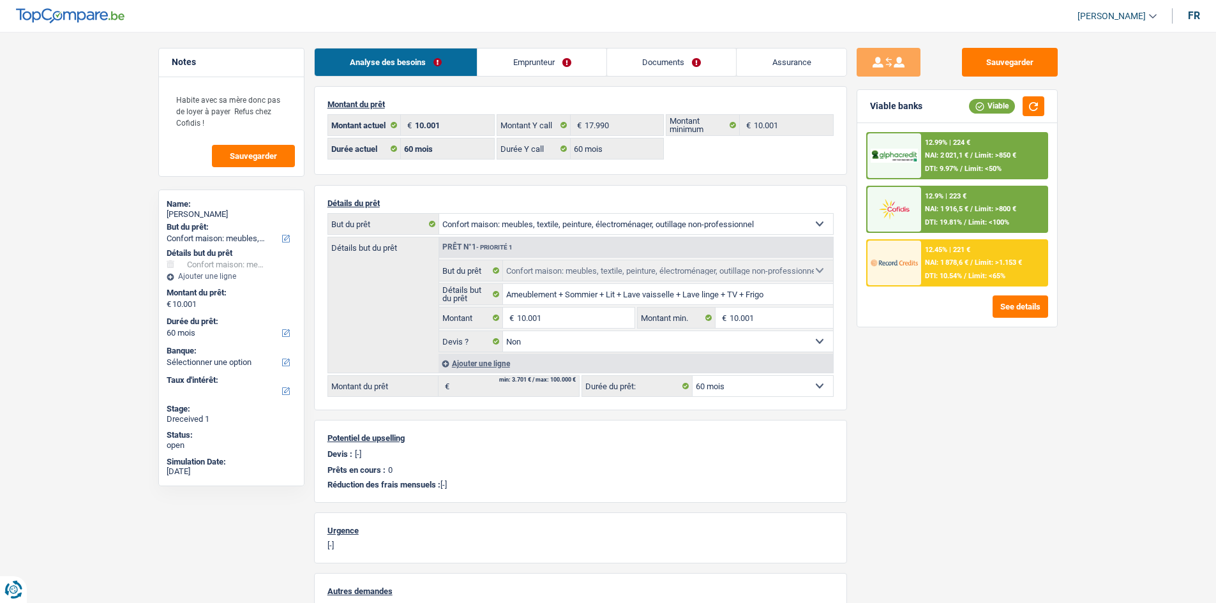
select select "household"
select select "false"
select select "60"
select select "32"
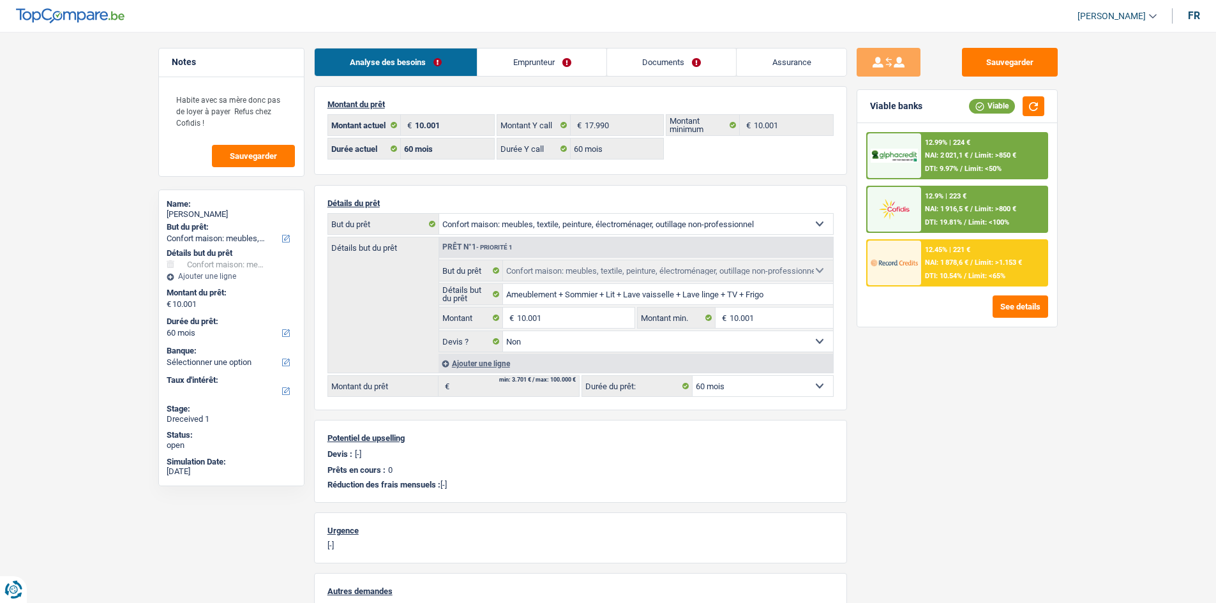
select select "single"
click at [522, 59] on link "Emprunteur" at bounding box center [541, 61] width 129 height 27
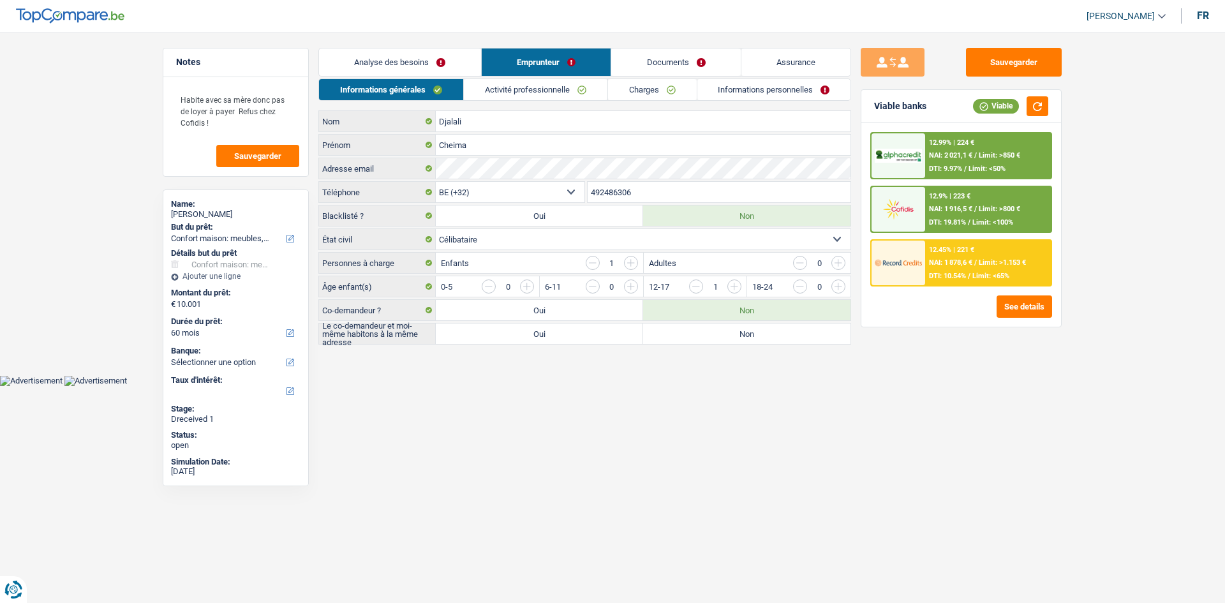
click at [516, 85] on link "Activité professionnelle" at bounding box center [536, 89] width 144 height 21
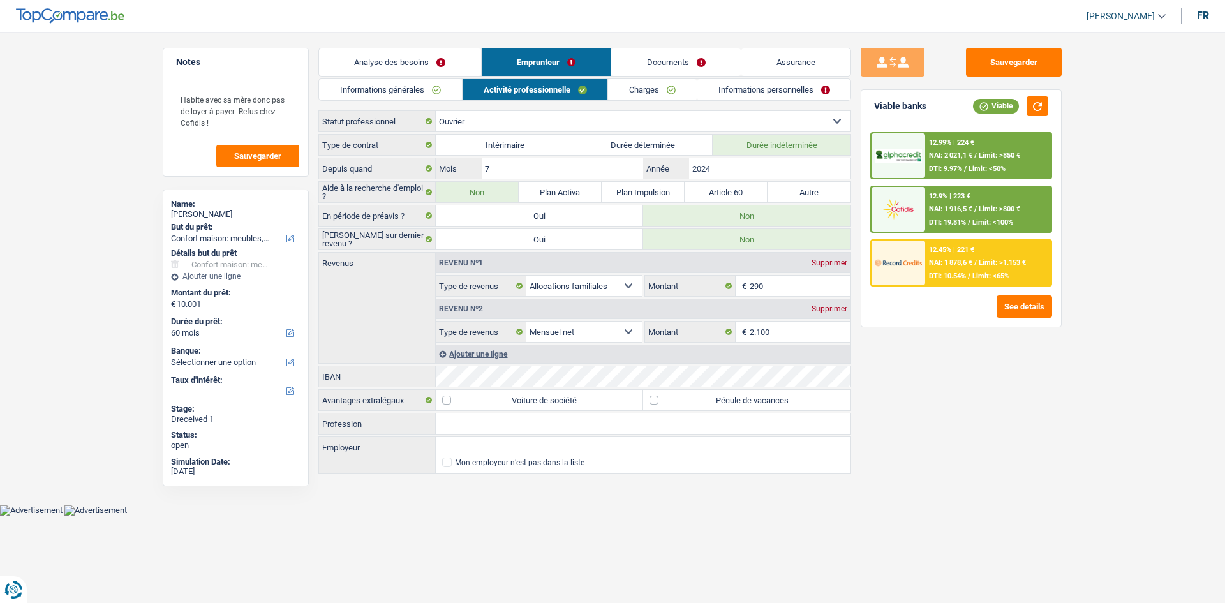
click at [683, 83] on link "Charges" at bounding box center [652, 89] width 89 height 21
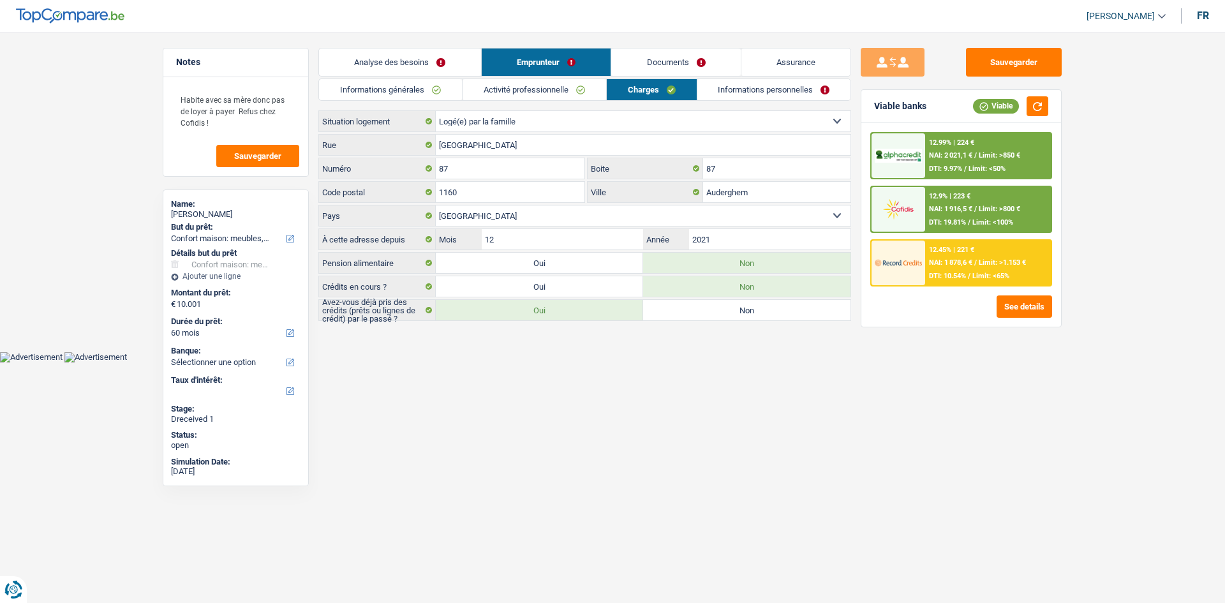
click at [736, 86] on link "Informations personnelles" at bounding box center [775, 89] width 154 height 21
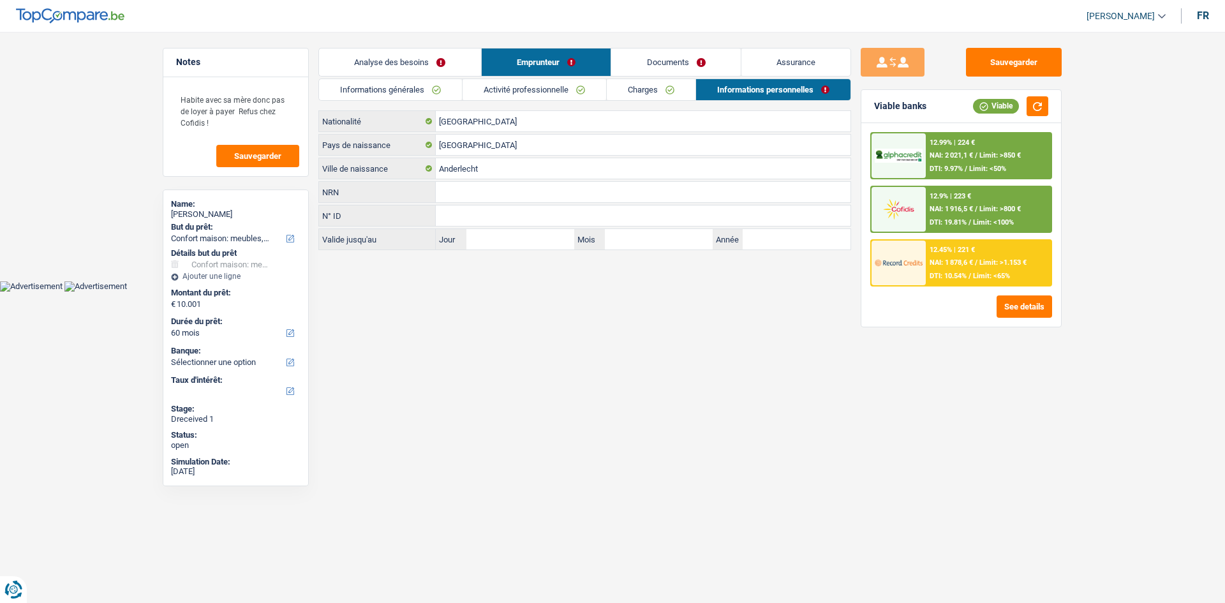
click at [404, 100] on div "Informations générales Activité professionnelle Charges Informations personnell…" at bounding box center [584, 164] width 533 height 172
click at [414, 91] on link "Informations générales" at bounding box center [390, 89] width 143 height 21
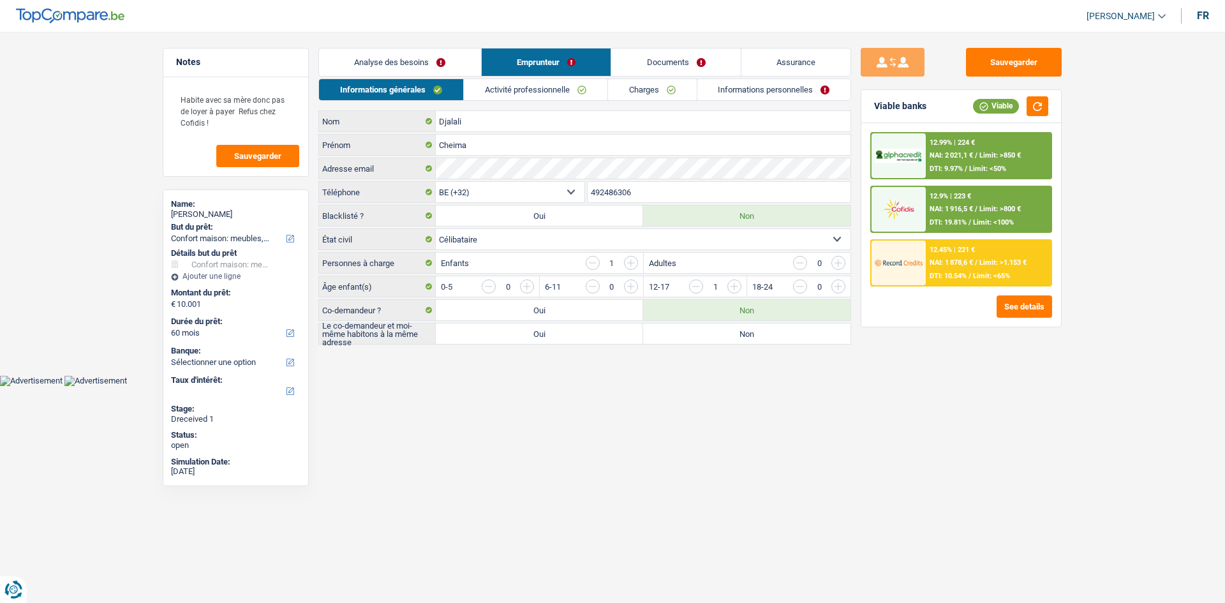
click at [706, 386] on html "Vous avez le contrôle de vos données Nous utilisons des cookies, tout comme nos…" at bounding box center [612, 193] width 1225 height 386
click at [1011, 69] on button "Sauvegarder" at bounding box center [1014, 62] width 96 height 29
click at [751, 337] on label "Non" at bounding box center [746, 334] width 207 height 20
click at [751, 337] on input "Non" at bounding box center [746, 334] width 207 height 20
radio input "true"
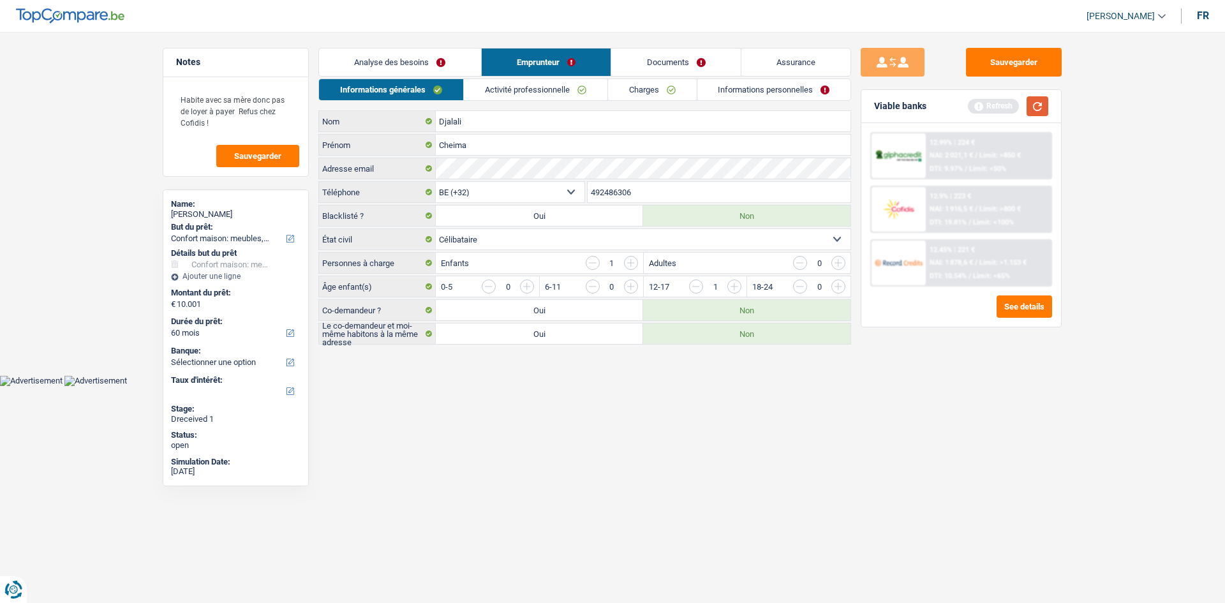
click at [1045, 98] on button "button" at bounding box center [1038, 106] width 22 height 20
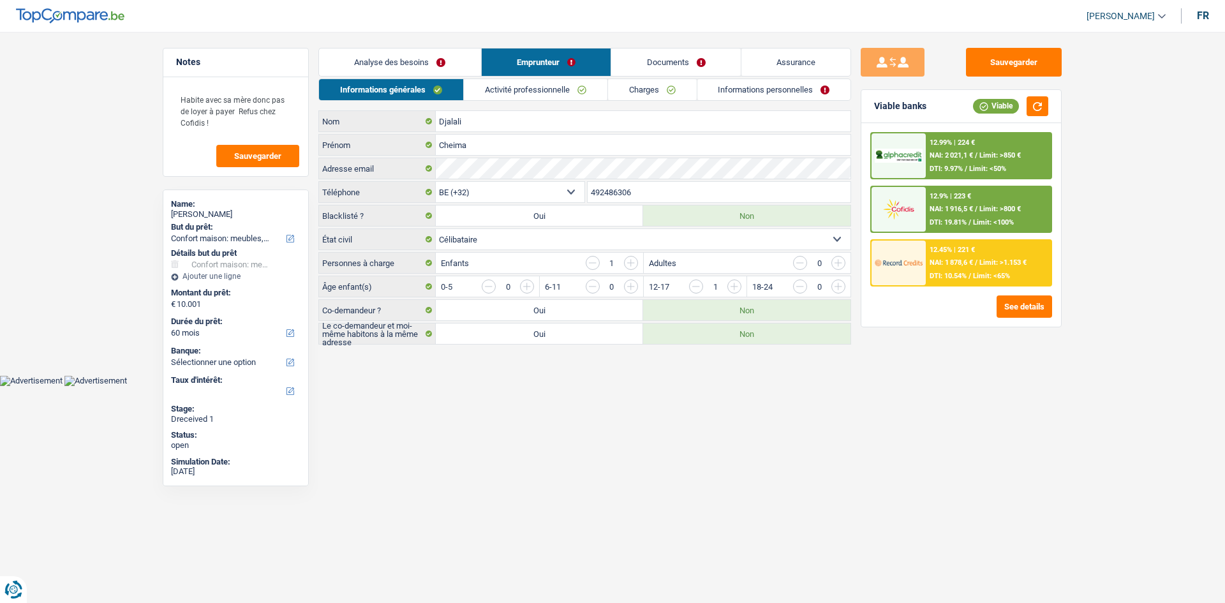
click at [655, 82] on link "Charges" at bounding box center [652, 89] width 89 height 21
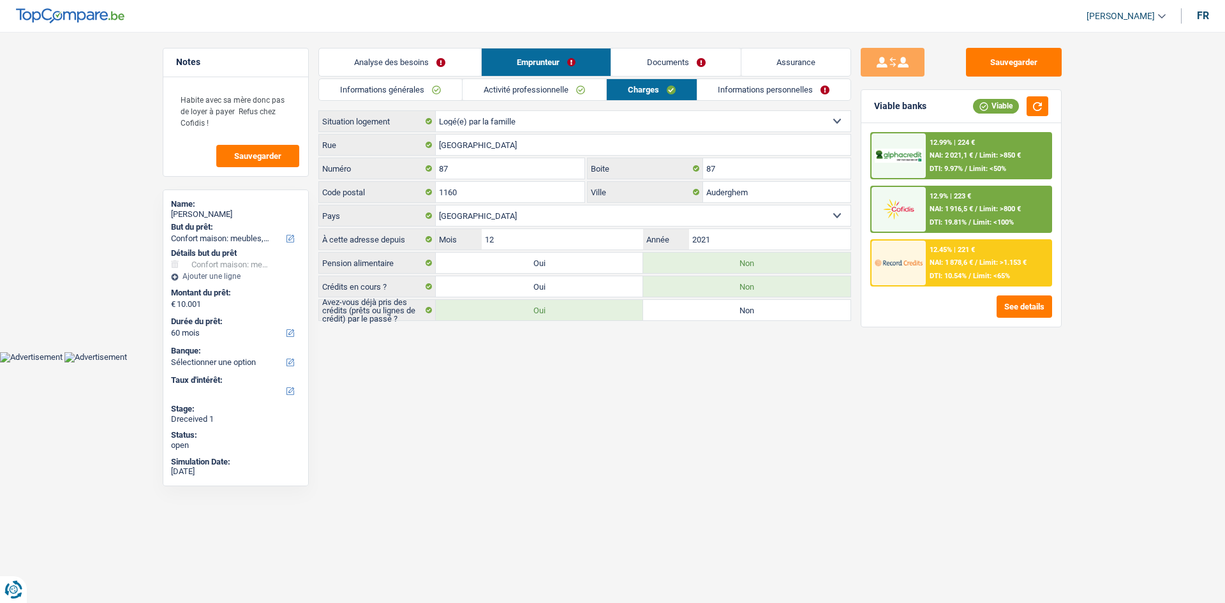
click at [745, 91] on link "Informations personnelles" at bounding box center [775, 89] width 154 height 21
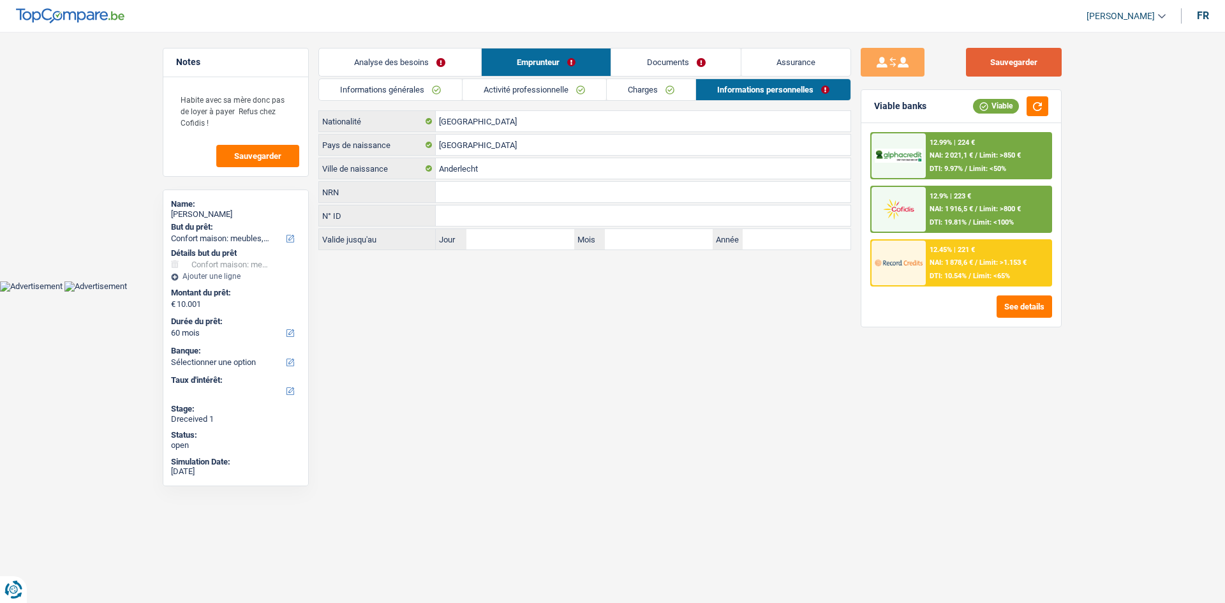
click at [1024, 68] on button "Sauvegarder" at bounding box center [1014, 62] width 96 height 29
click at [680, 82] on link "Charges" at bounding box center [651, 89] width 89 height 21
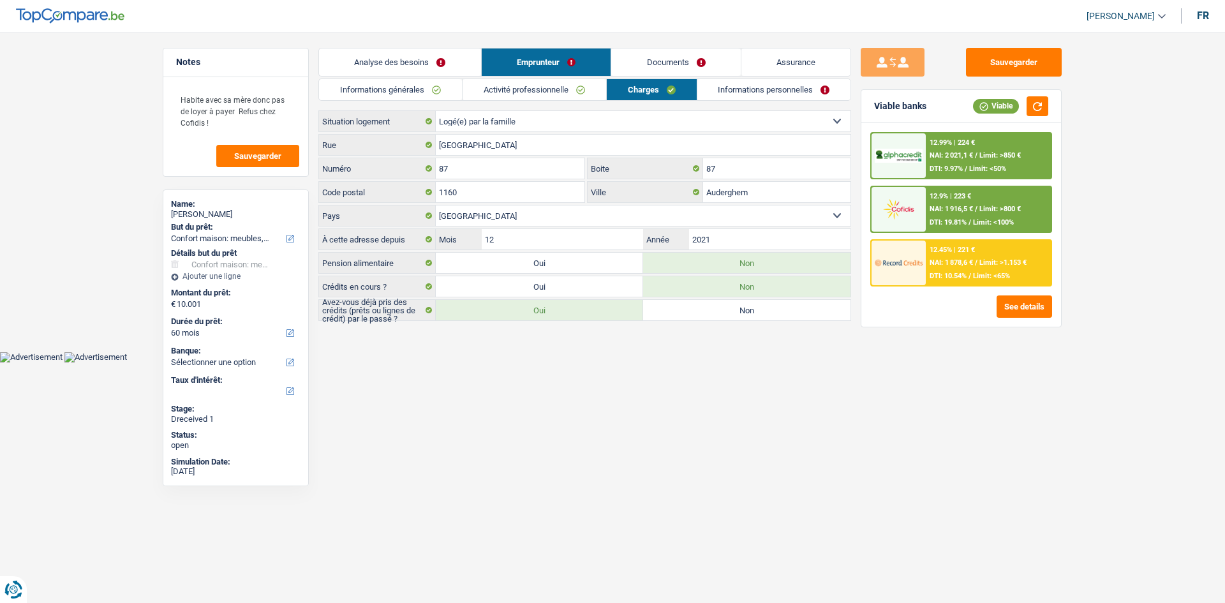
click at [551, 85] on link "Activité professionnelle" at bounding box center [535, 89] width 144 height 21
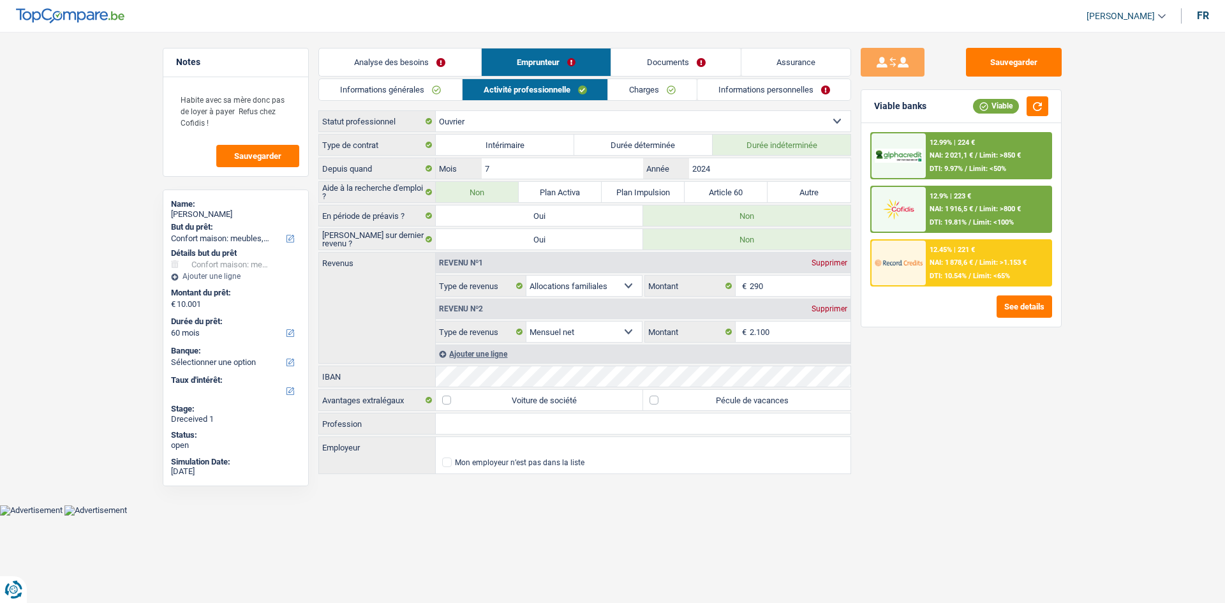
click at [429, 90] on link "Informations générales" at bounding box center [390, 89] width 143 height 21
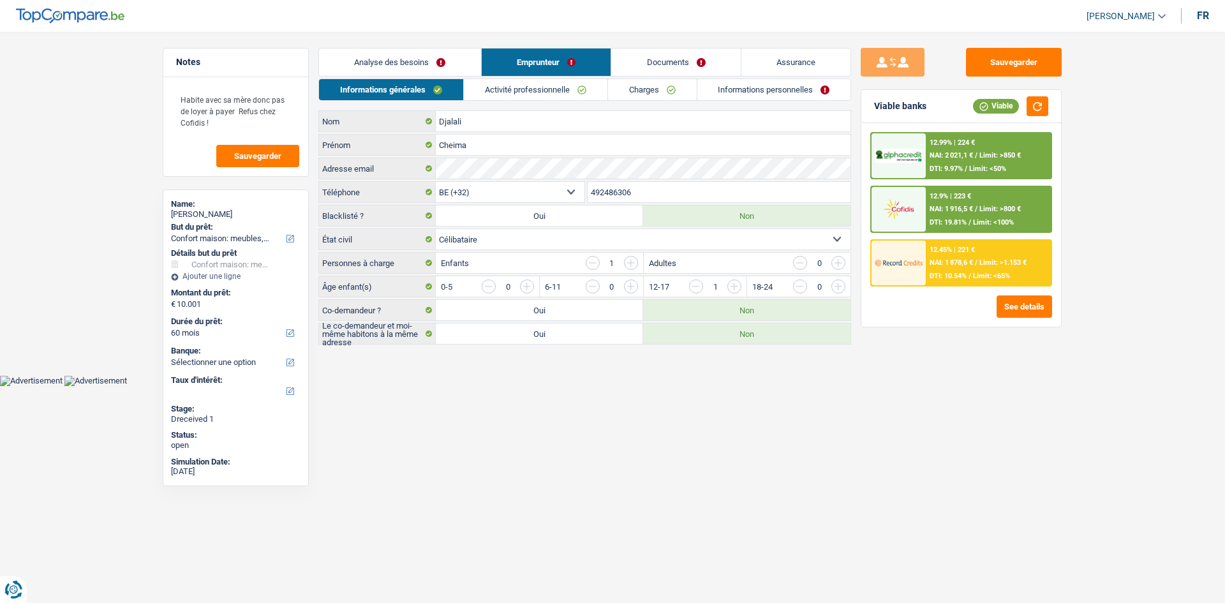
click at [939, 398] on div "Sauvegarder Viable banks Viable 12.99% | 224 € NAI: 2 021,1 € / Limit: >850 € D…" at bounding box center [961, 314] width 220 height 532
click at [417, 66] on link "Analyse des besoins" at bounding box center [400, 61] width 162 height 27
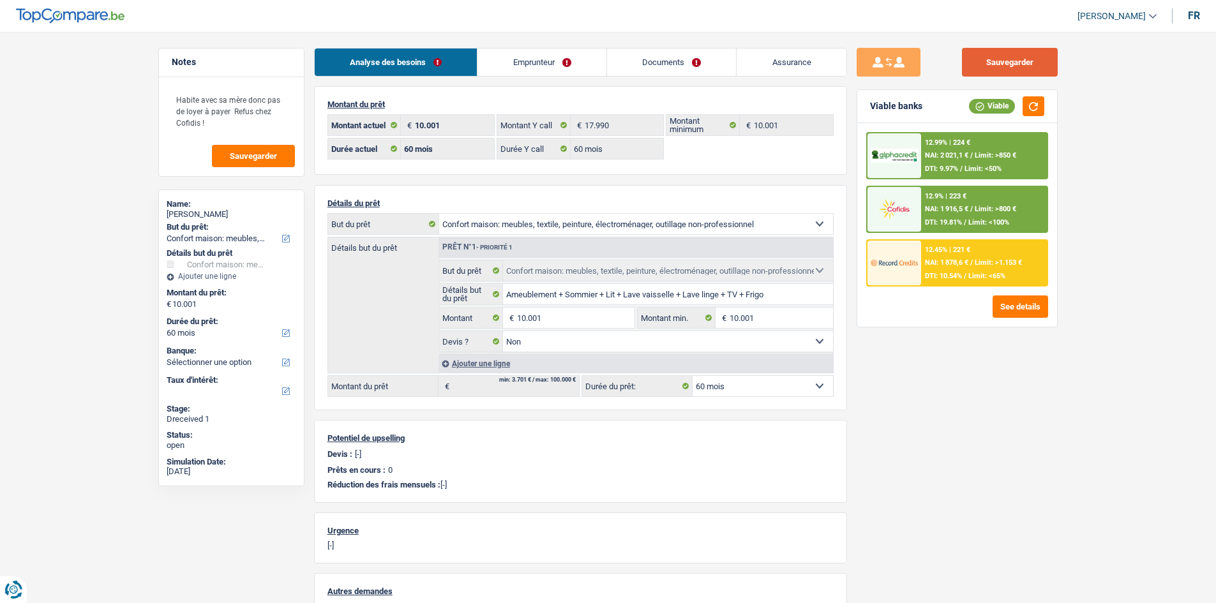
click at [1042, 59] on button "Sauvegarder" at bounding box center [1010, 62] width 96 height 29
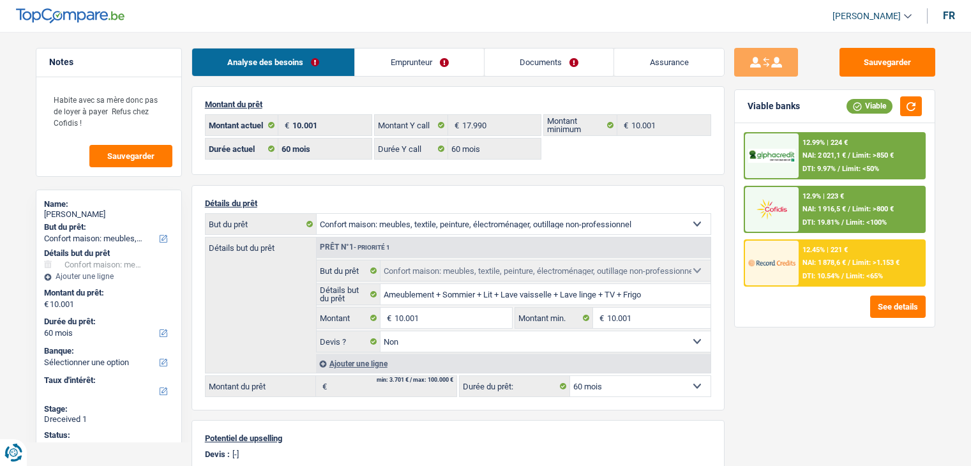
select select "household"
select select "60"
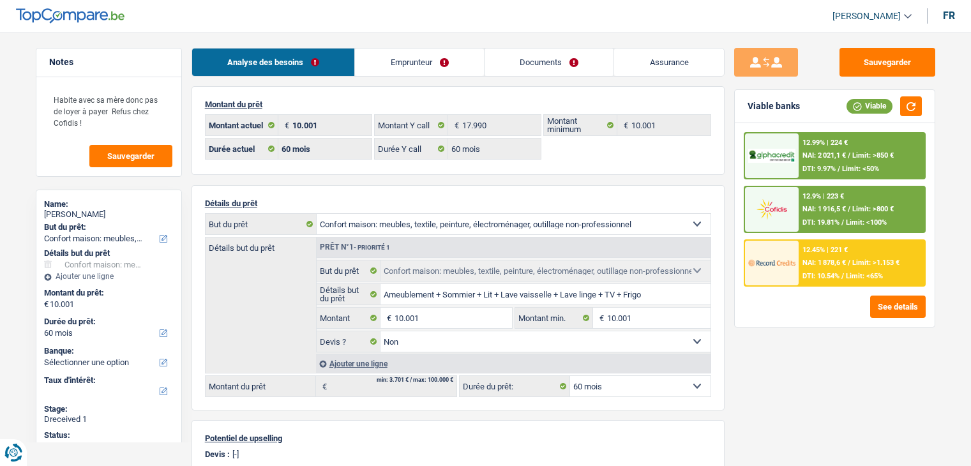
select select "household"
select select "false"
select select "60"
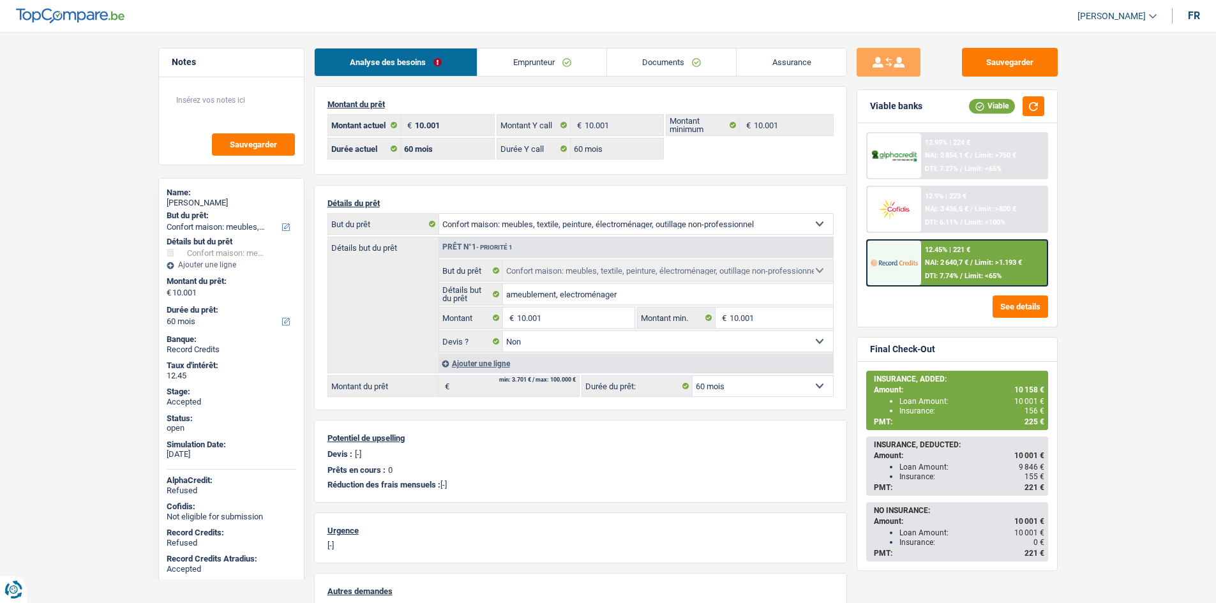
select select "household"
select select "60"
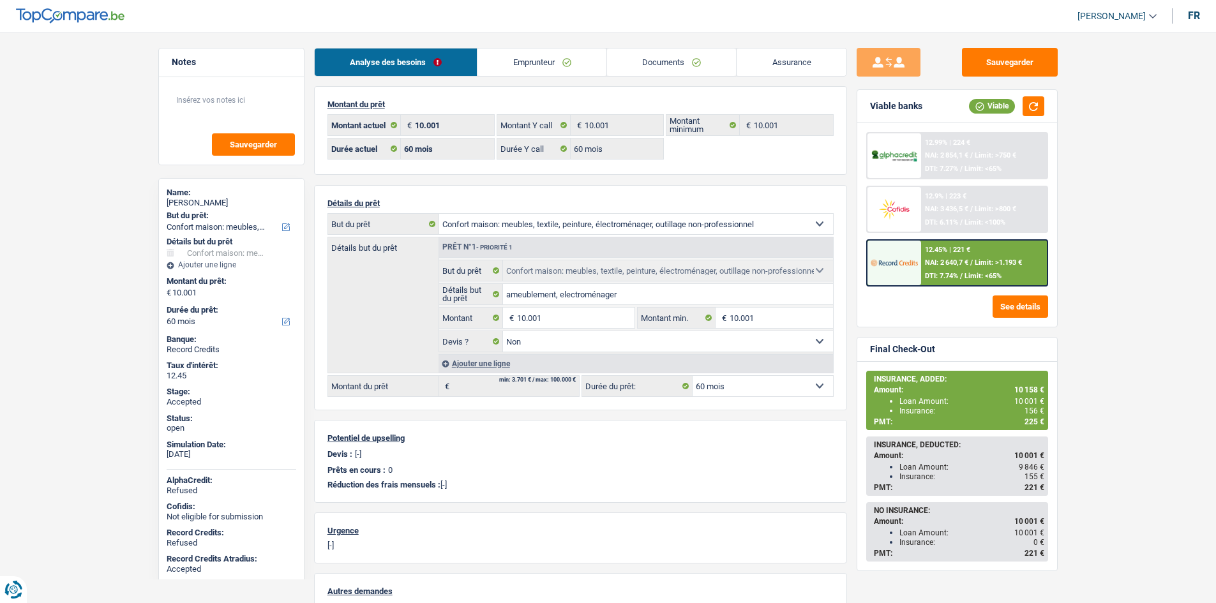
select select "household"
select select "false"
select select "60"
click at [103, 153] on main "Notes Sauvegarder Name: Sarah baruti But du prêt: Confort maison: meubles, text…" at bounding box center [608, 402] width 1216 height 766
